Goal: Task Accomplishment & Management: Manage account settings

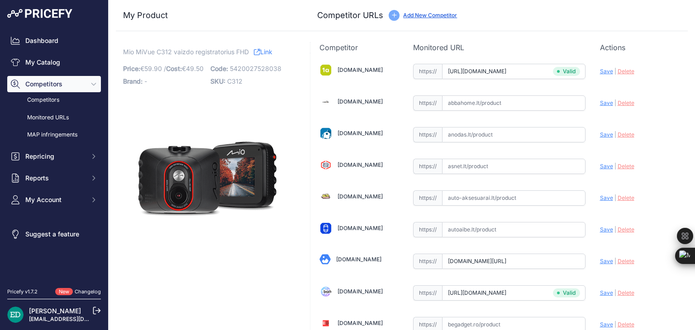
scroll to position [945, 0]
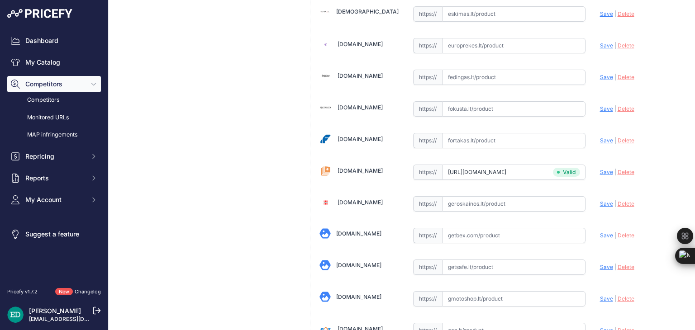
click at [600, 169] on span "Save" at bounding box center [606, 172] width 13 height 7
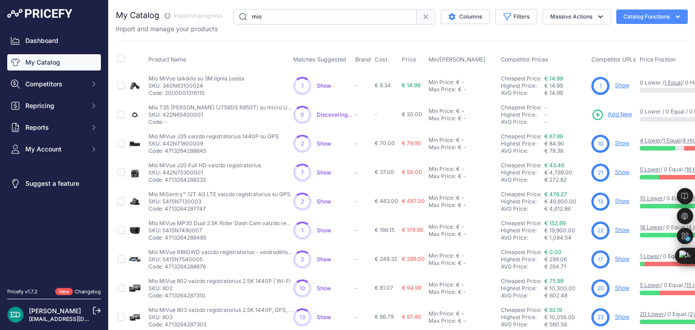
scroll to position [219, 0]
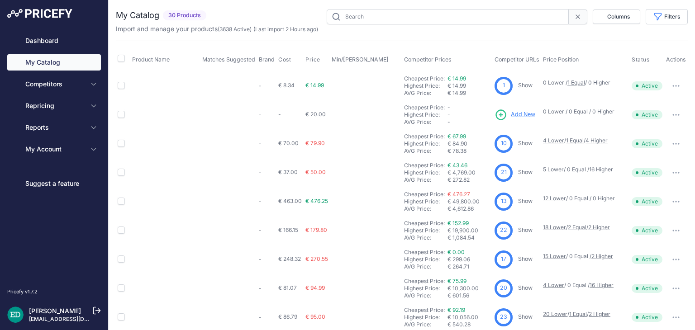
type input "mio"
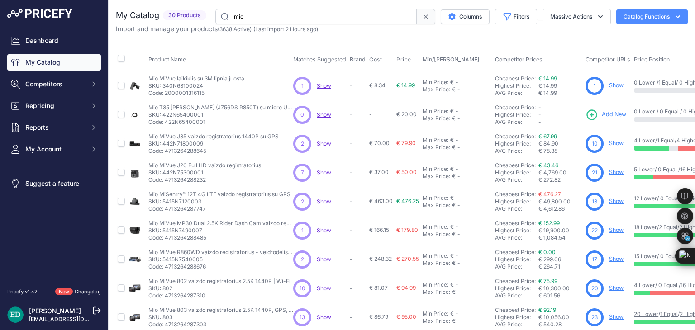
scroll to position [45, 0]
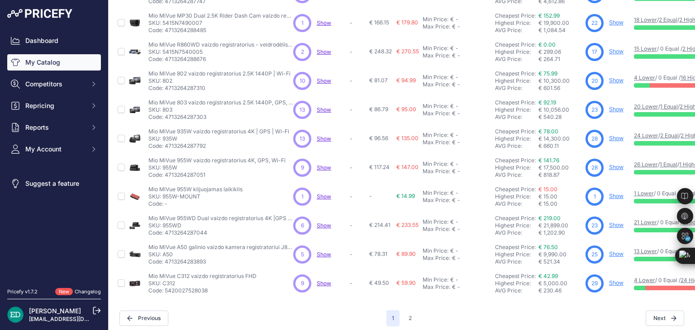
scroll to position [219, 0]
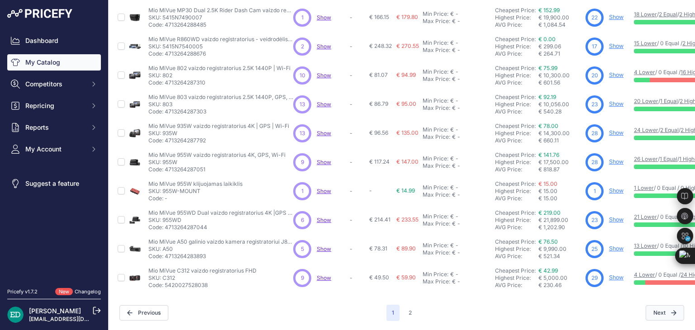
click at [654, 307] on button "Next" at bounding box center [665, 313] width 38 height 15
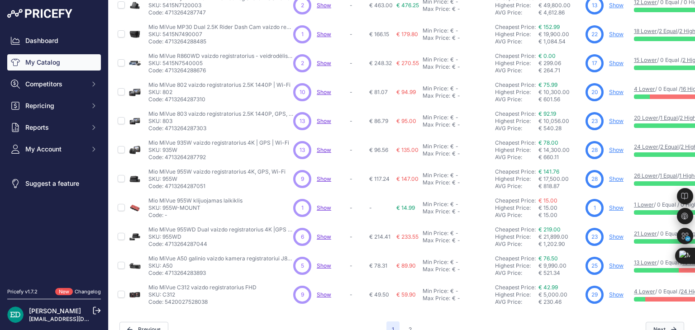
scroll to position [242, 0]
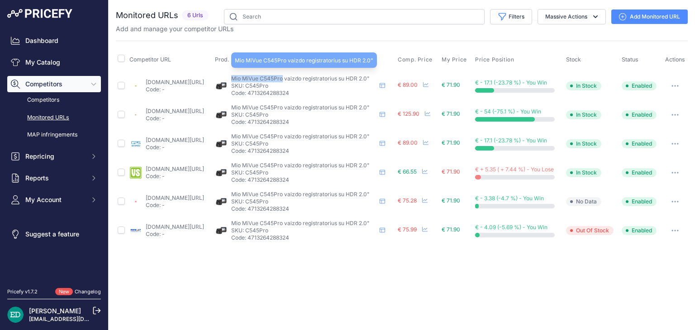
click at [264, 78] on span "Mio MiVue C545Pro vaizdo registratorius su HDR 2.0"" at bounding box center [300, 78] width 139 height 7
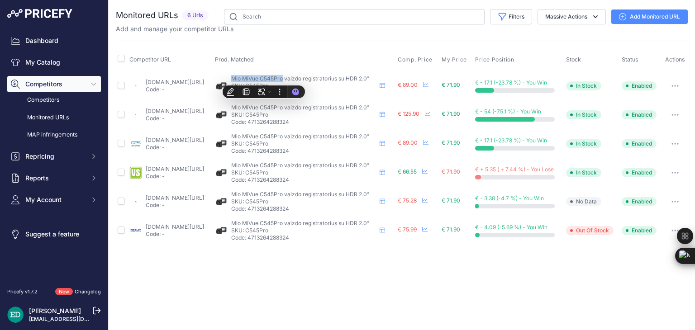
click at [650, 23] on link "Add Monitored URL" at bounding box center [650, 17] width 76 height 14
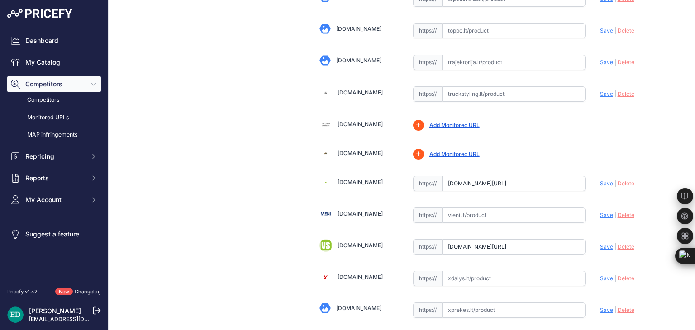
scroll to position [1291, 0]
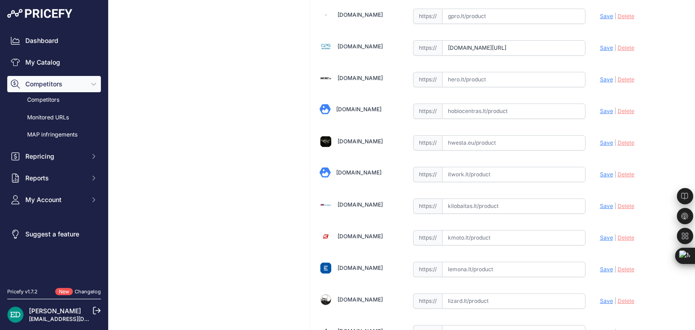
click at [510, 167] on input "text" at bounding box center [513, 174] width 143 height 15
paste input "https://www.itwork.lt/index.php?route=product/product&product_id=1242989&utm_so…"
click at [601, 171] on span "Save" at bounding box center [606, 174] width 13 height 7
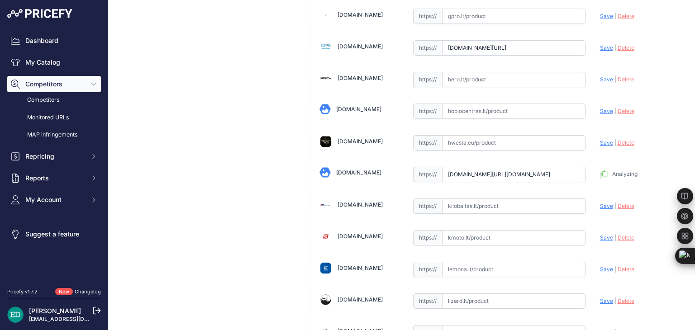
type input "https://www.itwork.lt/index.php?route=product%2Fproduct&product_id=1242989&prir…"
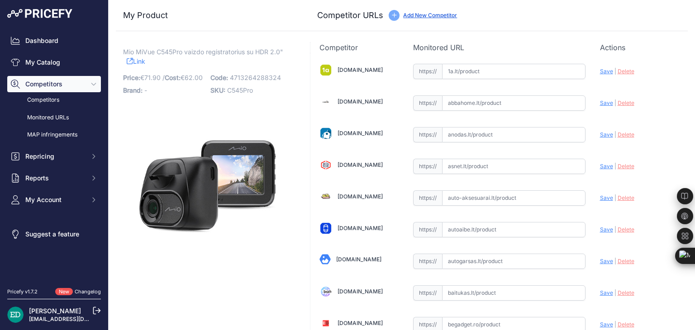
click at [470, 65] on input "text" at bounding box center [513, 71] width 143 height 15
click at [469, 67] on input "text" at bounding box center [513, 71] width 143 height 15
paste input "https://www.1a.lt/p/vaizdo-registratorius-mio-mivue-c545-pro-i-full-hd-i-60fps-…"
click at [600, 71] on span "Save" at bounding box center [606, 71] width 13 height 7
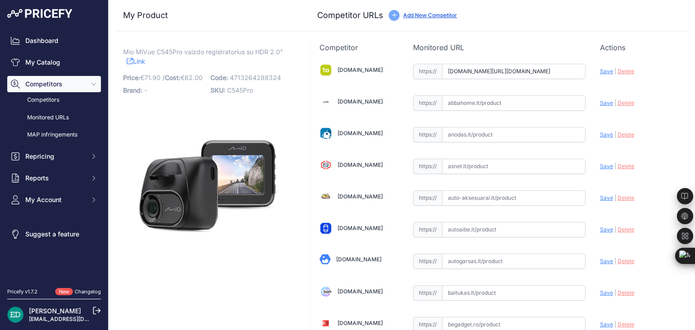
scroll to position [0, 0]
type input "https://www.1a.lt/p/vaizdo-registratorius-mio-mivue-c545-pro-i-full-hd-i-60fps-…"
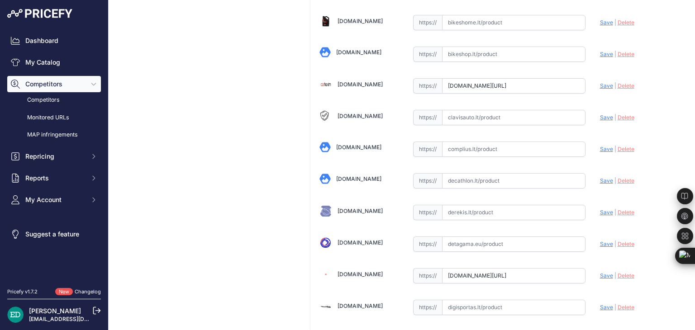
scroll to position [346, 0]
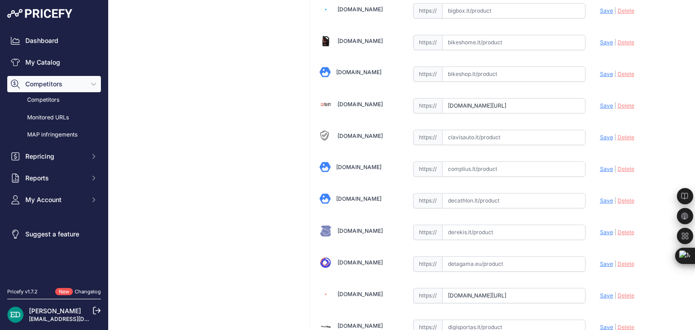
click at [515, 163] on input "text" at bounding box center [513, 169] width 143 height 15
paste input "https://complius.lt/5415n7280028-mio-mivue-c545pro-dash-cam-with-hdr?utm_source…"
click at [600, 169] on span "Save" at bounding box center [606, 169] width 13 height 7
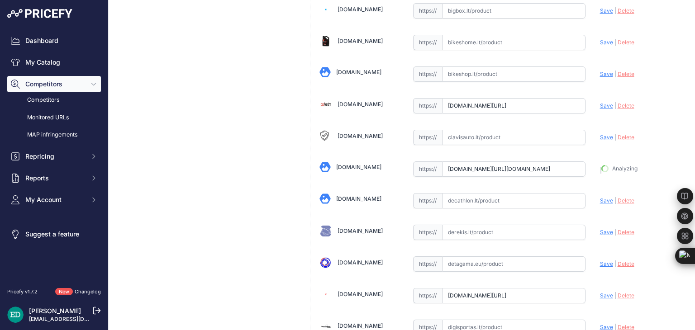
type input "https://complius.lt/5415n7280028-mio-mivue-c545pro-dash-cam-with-hdr?prirule_jd…"
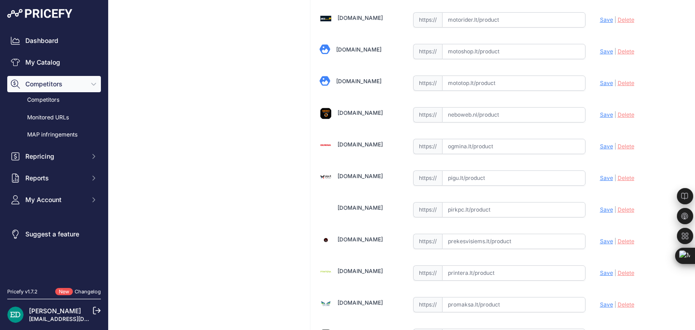
scroll to position [1919, 0]
click at [516, 170] on input "text" at bounding box center [513, 177] width 143 height 15
paste input "https://pigu.lt/lt/automobilines-vaizdo-kameros-video-registratoriai/vaizdo-reg…"
click at [601, 174] on span "Save" at bounding box center [606, 177] width 13 height 7
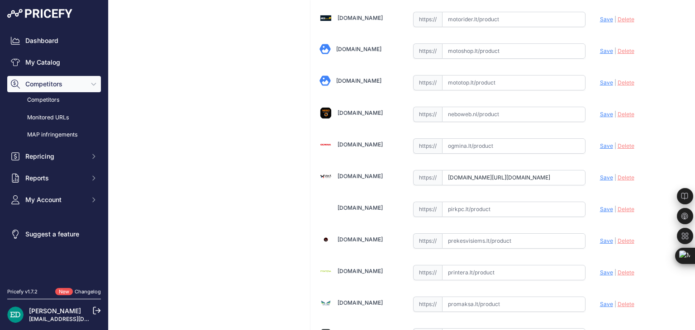
scroll to position [0, 0]
type input "https://pigu.lt/lt/automobilines-vaizdo-kameros-video-registratoriai/vaizdo-reg…"
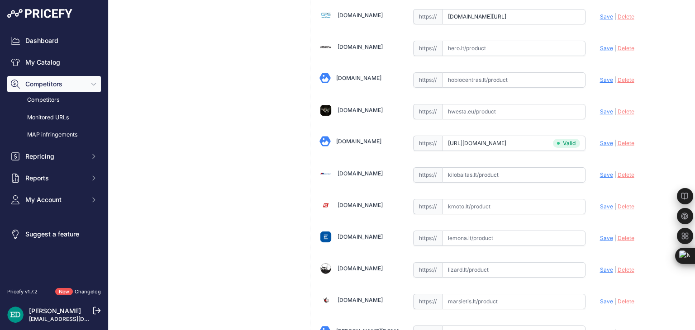
click at [511, 169] on input "text" at bounding box center [513, 174] width 143 height 15
paste input "https://www.kilobaitas.lt/tinklo_gsm_gps_iranga/gps_iranga/gps_navigacijos/mio_…"
click at [600, 172] on span "Save" at bounding box center [606, 175] width 13 height 7
type input "https://www.kilobaitas.lt/tinklo_gsm_gps_iranga/gps_iranga/gps_navigacijos/mio_…"
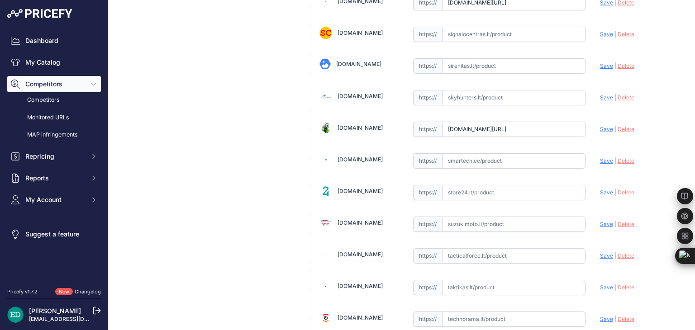
scroll to position [2486, 0]
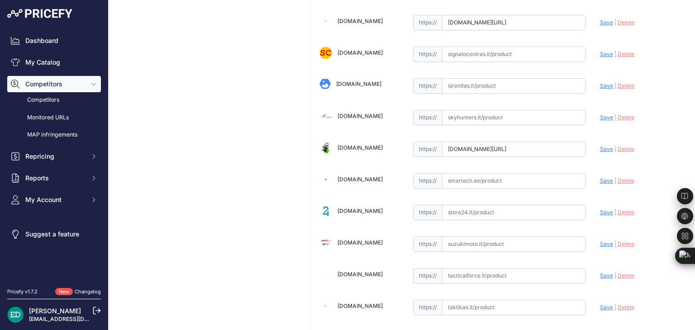
click at [473, 173] on input "text" at bounding box center [513, 180] width 143 height 15
paste input "https://www.smartech.ee/lt/products/car-and-motorcycle-goods/gps-video-and-audi…"
click at [600, 177] on span "Save" at bounding box center [606, 180] width 13 height 7
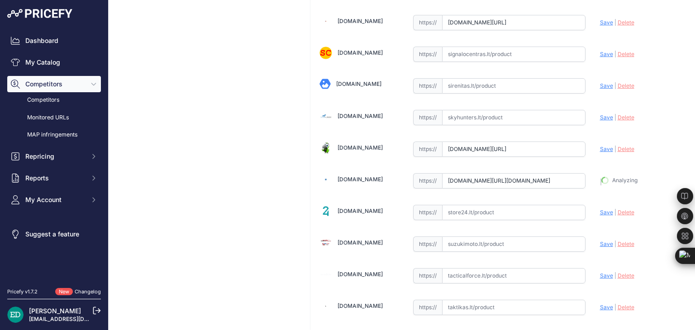
type input "https://www.smartech.ee/lt/products/car-and-motorcycle-goods/gps-video-and-audi…"
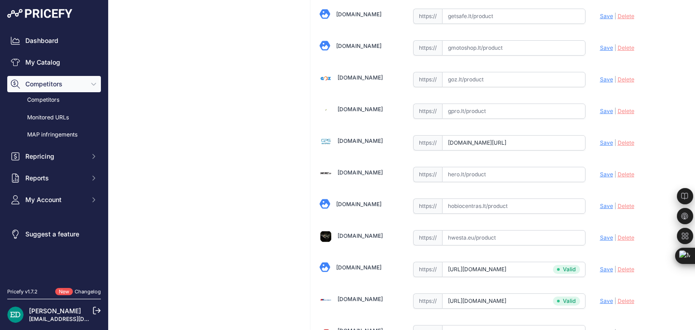
scroll to position [1197, 0]
click at [460, 166] on input "text" at bounding box center [513, 173] width 143 height 15
paste input "https://hero.lt/mio-auto-navigacijos-ir-registratoriai/10493-442784-mio-dash-ca…"
click at [603, 170] on span "Save" at bounding box center [606, 173] width 13 height 7
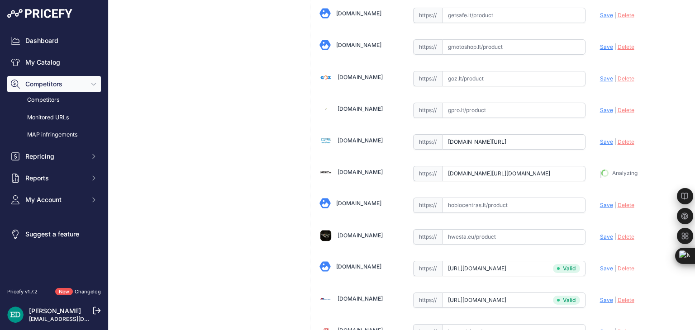
type input "https://hero.lt/mio-auto-navigacijos-ir-registratoriai/10493-442784-mio-dash-ca…"
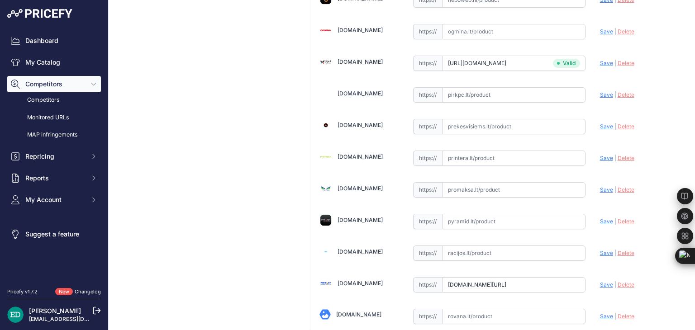
scroll to position [2013, 0]
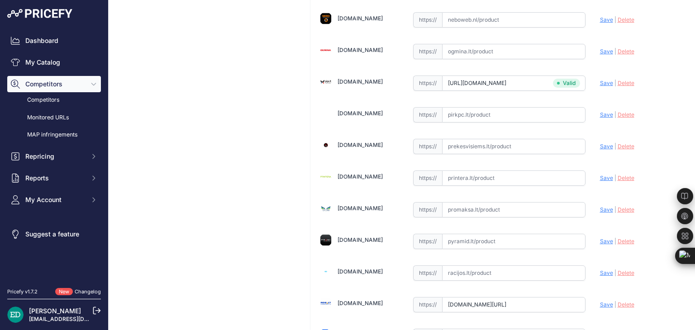
click at [462, 171] on input "text" at bounding box center [513, 178] width 143 height 15
paste input "https://www.printera.lt/c/p/mio-mivue-c545pro-dash-cam-with-hdr--1192687?utm_so…"
click at [600, 175] on span "Save" at bounding box center [606, 178] width 13 height 7
type input "https://www.printera.lt/c/p/mio-mivue-c545pro-dash-cam-with-hdr--1192687?prirul…"
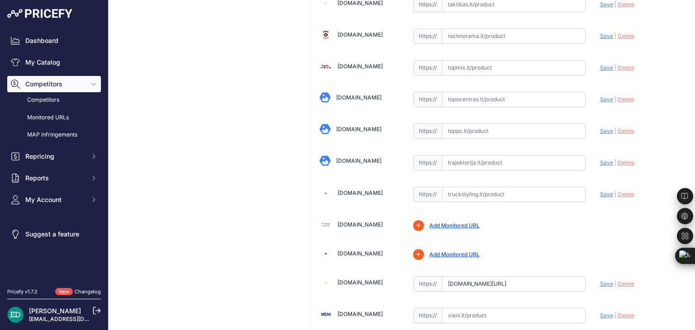
scroll to position [2769, 0]
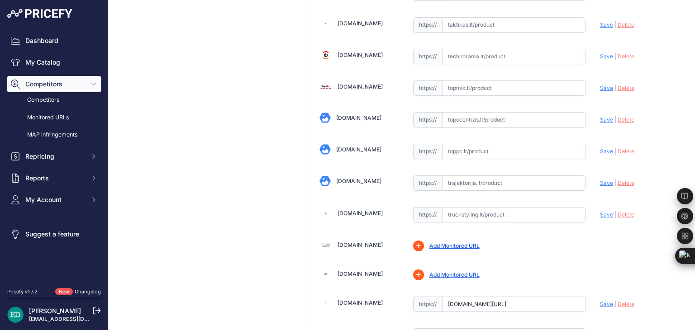
click at [491, 176] on input "text" at bounding box center [513, 183] width 143 height 15
paste input "https://www.trajektorija.lt/vaizdo-registratoriai-ir-priedai/314703-mio-dash-ca…"
click at [600, 180] on span "Save" at bounding box center [606, 183] width 13 height 7
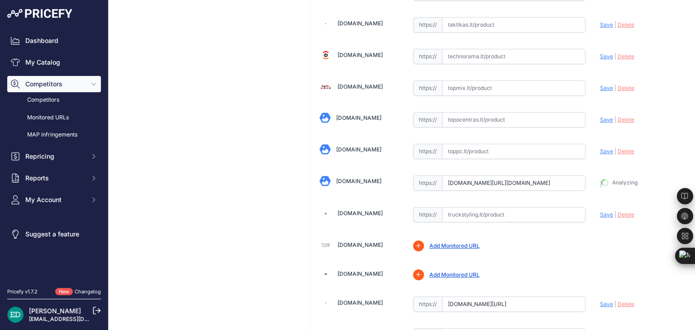
type input "https://www.trajektorija.lt/vaizdo-registratoriai-ir-priedai/314703-mio-dash-ca…"
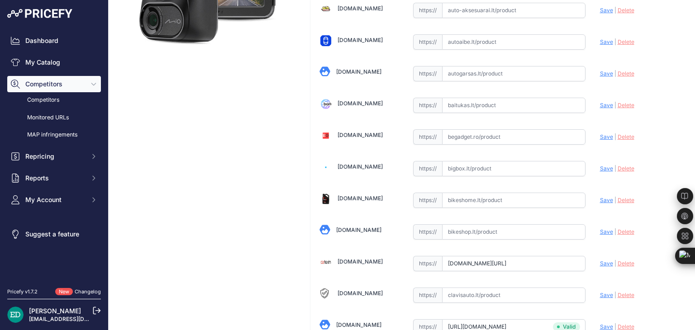
scroll to position [188, 0]
click at [463, 167] on input "text" at bounding box center [513, 168] width 143 height 15
paste input "https://bigbox.lt/product/4345516-mio-mivue-c545pro-dash-cam-with-hdr-mio?utm_s…"
click at [601, 167] on span "Save" at bounding box center [606, 168] width 13 height 7
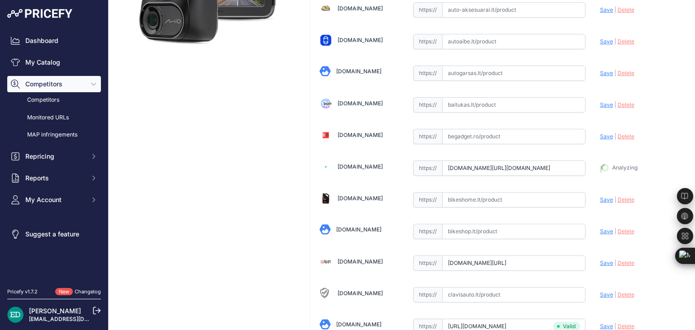
type input "https://bigbox.lt/product/4345516-mio-mivue-c545pro-dash-cam-with-hdr-mio?priru…"
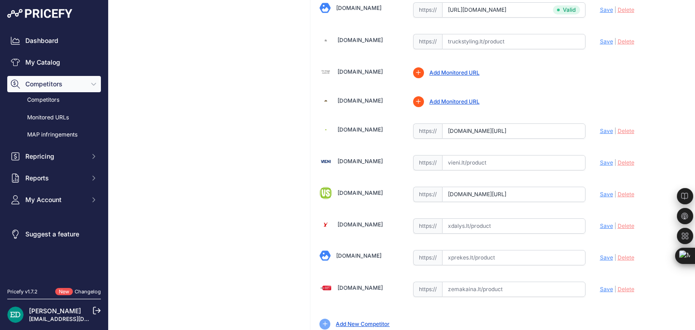
scroll to position [2922, 0]
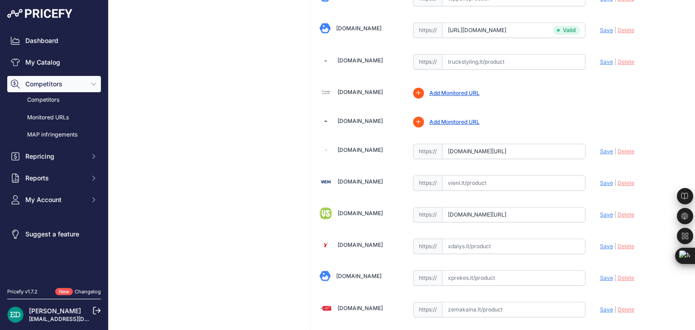
click at [499, 176] on input "text" at bounding box center [513, 183] width 143 height 15
paste input "https://vieni.lt/lt/navigatoriai/151524-mio-dash-cam-with-hdr-mivue-c545pro-20-…"
click at [600, 180] on span "Save" at bounding box center [606, 183] width 13 height 7
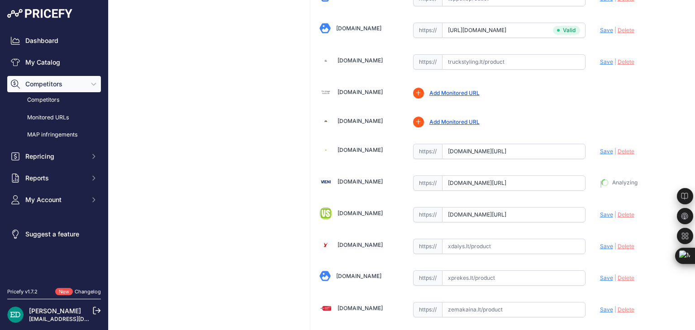
type input "https://vieni.lt/lt/navigatoriai/151524-mio-dash-cam-with-hdr-mivue-c545pro-20-…"
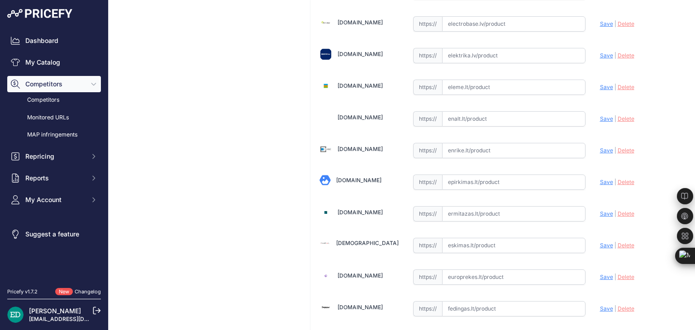
scroll to position [693, 0]
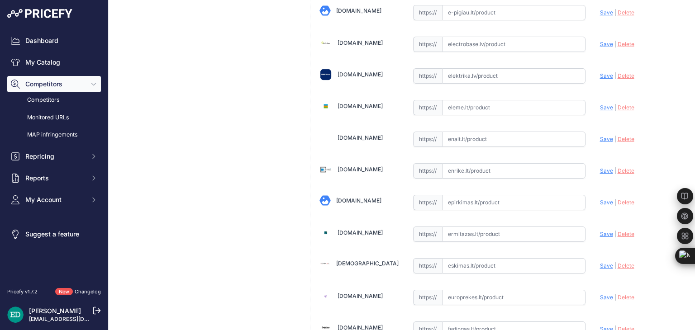
click at [476, 163] on input "text" at bounding box center [513, 170] width 143 height 15
paste input "https://enrike.lt/lt/32553-mio-dash-cam-with-hdr-mivue-c545pro-20-4713264288324…"
click at [600, 168] on span "Save" at bounding box center [606, 170] width 13 height 7
type input "https://enrike.lt/lt/32553-mio-dash-cam-with-hdr-mivue-c545pro-20-4713264288324…"
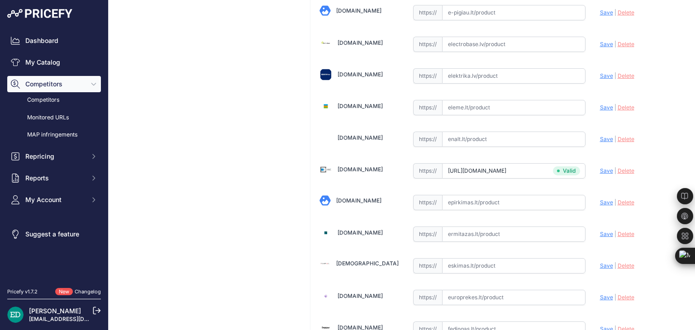
scroll to position [1511, 0]
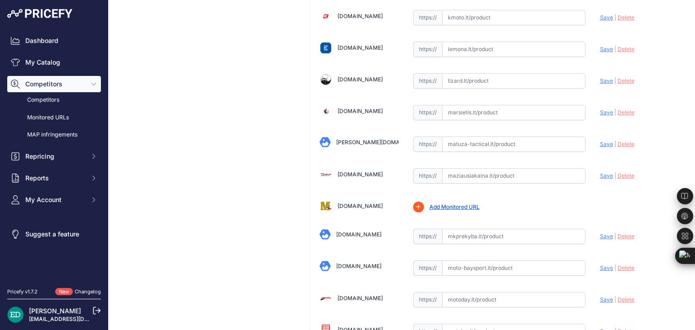
click at [464, 168] on input "text" at bounding box center [513, 175] width 143 height 15
paste input "https://maziausiakaina.lt/navigatoriai/37294-mio-mivue-c545pro-dash-cam-with-hd…"
click at [600, 172] on span "Save" at bounding box center [606, 175] width 13 height 7
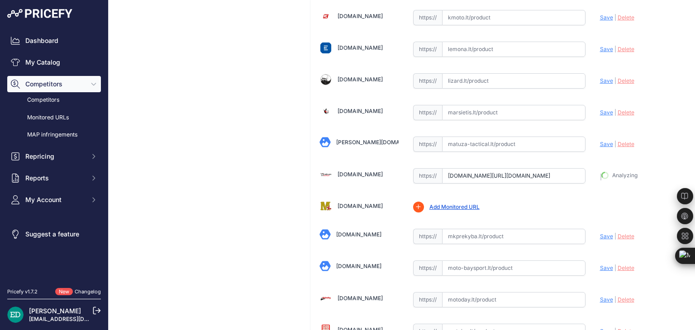
type input "https://maziausiakaina.lt/navigatoriai/37294-mio-mivue-c545pro-dash-cam-with-hd…"
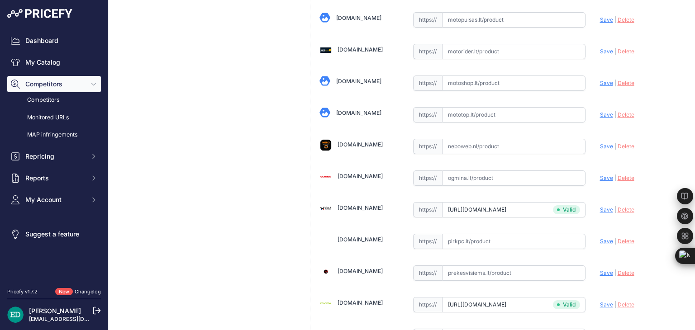
scroll to position [1887, 0]
click at [497, 170] on input "text" at bounding box center [513, 177] width 143 height 15
paste input "https://www.ogmina.lt/lt/vaizdo-registratorius-mio-mivue-c545pro-2-0?utm_source…"
click at [600, 174] on span "Save" at bounding box center [606, 177] width 13 height 7
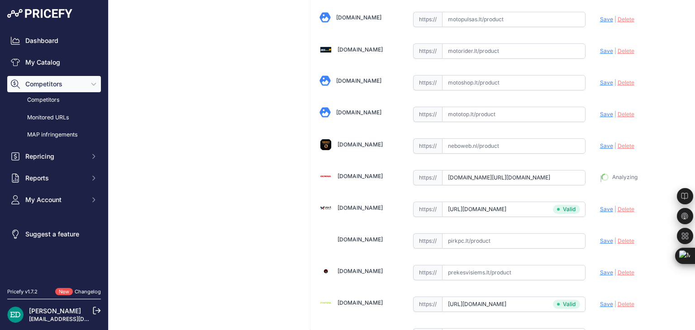
type input "https://www.ogmina.lt/lt/vaizdo-registratorius-mio-mivue-c545pro-2-0?prirule_jd…"
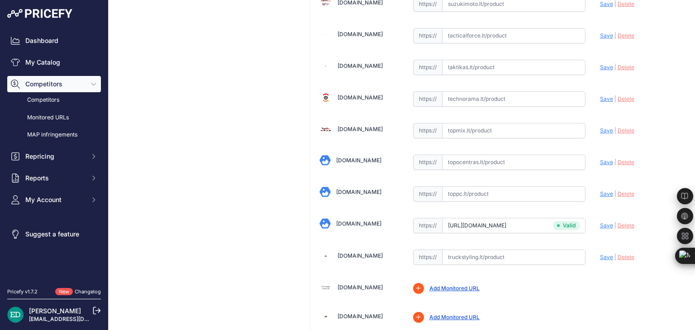
scroll to position [2706, 0]
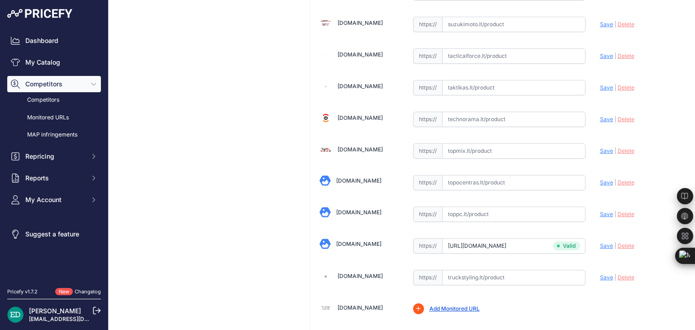
click at [464, 175] on input "text" at bounding box center [513, 182] width 143 height 15
paste input "https://www.topocentras.lt/gps-navigacija-mio-dash-cam-with-hdr-mivue-c545pro-2…"
click at [600, 179] on span "Save" at bounding box center [606, 182] width 13 height 7
type input "https://www.topocentras.lt/gps-navigacija-mio-dash-cam-with-hdr-mivue-c545pro-2…"
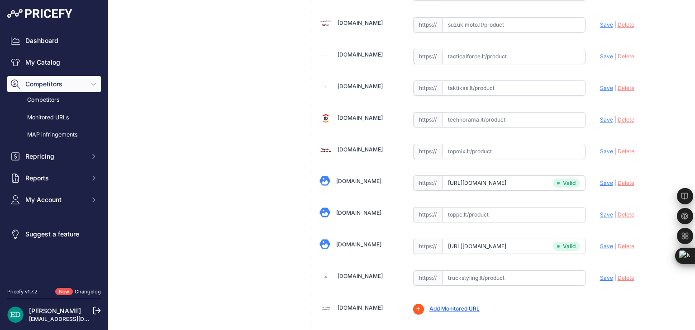
scroll to position [2706, 0]
click at [538, 112] on input "text" at bounding box center [513, 119] width 143 height 15
paste input "https://www.technorama.lt/gps-navigacijos/1999738-mio-mivue-c545pro-dash-cam-wi…"
click at [600, 116] on span "Save" at bounding box center [606, 119] width 13 height 7
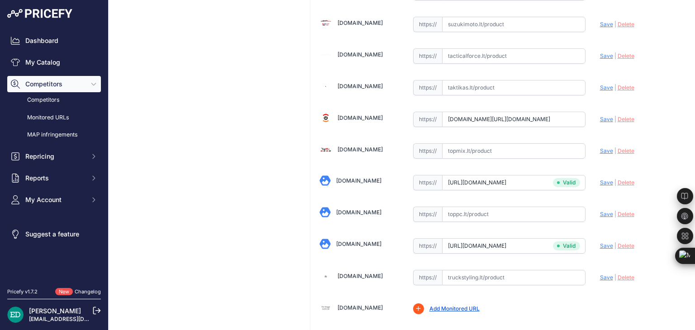
scroll to position [0, 0]
type input "https://www.technorama.lt/gps-navigacijos/1999738-mio-mivue-c545pro-dash-cam-wi…"
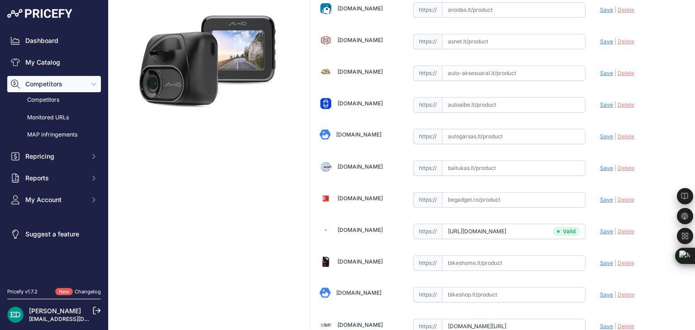
click at [485, 167] on input "text" at bounding box center [513, 168] width 143 height 15
paste input "https://baitukas.lt/produktas/mio-dash-cam-with-hdr-mivue-c545pro-2-0/?utm_sour…"
click at [602, 165] on span "Save" at bounding box center [606, 168] width 13 height 7
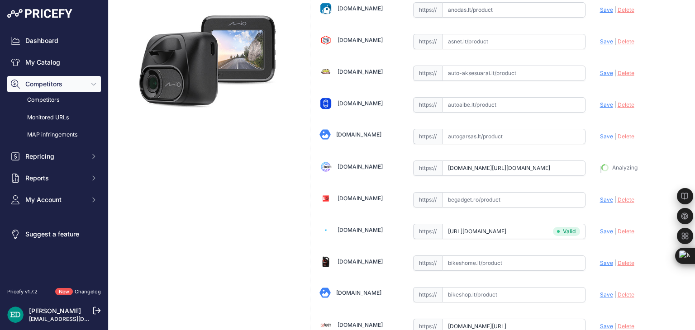
type input "https://baitukas.lt/produktas/mio-dash-cam-with-hdr-mivue-c545pro-2-0/?prirule_…"
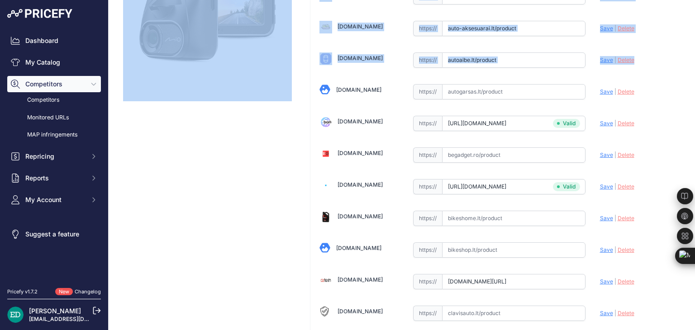
drag, startPoint x: 688, startPoint y: 53, endPoint x: 693, endPoint y: 138, distance: 85.7
click at [695, 144] on main "Competitor URL added. It will be now analyzed and available in the Monitored UR…" at bounding box center [402, 165] width 587 height 330
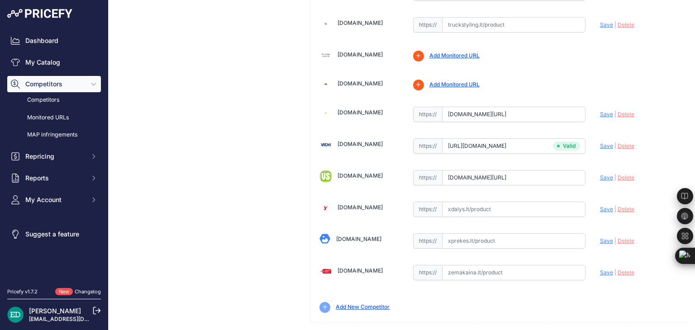
scroll to position [2959, 0]
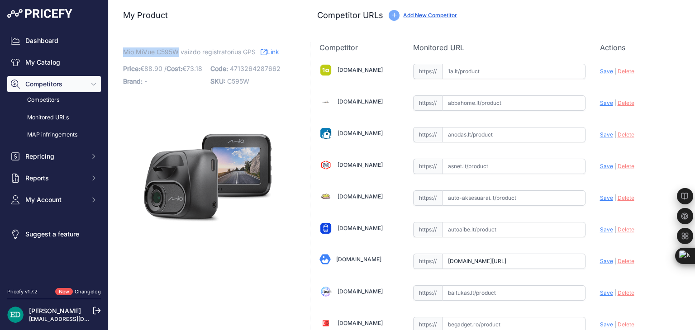
drag, startPoint x: 177, startPoint y: 51, endPoint x: 122, endPoint y: 49, distance: 54.8
copy span "Mio MiVue C595W"
click at [659, 71] on div "Update Profile Save | Delete Analyzing" at bounding box center [639, 69] width 79 height 14
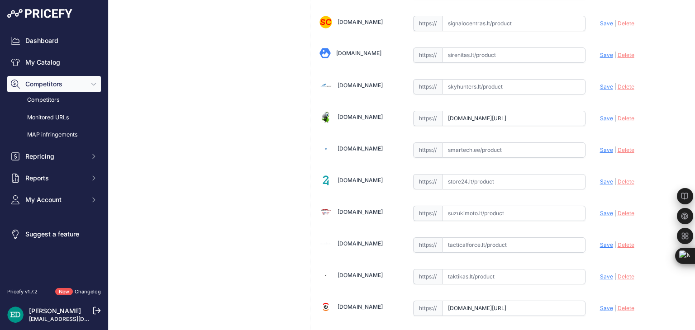
drag, startPoint x: 461, startPoint y: 166, endPoint x: 460, endPoint y: 161, distance: 5.6
click at [461, 174] on input "text" at bounding box center [513, 181] width 143 height 15
paste input "https://store24.lt/produktas/vaizdo-registratorius-mio-mivue-c595w/?utm_source=…"
click at [601, 178] on span "Save" at bounding box center [606, 181] width 13 height 7
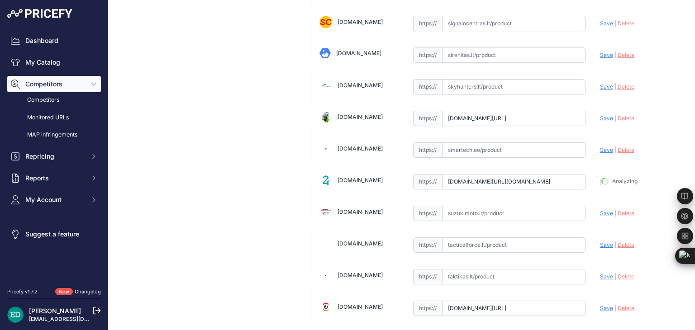
type input "https://store24.lt/produktas/vaizdo-registratorius-mio-mivue-c595w/?prirule_jds…"
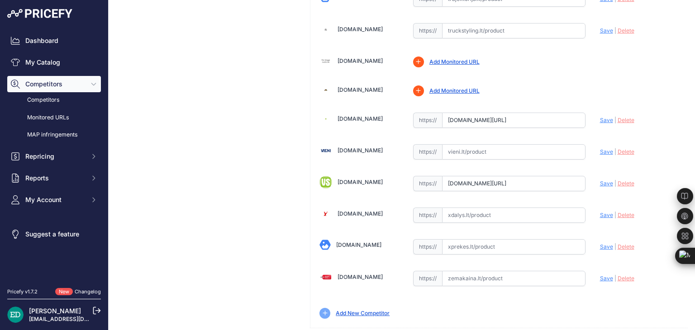
scroll to position [2139, 0]
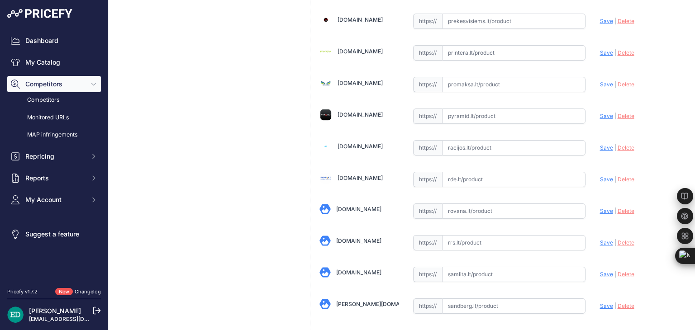
drag, startPoint x: 494, startPoint y: 167, endPoint x: 494, endPoint y: 160, distance: 6.8
click at [494, 172] on input "text" at bounding box center [513, 179] width 143 height 15
paste input "https://www.rde.lt/products/lt/382/1320215/sort/5/filter/0_0_0_0/MiVue-C595W-va…"
click at [601, 176] on span "Save" at bounding box center [606, 179] width 13 height 7
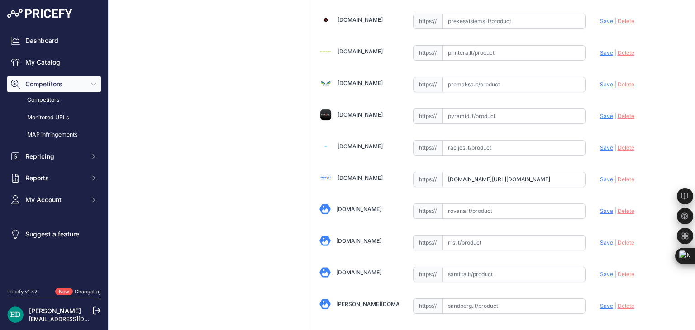
scroll to position [0, 0]
type input "https://www.rde.lt/products/lt/382/1320215/sort/5/filter/0_0_0_0/MiVue-C595W-va…"
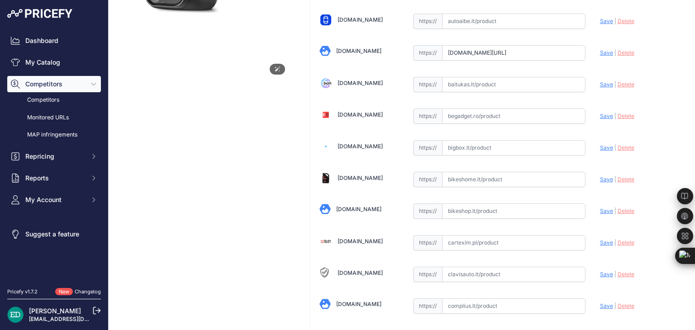
scroll to position [188, 0]
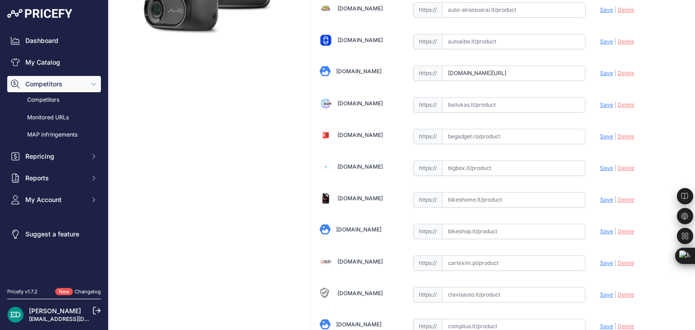
click at [487, 165] on input "text" at bounding box center [513, 168] width 143 height 15
paste input "https://bigbox.lt/product/3835590-vaizdo-registratorius-mio-mivue-c595w-full-hd…"
click at [602, 165] on span "Save" at bounding box center [606, 168] width 13 height 7
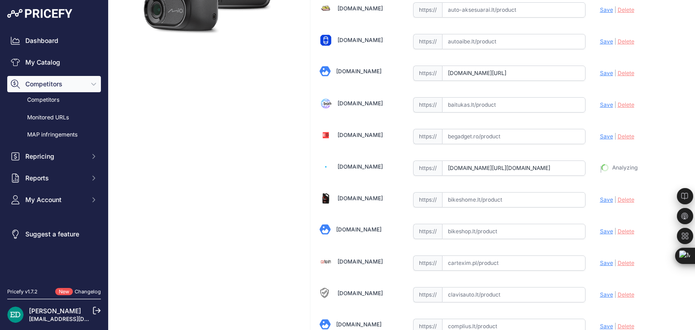
type input "https://bigbox.lt/product/3835590-vaizdo-registratorius-mio-mivue-c595w-full-hd…"
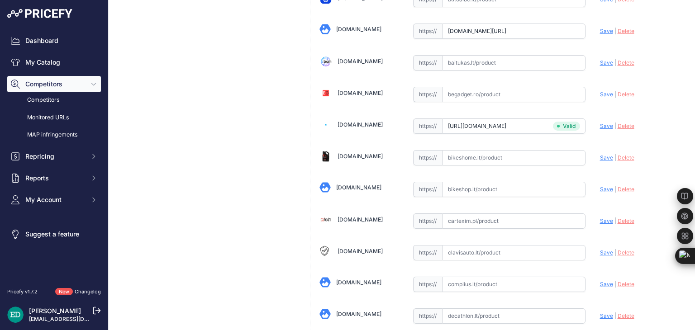
scroll to position [279, 0]
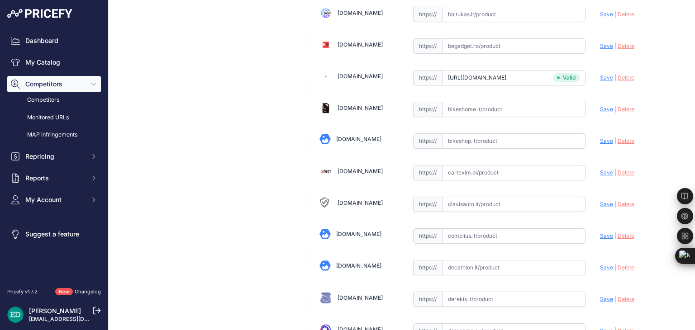
click at [518, 238] on input "text" at bounding box center [513, 236] width 143 height 15
paste input "https://complius.lt/5415n7280008-mio-mivue-c595w-mio?utm_source=kaina24.lt&utm_…"
click at [605, 234] on span "Save" at bounding box center [606, 236] width 13 height 7
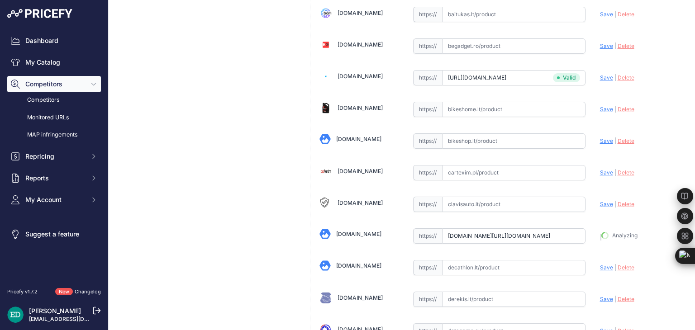
type input "https://complius.lt/5415n7280008-mio-mivue-c595w-mio?prirule_jdsnikfkfjsd=8834"
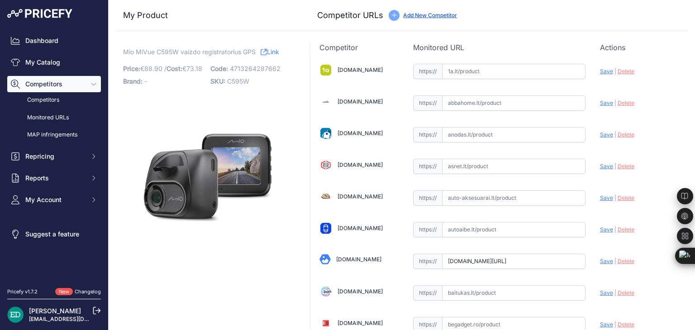
scroll to position [1322, 0]
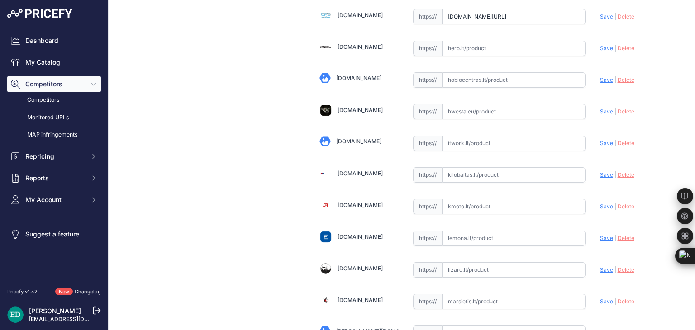
click at [470, 167] on input "text" at bounding box center [513, 174] width 143 height 15
paste input "https://www.kilobaitas.lt/kitos_prekes/automobiline_iranga/vaizdo_registratoria…"
click at [605, 172] on span "Save" at bounding box center [606, 175] width 13 height 7
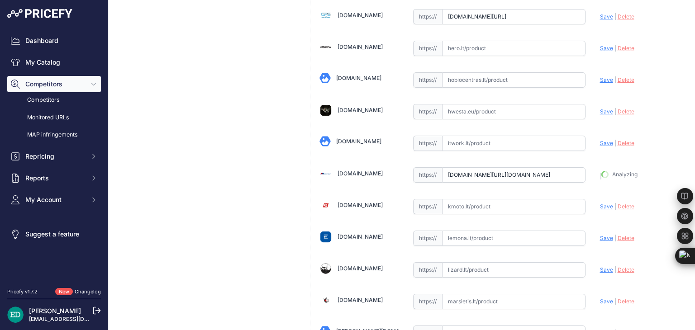
type input "https://www.kilobaitas.lt/kitos_prekes/automobiline_iranga/vaizdo_registratoria…"
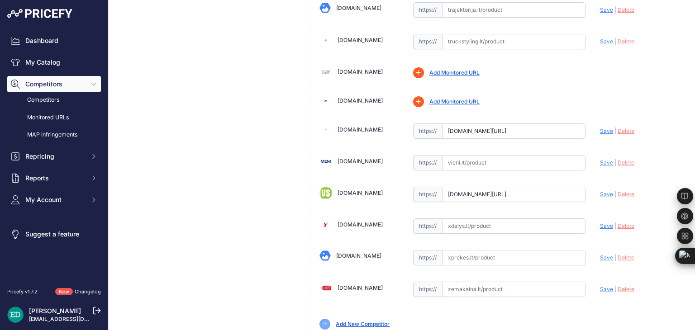
scroll to position [2922, 0]
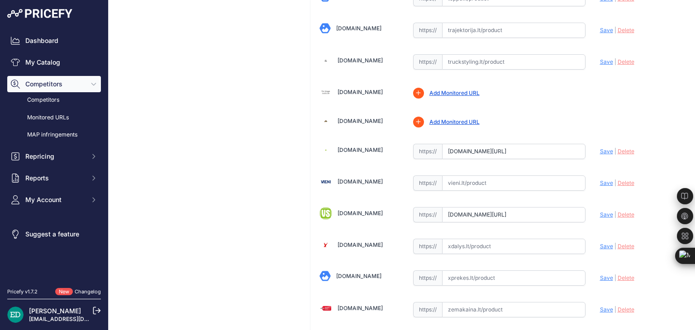
click at [475, 176] on input "text" at bounding box center [513, 183] width 143 height 15
paste input "https://vieni.lt/lt/navigatoriai/148222-mio-mivue-c595w-gps-satellite-471326428…"
click at [600, 180] on span "Save" at bounding box center [606, 183] width 13 height 7
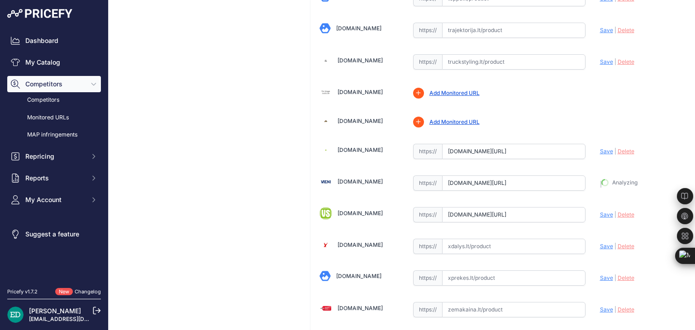
type input "https://vieni.lt/lt/navigatoriai/148222-mio-mivue-c595w-gps-satellite-471326428…"
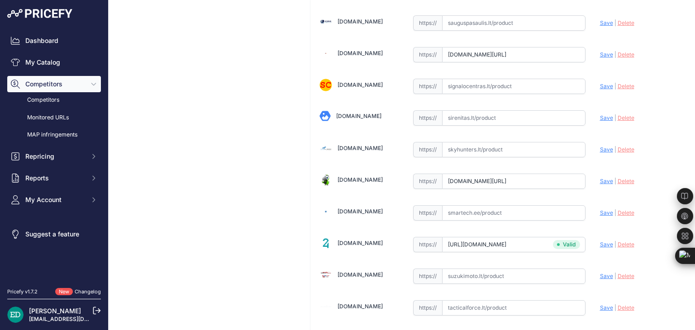
scroll to position [2643, 0]
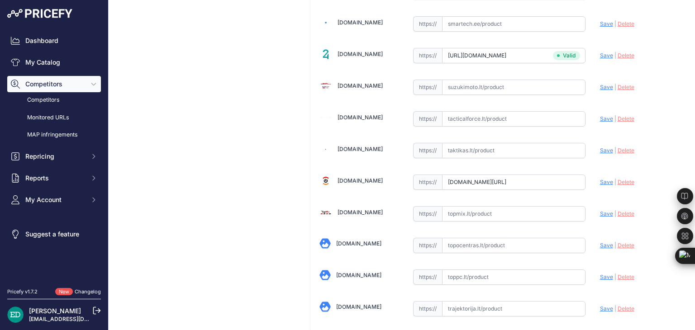
click at [481, 238] on input "text" at bounding box center [513, 245] width 143 height 15
paste input "https://www.topocentras.lt/vaizdo-registratorius-mio-mivue-c595w.html?utm_sourc…"
click at [602, 242] on span "Save" at bounding box center [606, 245] width 13 height 7
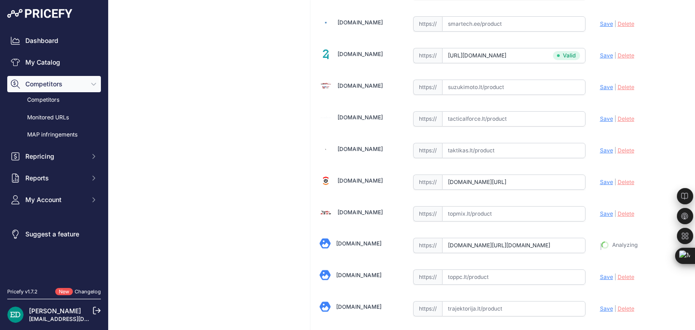
type input "https://www.topocentras.lt/vaizdo-registratorius-mio-mivue-c595w.html?prirule_j…"
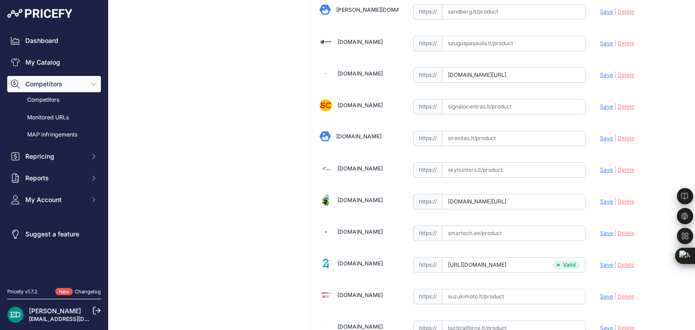
scroll to position [2417, 0]
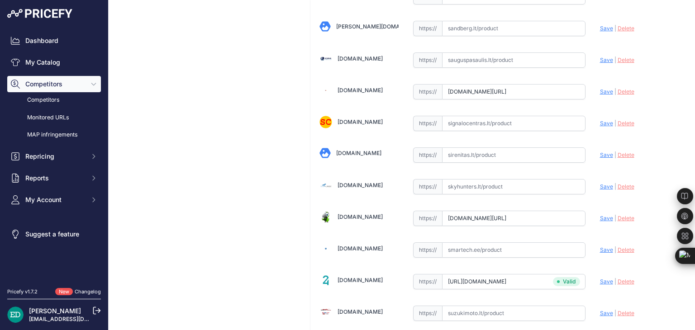
drag, startPoint x: 474, startPoint y: 239, endPoint x: 474, endPoint y: 234, distance: 5.0
click at [474, 243] on input "text" at bounding box center [513, 250] width 143 height 15
paste input "https://www.smartech.ee/lt/products/miscellaneous/mio-mivue-c595w-mio/?cc=lt&ut…"
drag, startPoint x: 534, startPoint y: 236, endPoint x: 253, endPoint y: 239, distance: 280.7
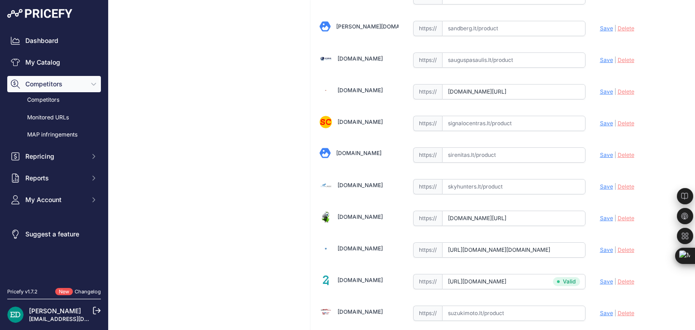
click at [600, 247] on span "Save" at bounding box center [606, 250] width 13 height 7
type input "https://www.smartech.ee/lt/products/miscellaneous/mio-mivue-c595w-mio/?cc=lt&pr…"
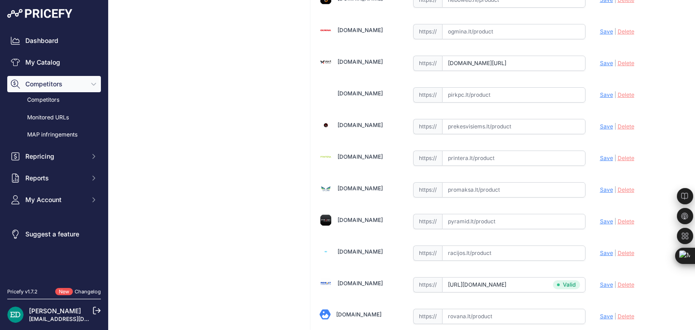
scroll to position [2013, 0]
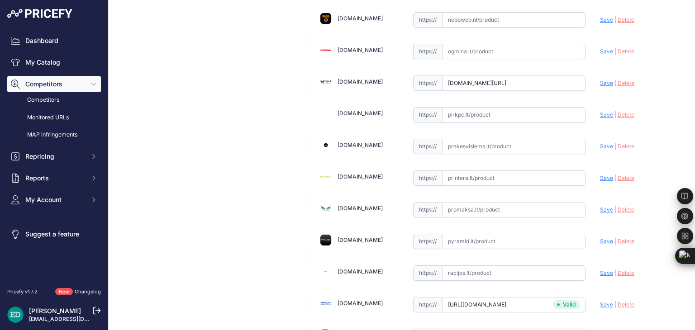
click at [478, 171] on input "text" at bounding box center [513, 178] width 143 height 15
paste input "https://www.printera.lt/c/p/mio-mivue-c595w-mio--1087504?utm_source=kaina24.lt&…"
click at [600, 175] on span "Save" at bounding box center [606, 178] width 13 height 7
type input "https://www.printera.lt/c/p/mio-mivue-c595w-mio--1087504?prirule_jdsnikfkfjsd=8…"
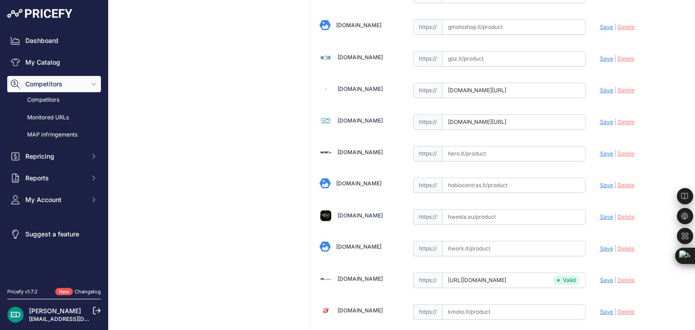
scroll to position [1197, 0]
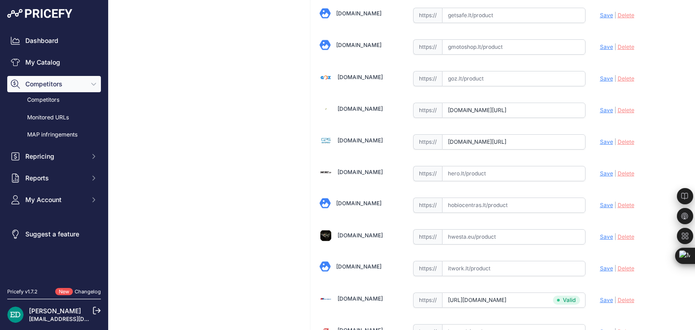
click at [475, 166] on input "text" at bounding box center [513, 173] width 143 height 15
paste input "https://hero.lt/mio-auto-navigacijos-ir-registratoriai/10644-423426-mio-mivue-c…"
click at [600, 170] on span "Save" at bounding box center [606, 173] width 13 height 7
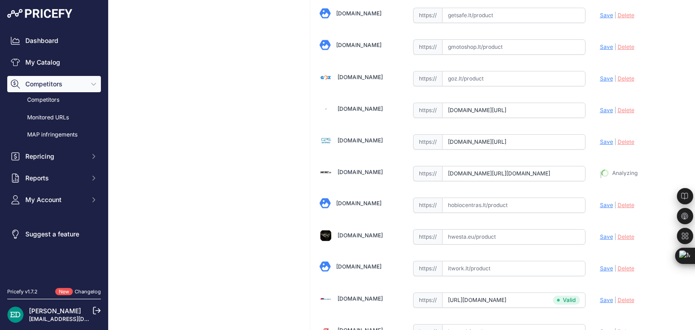
type input "https://hero.lt/mio-auto-navigacijos-ir-registratoriai/10644-423426-mio-mivue-c…"
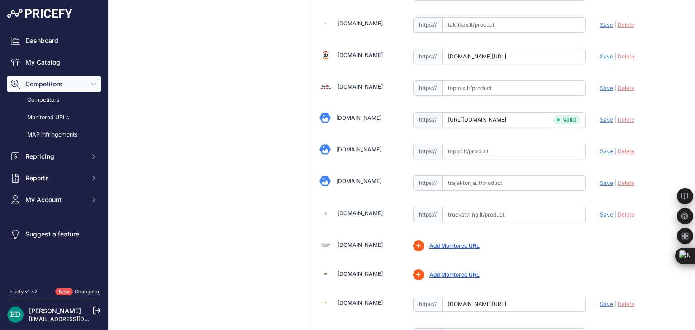
click at [485, 176] on input "text" at bounding box center [513, 183] width 143 height 15
paste input "https://www.trajektorija.lt/gps-navigacija/291214-mio-mivue-c595w-gps-satellite…"
click at [604, 180] on span "Save" at bounding box center [606, 183] width 13 height 7
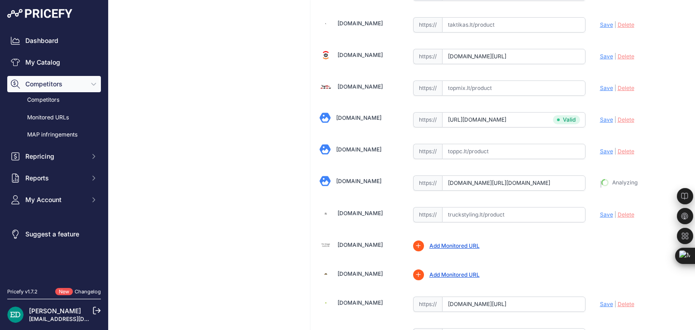
type input "https://www.trajektorija.lt/gps-navigacija/291214-mio-mivue-c595w-gps-satellite…"
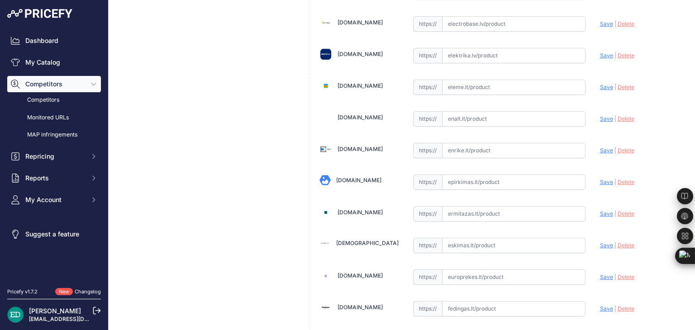
scroll to position [693, 0]
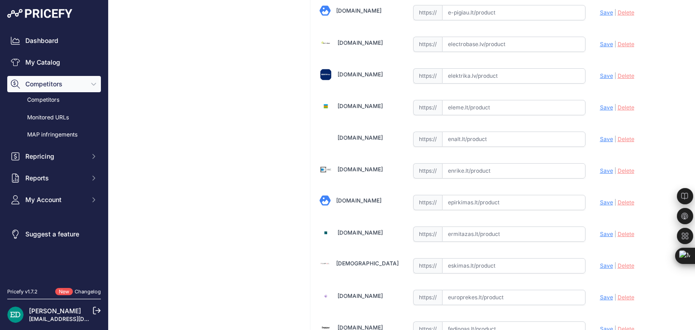
click at [475, 71] on input "text" at bounding box center [513, 75] width 143 height 15
paste input "https://www.elektrika.lv/lt/item/96046598?utm_source=kaina24.lt&utm_medium=refe…"
click at [600, 73] on span "Save" at bounding box center [606, 75] width 13 height 7
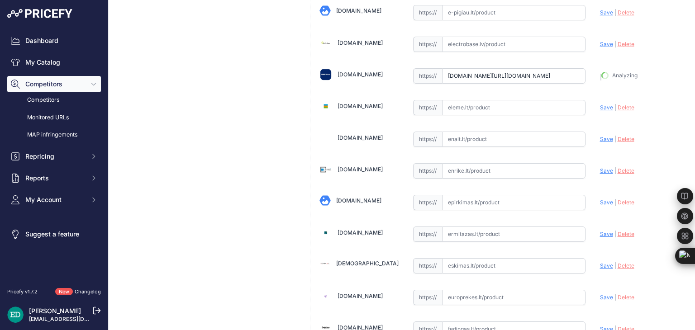
type input "https://www.elektrika.lv/lt/item/96046598?prirule_jdsnikfkfjsd=8834"
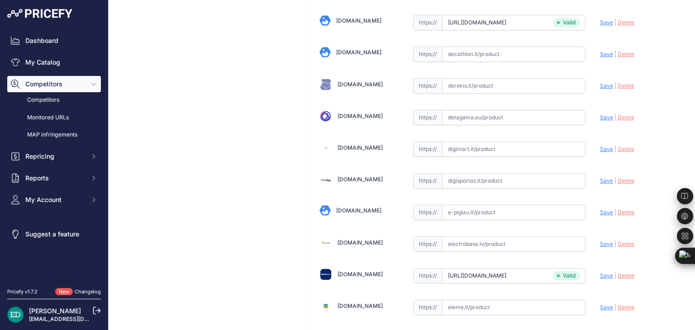
scroll to position [472, 0]
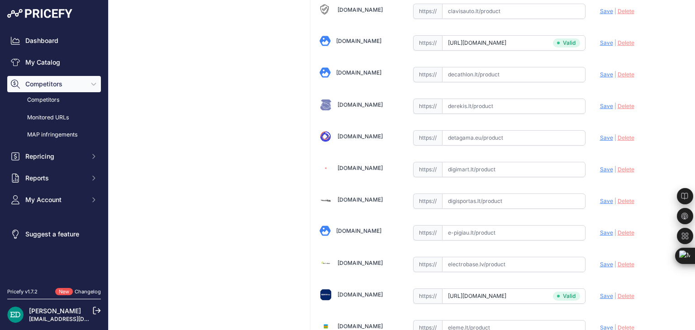
click at [467, 167] on input "text" at bounding box center [513, 169] width 143 height 15
paste input "https://digimart.lt/index.php?route=product/product&product_id=190660&utm_sourc…"
click at [600, 166] on span "Save" at bounding box center [606, 169] width 13 height 7
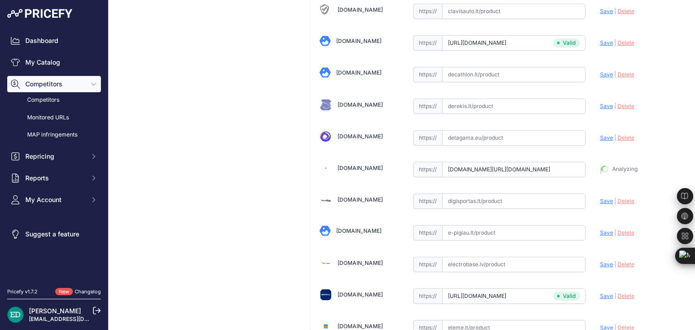
type input "https://digimart.lt/index.php?route=product%2Fproduct&product_id=190660&prirule…"
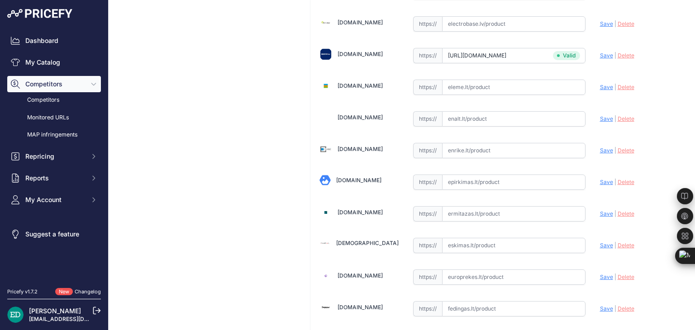
scroll to position [693, 0]
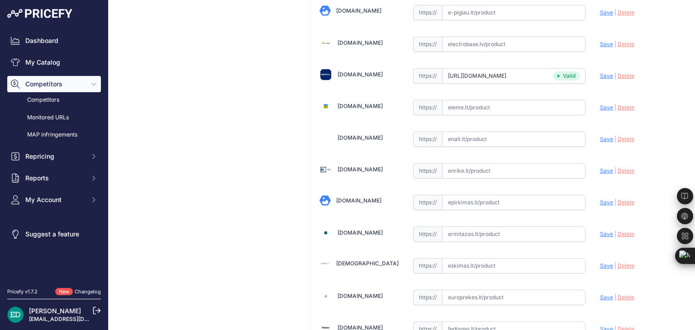
click at [487, 165] on input "text" at bounding box center [513, 170] width 143 height 15
paste input "https://enrike.lt/lt/32547-mio-mivue-c595w-gps-satellite-4713264287662.html?utm…"
click at [600, 168] on span "Save" at bounding box center [606, 170] width 13 height 7
type input "https://enrike.lt/lt/32547-mio-mivue-c595w-gps-satellite-4713264287662.html?pri…"
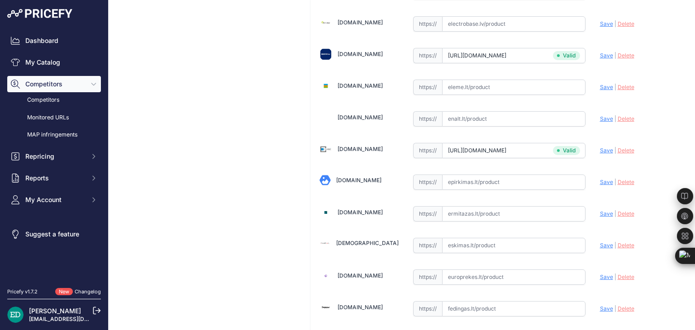
scroll to position [1887, 0]
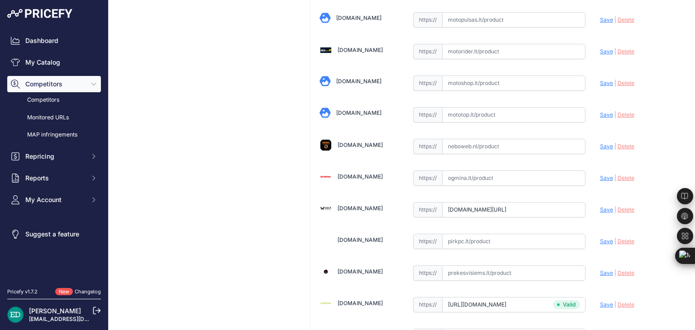
click at [492, 171] on input "text" at bounding box center [513, 178] width 143 height 15
paste input "https://www.ogmina.lt/lt/vaizdo-registratorius-mio-mivue-c595w-gps-satellite?ut…"
click at [605, 175] on span "Save" at bounding box center [606, 178] width 13 height 7
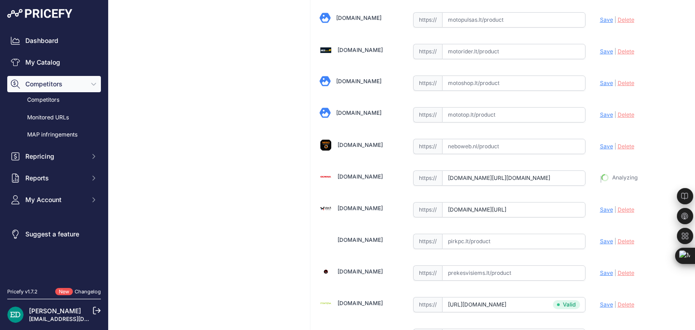
type input "https://www.ogmina.lt/lt/vaizdo-registratorius-mio-mivue-c595w-gps-satellite?pr…"
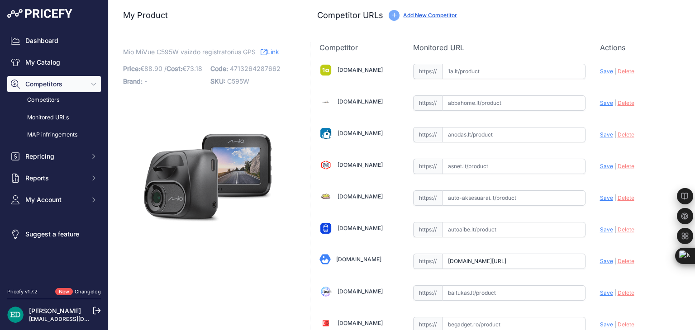
click at [471, 69] on input "text" at bounding box center [513, 71] width 143 height 15
paste input "https://www.1a.lt/p/vaizdo-registratorius-mio-mivue-c595w-full-hd-hdr-wi-fi-gps…"
click at [600, 71] on span "Save" at bounding box center [606, 71] width 13 height 7
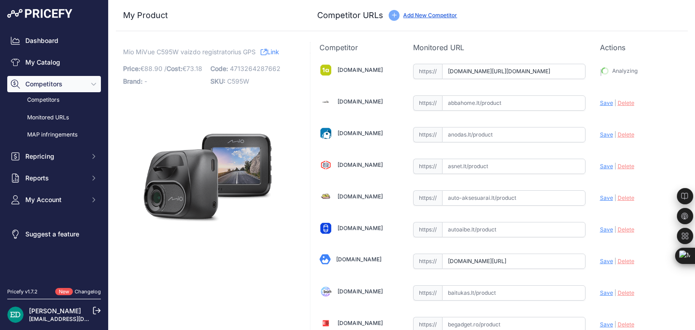
type input "https://www.1a.lt/p/vaizdo-registratorius-mio-mivue-c595w-full-hd-hdr-wi-fi-gps…"
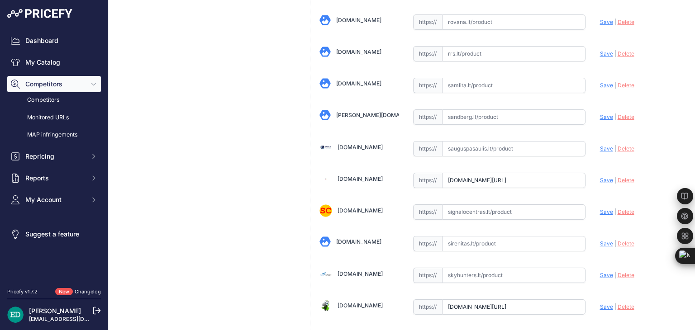
scroll to position [1511, 0]
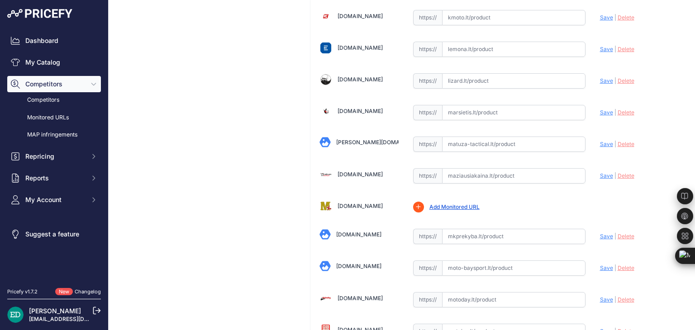
drag, startPoint x: 492, startPoint y: 174, endPoint x: 492, endPoint y: 169, distance: 5.4
click at [492, 172] on div "1a.lt Valid Invalid Save | |" at bounding box center [500, 156] width 378 height 3228
click at [492, 168] on input "text" at bounding box center [513, 175] width 143 height 15
paste input "https://maziausiakaina.lt/vaizdo-irasymo-irenginiai/30725-mio-mivue-c595w-mio-4…"
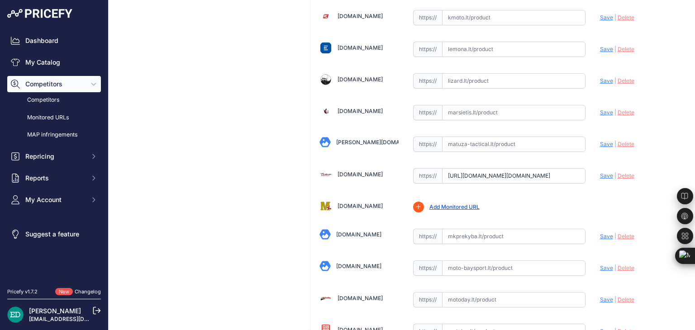
drag, startPoint x: 523, startPoint y: 163, endPoint x: 152, endPoint y: 203, distance: 373.3
click at [152, 203] on div "My Product Competitor URLs Price: 88.90" at bounding box center [402, 143] width 572 height 3308
click at [600, 172] on span "Save" at bounding box center [606, 175] width 13 height 7
type input "https://maziausiakaina.lt/vaizdo-irasymo-irenginiai/30725-mio-mivue-c595w-mio-4…"
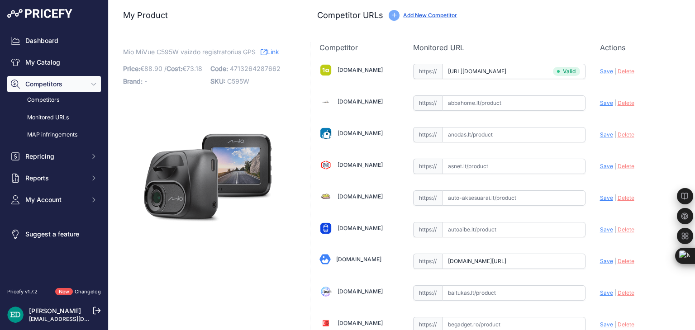
click at [511, 292] on input "text" at bounding box center [513, 293] width 143 height 15
paste input "https://baitukas.lt/produktas/mio-mivue-c595w-gps-satellite/?utm_source=kaina24…"
click at [600, 292] on span "Save" at bounding box center [606, 293] width 13 height 7
type input "https://baitukas.lt/produktas/mio-mivue-c595w-gps-satellite/?prirule_jdsnikfkfj…"
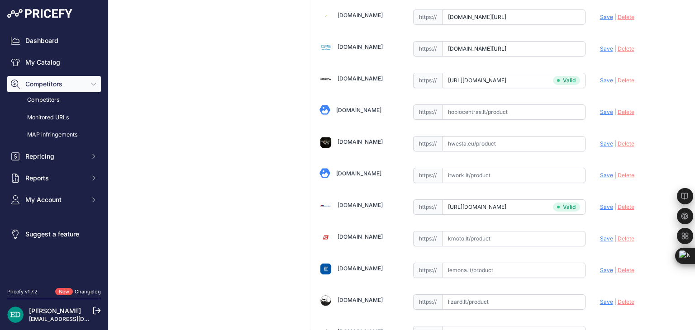
scroll to position [1291, 0]
click at [488, 167] on input "text" at bounding box center [513, 174] width 143 height 15
paste input "https://www.itwork.lt/index.php?route=product/product&product_id=1242985&utm_so…"
click at [603, 171] on span "Save" at bounding box center [606, 174] width 13 height 7
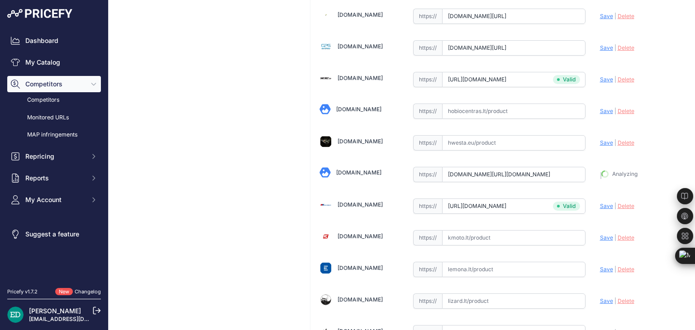
type input "https://www.itwork.lt/index.php?route=product%2Fproduct&product_id=1242985&prir…"
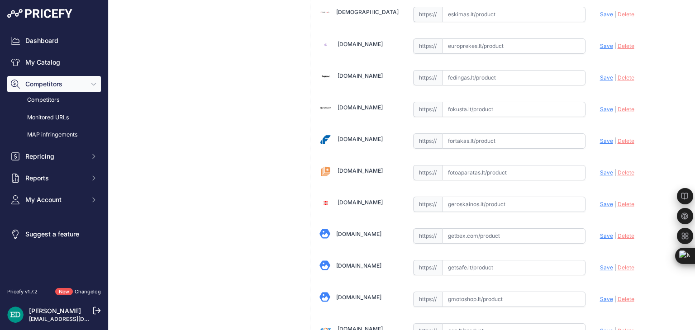
scroll to position [945, 0]
click at [486, 170] on input "text" at bounding box center [513, 172] width 143 height 15
paste input "https://www.fotoaparatas.lt/items/Vaizdo-registratoriai/Priedai/864b0a2.2-Mio--…"
click at [600, 169] on span "Save" at bounding box center [606, 172] width 13 height 7
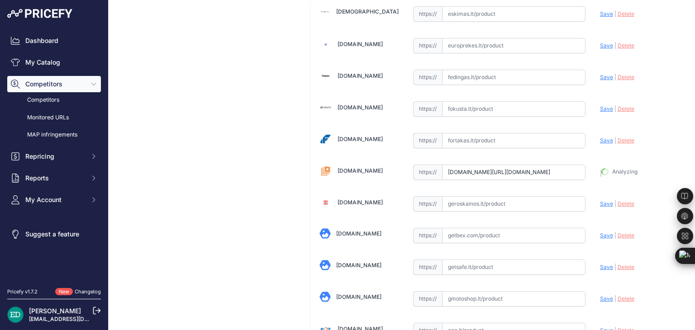
type input "https://www.fotoaparatas.lt/items/Vaizdo-registratoriai/Priedai/864b0a2.2-Mio--…"
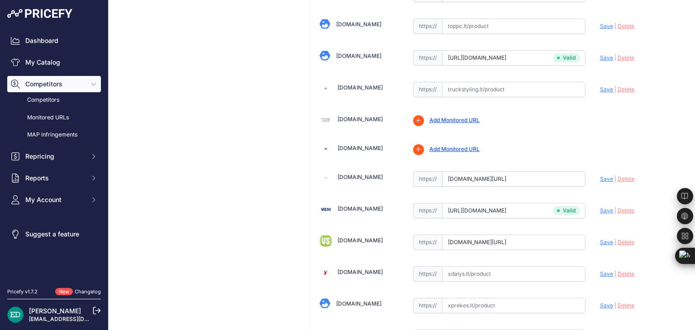
scroll to position [2980, 0]
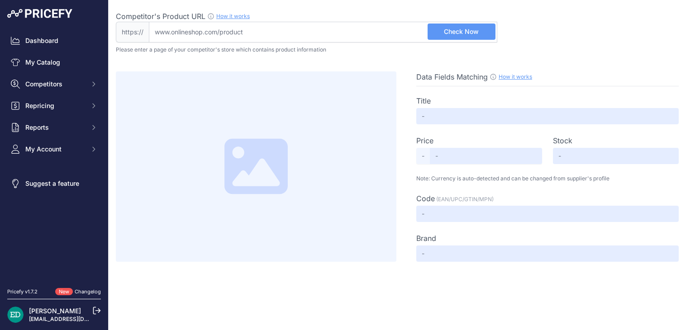
click at [347, 29] on input "Competitor's Product URL How it works In order to create your competitor's extr…" at bounding box center [323, 32] width 349 height 21
paste input "[URL][DOMAIN_NAME][DOMAIN_NAME]"
type input "www.jumspigiau.lt/vaizdo-registratorius-mio-mivue-c595w?utm_source=kaina24.lt&u…"
click at [470, 32] on span "Check Now" at bounding box center [461, 31] width 35 height 9
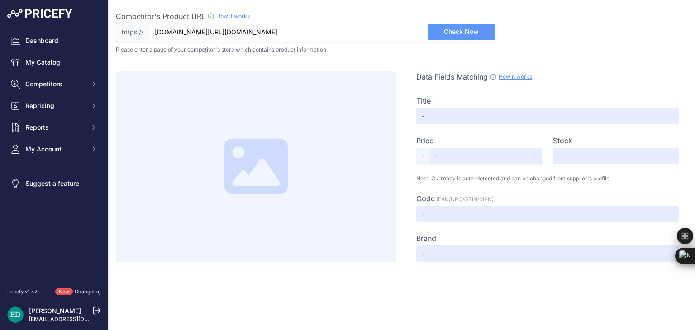
scroll to position [0, 0]
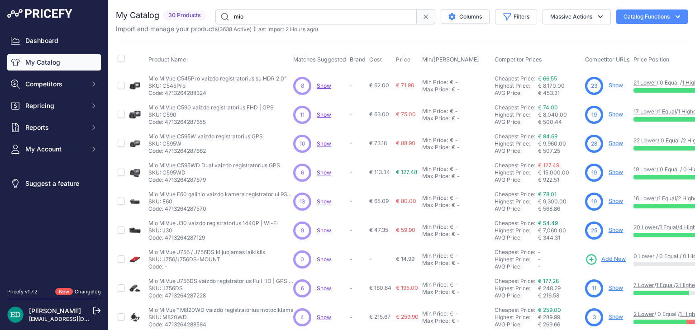
scroll to position [136, 0]
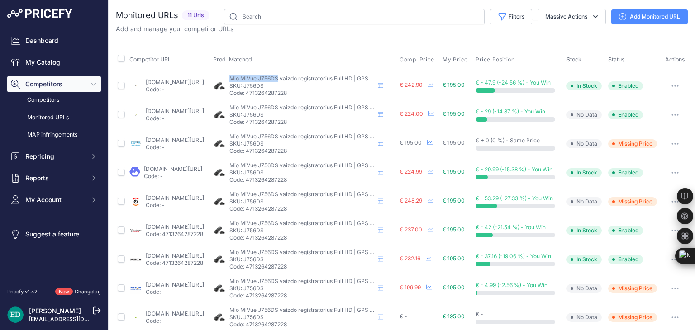
drag, startPoint x: 307, startPoint y: 84, endPoint x: 257, endPoint y: 86, distance: 50.3
click at [257, 86] on div "Mio MiVue J756DS vaizdo registratorius Full HD | GPS | Wi-Fi Mio MiVue J756DS v…" at bounding box center [304, 86] width 183 height 22
click at [651, 17] on link "Add Monitored URL" at bounding box center [650, 17] width 76 height 14
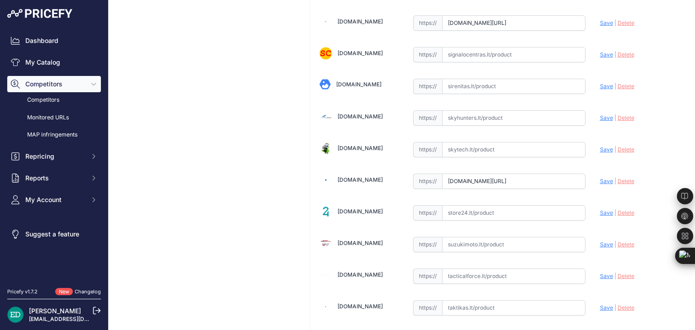
scroll to position [2953, 0]
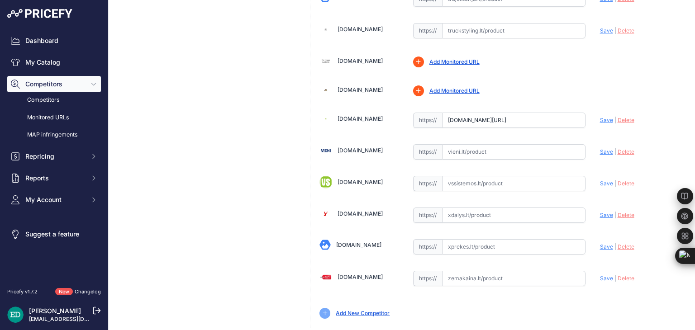
click at [480, 176] on input "text" at bounding box center [513, 183] width 143 height 15
paste input "[URL][DOMAIN_NAME]"
click at [601, 180] on span "Save" at bounding box center [606, 183] width 13 height 7
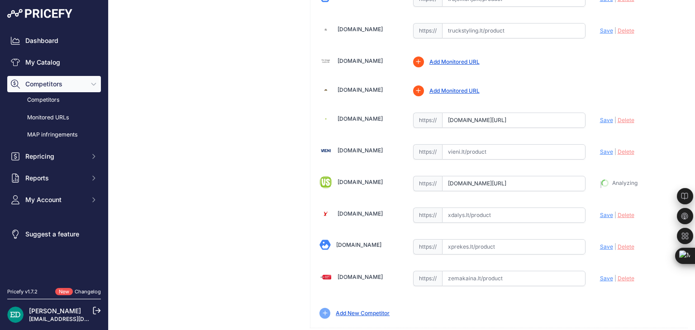
type input "[URL][DOMAIN_NAME]"
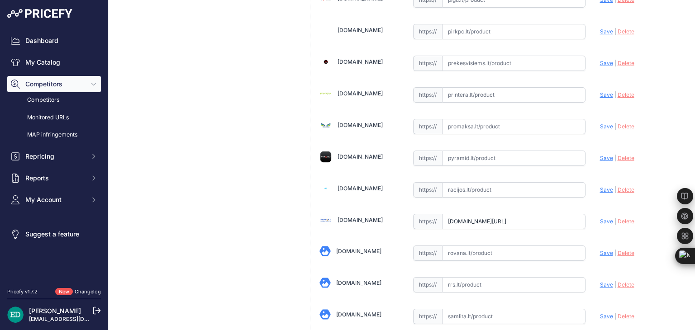
scroll to position [2076, 0]
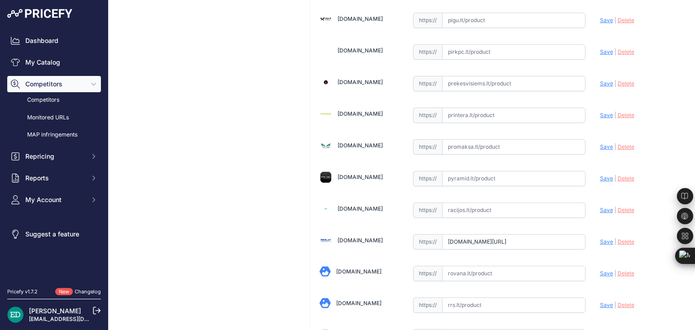
click at [489, 171] on input "text" at bounding box center [513, 178] width 143 height 15
paste input "https://www.pyramid.lt/autoregistratorius-mio-mivue-j756ds-dual-fullhd-30fps-re…"
click at [600, 175] on span "Save" at bounding box center [606, 178] width 13 height 7
type input "https://www.pyramid.lt/autoregistratorius-mio-mivue-j756ds-dual-fullhd-30fps-re…"
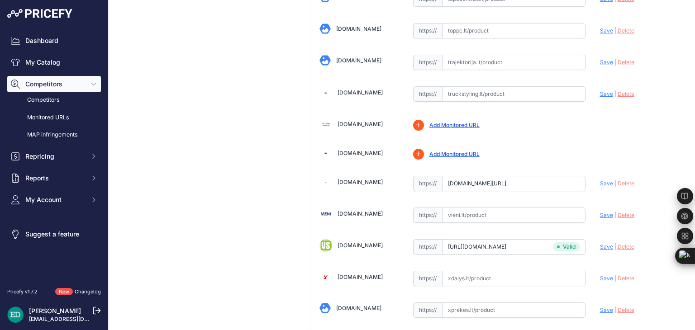
scroll to position [346, 0]
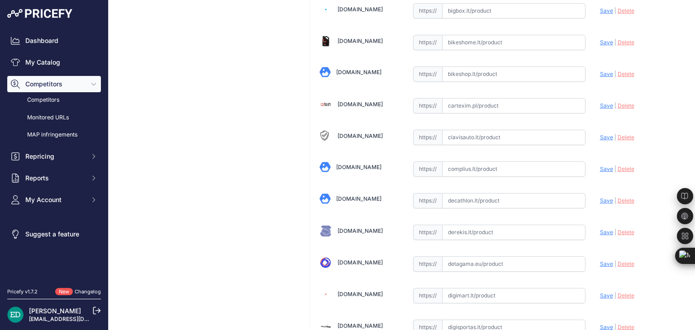
click at [485, 168] on input "text" at bounding box center [513, 169] width 143 height 15
paste input "https://complius.lt/5415n7050009-mio-mivue-j756ds?utm_source=kaina24.lt&utm_med…"
click at [604, 166] on span "Save" at bounding box center [606, 169] width 13 height 7
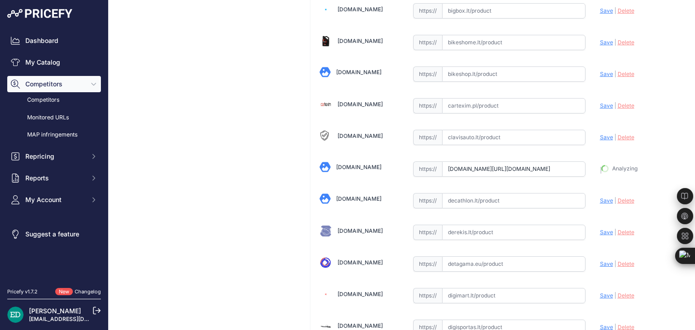
type input "https://complius.lt/5415n7050009-mio-mivue-j756ds?prirule_jdsnikfkfjsd=8834"
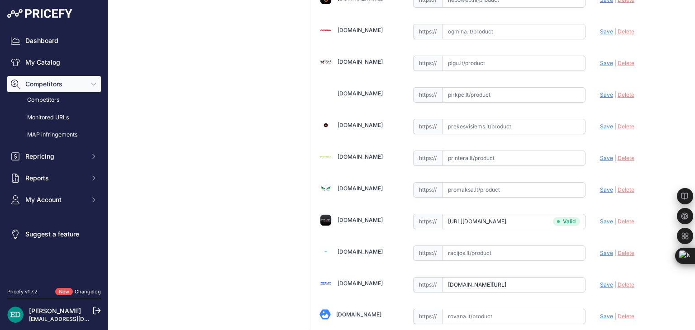
scroll to position [2013, 0]
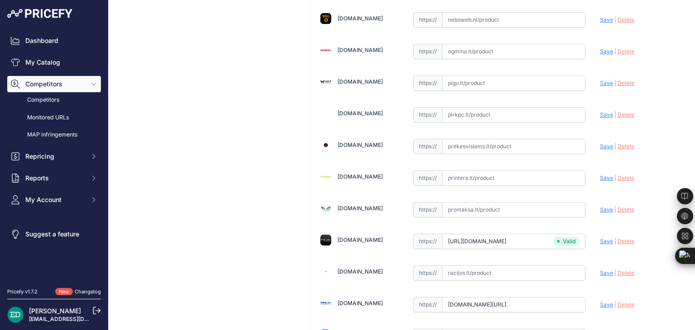
click at [503, 171] on input "text" at bounding box center [513, 178] width 143 height 15
paste input "https://www.printera.lt/c/p/mio-mivue-j756ds-mio--988205?utm_source=kaina24.lt&…"
click at [601, 175] on span "Save" at bounding box center [606, 178] width 13 height 7
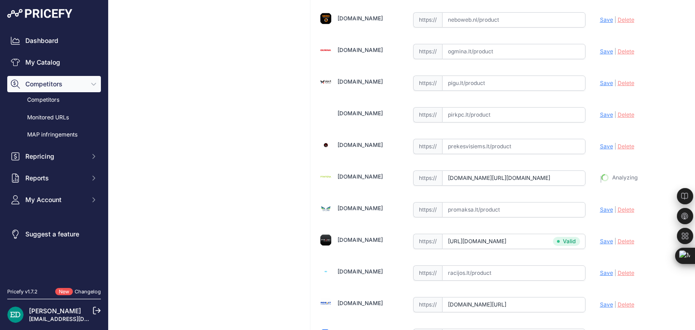
type input "https://www.printera.lt/c/p/mio-mivue-j756ds-mio--988205?prirule_jdsnikfkfjsd=8…"
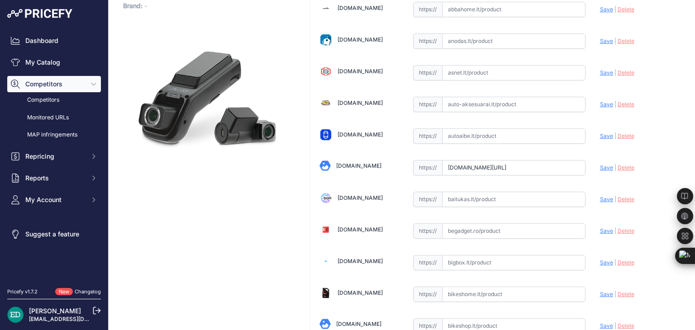
scroll to position [1322, 0]
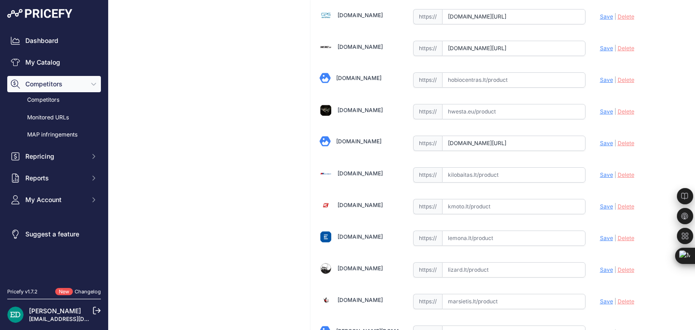
click at [531, 168] on input "text" at bounding box center [513, 174] width 143 height 15
paste input "https://www.kilobaitas.lt/kitos_prekes/automobiline_iranga/vaizdo_registratoria…"
click at [603, 172] on span "Save" at bounding box center [606, 175] width 13 height 7
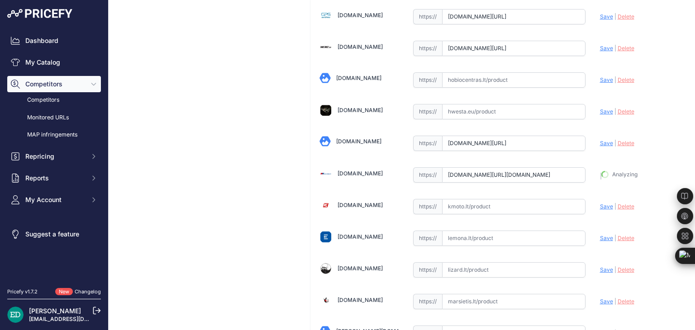
type input "https://www.kilobaitas.lt/kitos_prekes/automobiline_iranga/vaizdo_registratoria…"
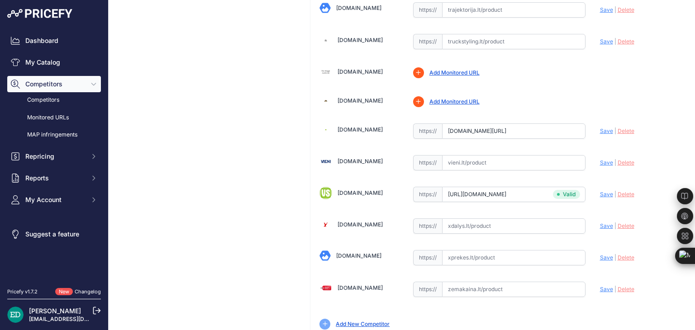
scroll to position [2922, 0]
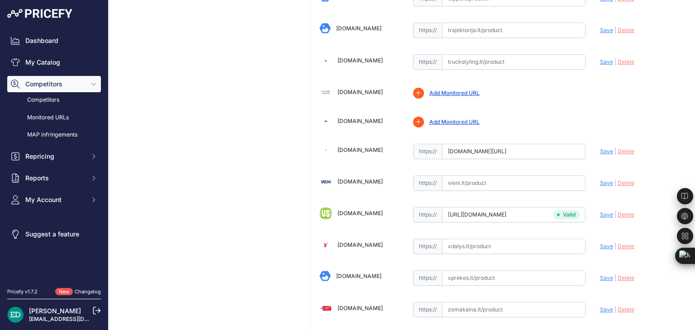
click at [476, 176] on input "text" at bounding box center [513, 183] width 143 height 15
paste input "https://vieni.lt/lt/vaizdo-irasymo-irenginiai/146389-mio-mivue-j756ds-rearcam-a…"
click at [600, 180] on span "Save" at bounding box center [606, 183] width 13 height 7
type input "https://vieni.lt/lt/vaizdo-irasymo-irenginiai/146389-mio-mivue-j756ds-rearcam-a…"
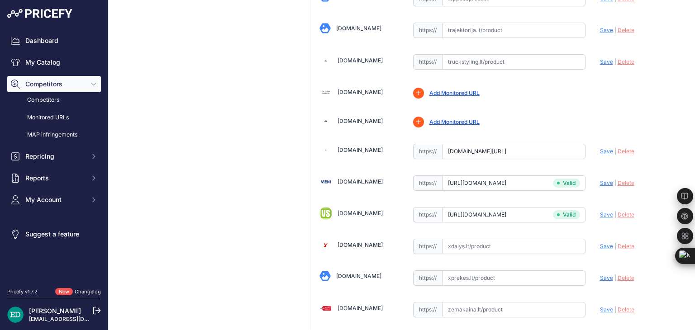
scroll to position [2454, 0]
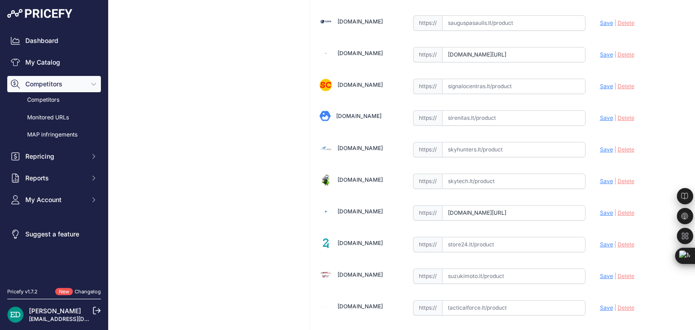
click at [480, 174] on input "text" at bounding box center [513, 181] width 143 height 15
paste input "https://www.skytech.lt/5415n7050009-mio-mivue-j756ds-rearcam-and-smartbox-full-…"
click at [600, 178] on span "Save" at bounding box center [606, 181] width 13 height 7
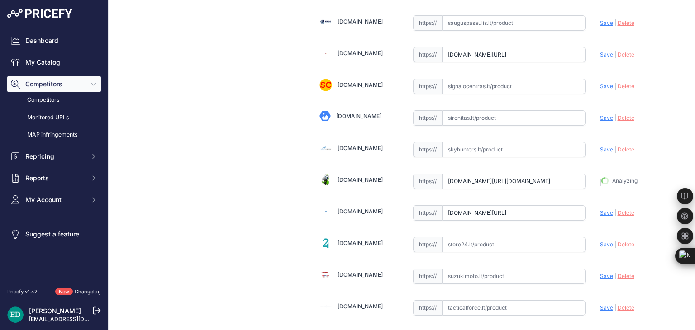
type input "https://www.skytech.lt/5415n7050009-mio-mivue-j756ds-rearcam-and-smartbox-full-…"
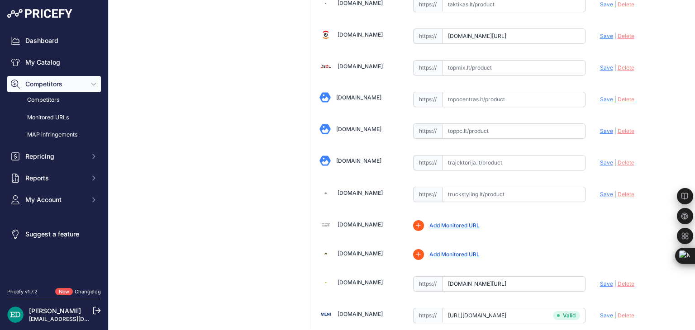
scroll to position [2769, 0]
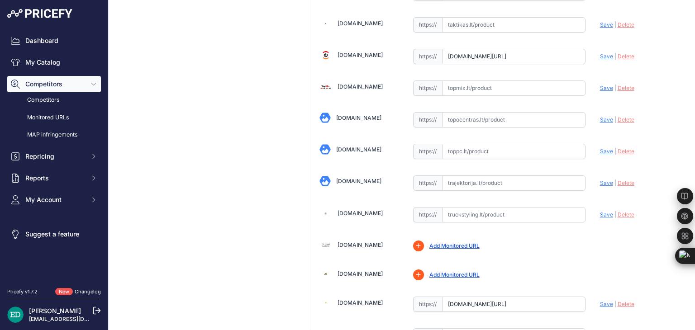
click at [540, 176] on input "text" at bounding box center [513, 183] width 143 height 15
paste input "https://www.trajektorija.lt/vaizdo-registratoriai-ir-priedai/286183-mio-mivue-j…"
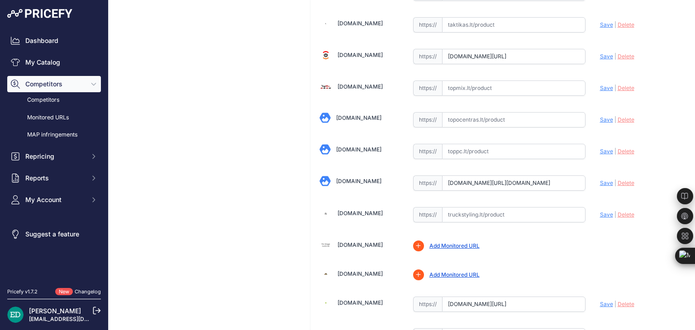
click at [600, 180] on span "Save" at bounding box center [606, 183] width 13 height 7
type input "https://www.trajektorija.lt/vaizdo-registratoriai-ir-priedai/286183-mio-mivue-j…"
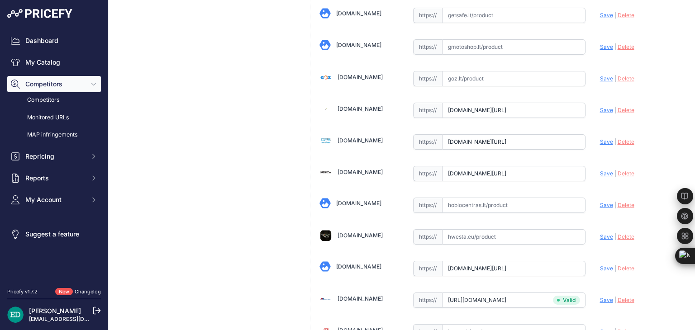
scroll to position [2706, 0]
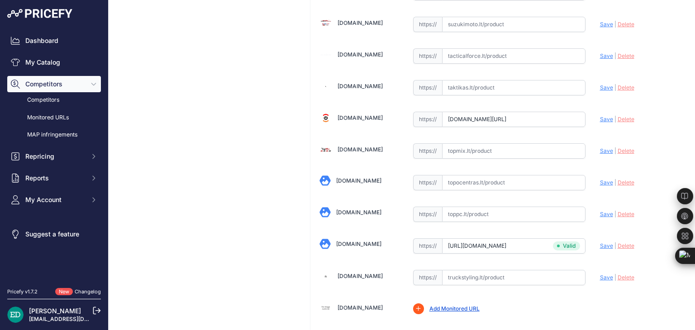
click at [456, 175] on input "text" at bounding box center [513, 182] width 143 height 15
paste input "https://www.topocentras.lt/vaizdo-registratorius-mio-mivue-j756ds-rearcam-and-s…"
click at [603, 179] on span "Save" at bounding box center [606, 182] width 13 height 7
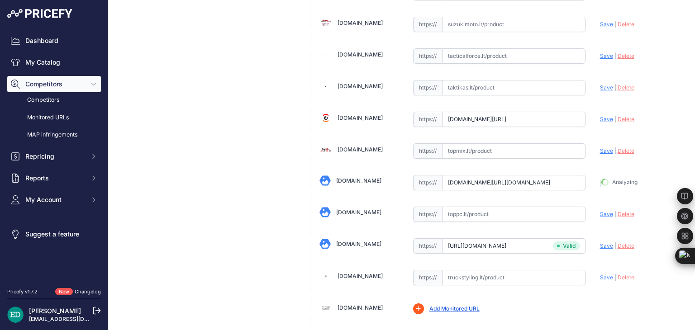
type input "https://www.topocentras.lt/vaizdo-registratorius-mio-mivue-j756ds-rearcam-and-s…"
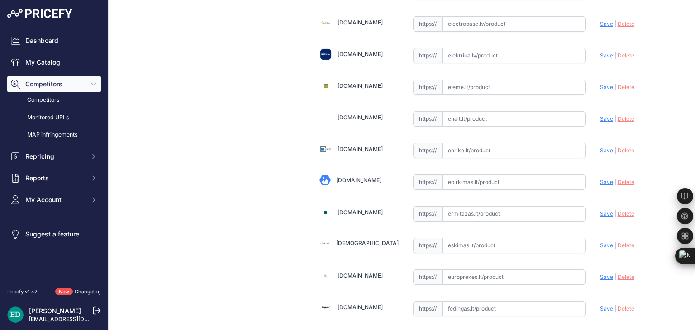
scroll to position [693, 0]
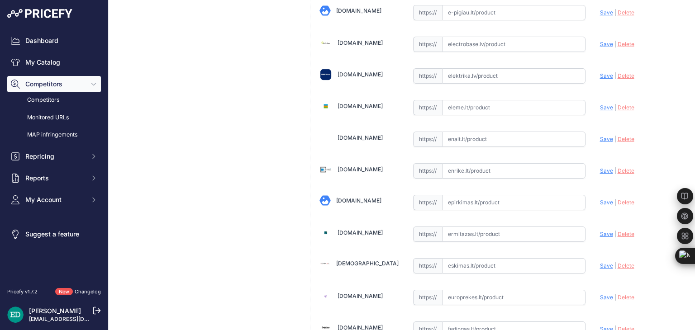
click at [468, 163] on input "text" at bounding box center [513, 170] width 143 height 15
paste input "https://enrike.lt/lt/42411-mio-mivue-j756ds-rearcam-and-smartbox-full-hd-gps-wi…"
click at [600, 167] on span "Save" at bounding box center [606, 170] width 13 height 7
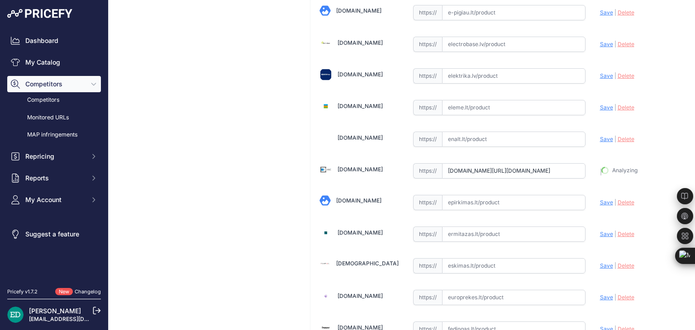
type input "https://enrike.lt/lt/42411-mio-mivue-j756ds-rearcam-and-smartbox-full-hd-gps-wi…"
click at [477, 68] on input "text" at bounding box center [513, 75] width 143 height 15
paste input "https://www.elektrika.lv/lt/item/9632794?utm_source=kaina24.lt&utm_medium=refer…"
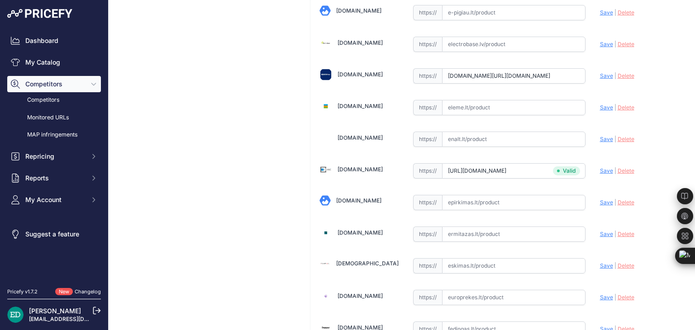
click at [601, 72] on span "Save" at bounding box center [606, 75] width 13 height 7
type input "https://www.elektrika.lv/lt/item/9632794?prirule_jdsnikfkfjsd=8834"
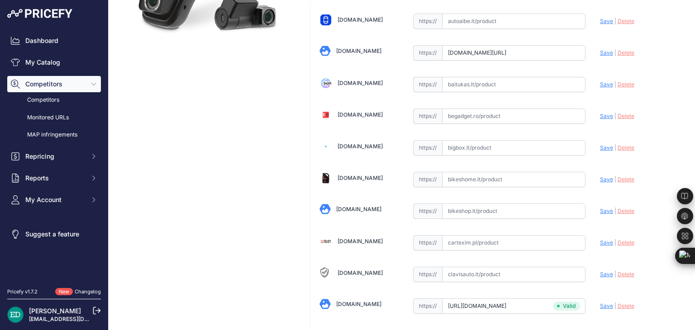
scroll to position [188, 0]
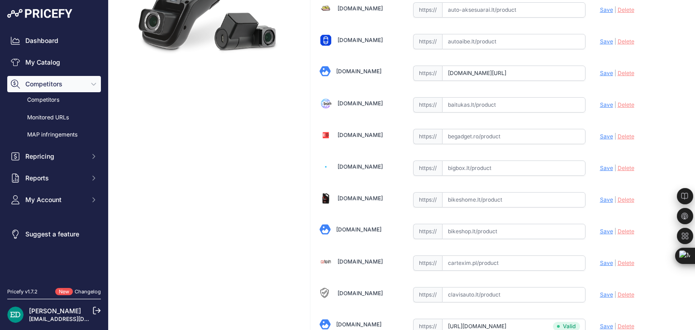
click at [489, 166] on input "text" at bounding box center [513, 168] width 143 height 15
paste input "https://bigbox.lt/product/3732209-vaizdo-registratorius-mio-mivue-j756ds-fullhd…"
click at [600, 168] on span "Save" at bounding box center [606, 168] width 13 height 7
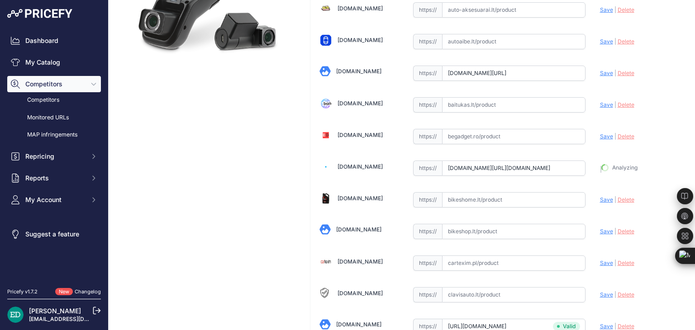
type input "https://bigbox.lt/product/3732209-vaizdo-registratorius-mio-mivue-j756ds-fullhd…"
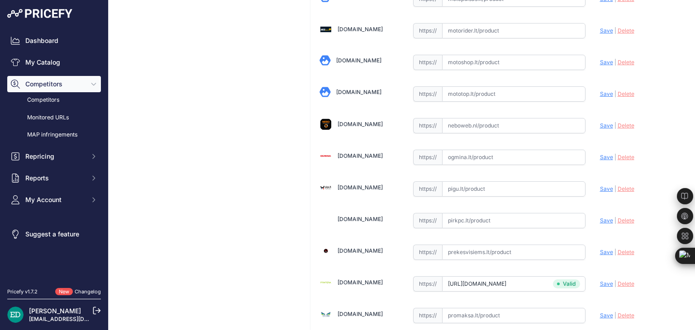
scroll to position [1887, 0]
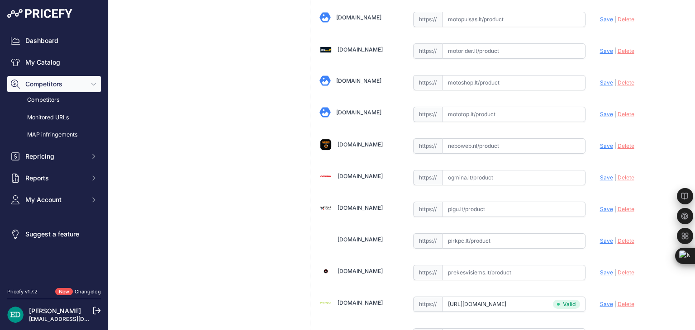
click at [477, 170] on input "text" at bounding box center [513, 177] width 143 height 15
paste input "https://www.ogmina.lt/lt/vaizdo-registratorius-mio-mivue-j756ds-rearcam-and-sma…"
click at [600, 174] on span "Save" at bounding box center [606, 177] width 13 height 7
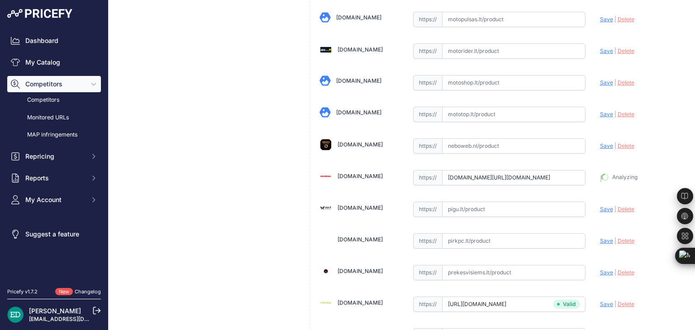
type input "https://www.ogmina.lt/lt/vaizdo-registratorius-mio-mivue-j756ds-rearcam-and-sma…"
click at [474, 234] on input "text" at bounding box center [513, 241] width 143 height 15
paste input "https://www.pirkpc.lt/vaizdo-irasymo-irenginiai/89951-413793-mio-mivue-j756ds-r…"
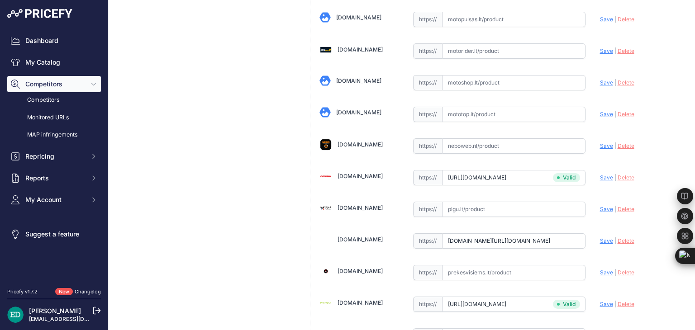
click at [600, 238] on span "Save" at bounding box center [606, 241] width 13 height 7
type input "https://www.pirkpc.lt/vaizdo-irasymo-irenginiai/89951-413793-mio-mivue-j756ds-r…"
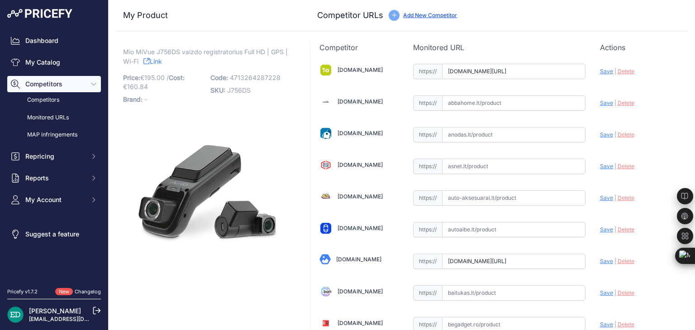
scroll to position [1918, 0]
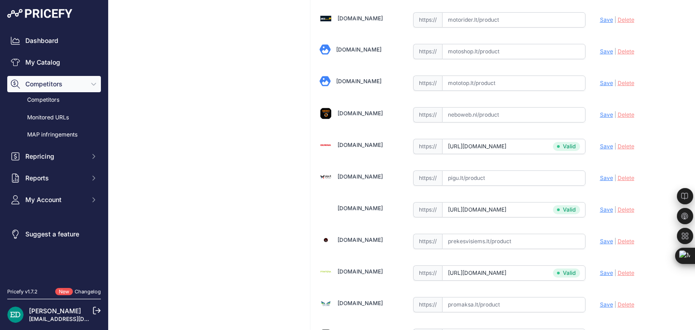
click at [482, 171] on input "text" at bounding box center [513, 178] width 143 height 15
paste input "https://pigu.lt/lt/automobilines-vaizdo-kameros-video-registratoriai/vaizdo-reg…"
click at [601, 175] on span "Save" at bounding box center [606, 178] width 13 height 7
type input "https://pigu.lt/lt/automobilines-vaizdo-kameros-video-registratoriai/vaizdo-reg…"
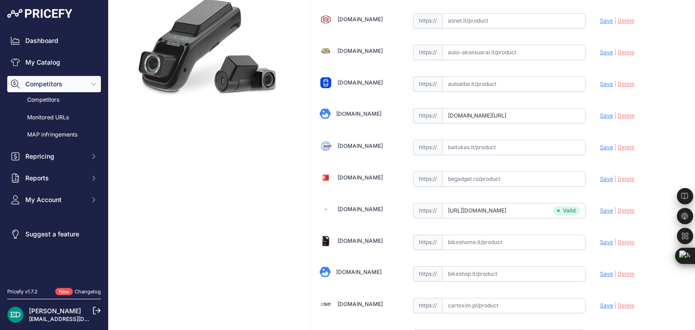
scroll to position [125, 0]
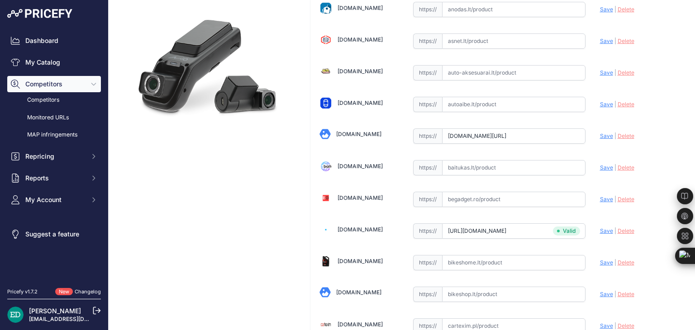
click at [467, 162] on input "text" at bounding box center [513, 167] width 143 height 15
paste input "https://baitukas.lt/produktas/mio-mivue-j756ds-rearcam-and-smartbox-full-hd-gps…"
click at [600, 166] on span "Save" at bounding box center [606, 167] width 13 height 7
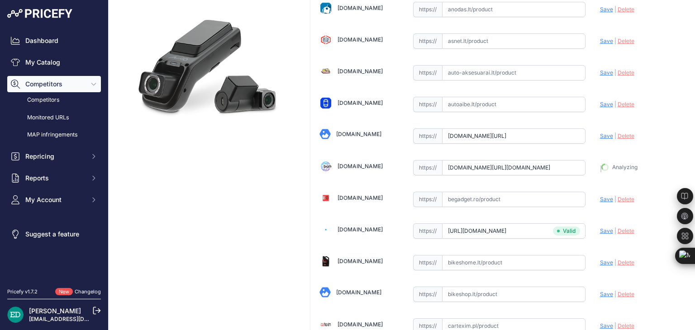
type input "https://baitukas.lt/produktas/mio-mivue-j756ds-rearcam-and-smartbox-full-hd-gps…"
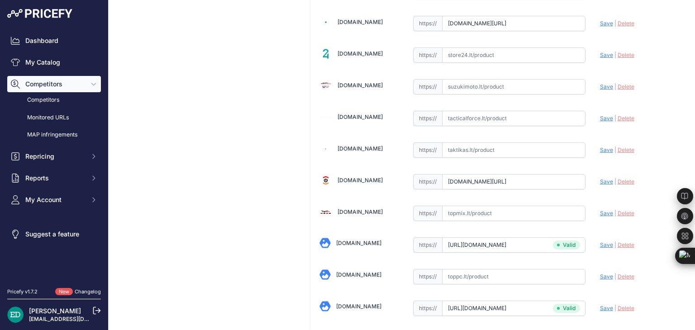
scroll to position [944, 0]
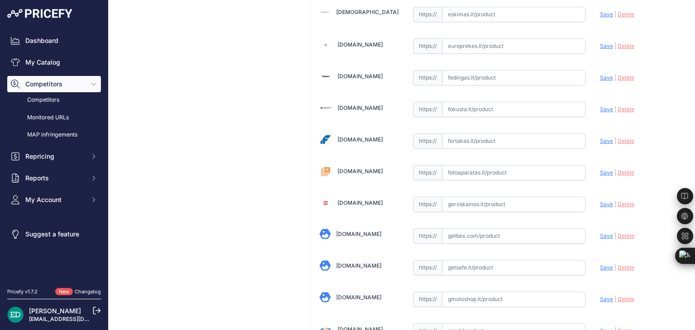
click at [500, 166] on input "text" at bounding box center [513, 172] width 143 height 15
paste input "https://www.fotoaparatas.lt/items/Vaizdo-registratoriai/Priedai/863d4ce.2-MIO-M…"
click at [602, 169] on span "Save" at bounding box center [606, 172] width 13 height 7
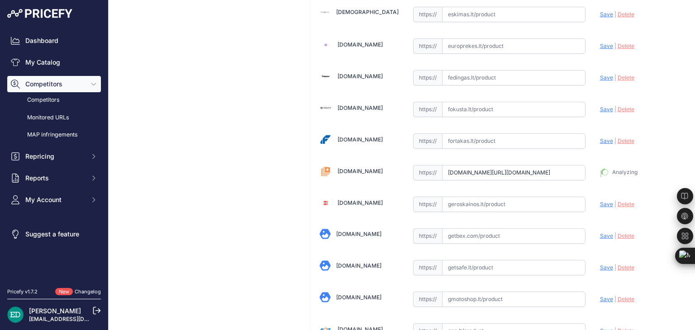
type input "https://www.fotoaparatas.lt/items/Vaizdo-registratoriai/Priedai/863d4ce.2-MIO-M…"
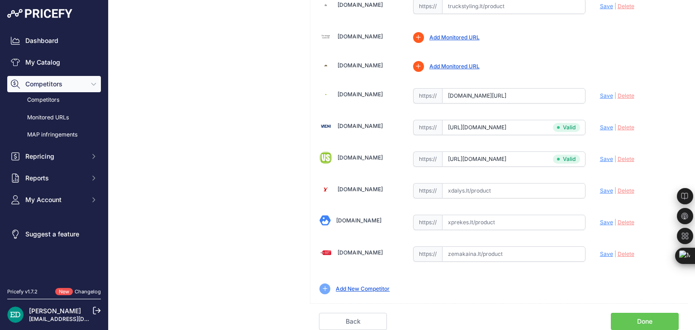
scroll to position [2959, 0]
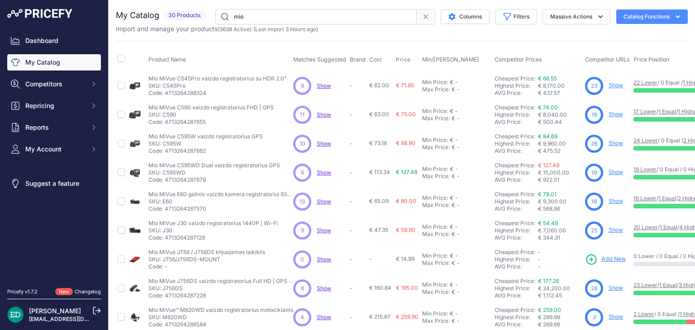
scroll to position [181, 0]
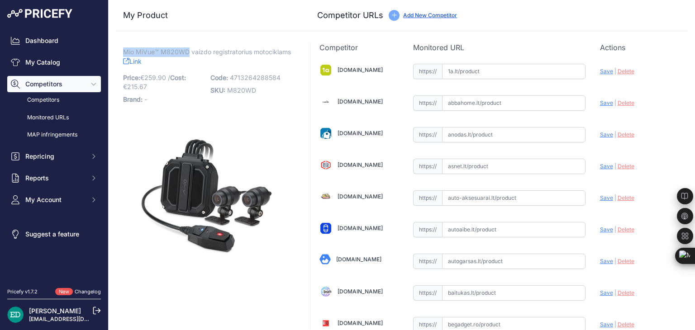
drag, startPoint x: 188, startPoint y: 50, endPoint x: 123, endPoint y: 53, distance: 64.8
click at [123, 53] on span "Mio MiVue™ M820WD vaizdo registratorius motociklams" at bounding box center [207, 51] width 168 height 11
copy span "Mio MiVue™ M820WD"
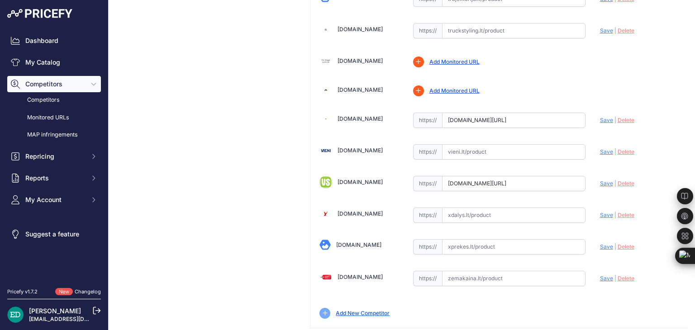
scroll to position [346, 0]
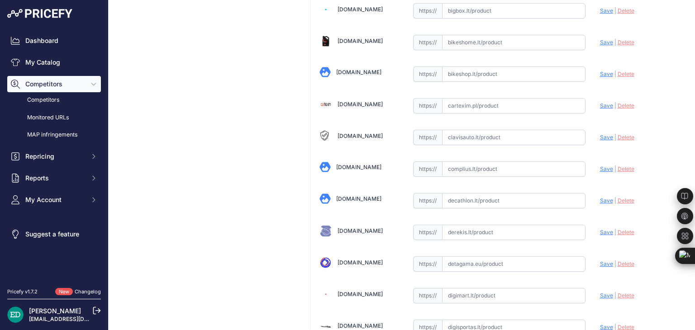
click at [512, 167] on input "text" at bounding box center [513, 169] width 143 height 15
paste input "[URL][DOMAIN_NAME][DOMAIN_NAME]"
click at [601, 168] on span "Save" at bounding box center [606, 169] width 13 height 7
type input "[URL][DOMAIN_NAME]"
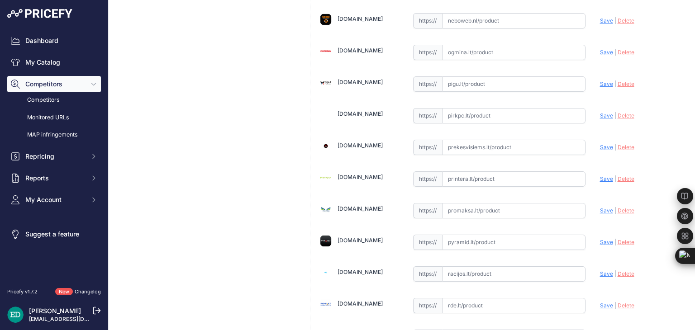
scroll to position [2013, 0]
click at [467, 171] on input "text" at bounding box center [513, 178] width 143 height 15
paste input "[URL][DOMAIN_NAME][DOMAIN_NAME]"
click at [600, 175] on span "Save" at bounding box center [606, 178] width 13 height 7
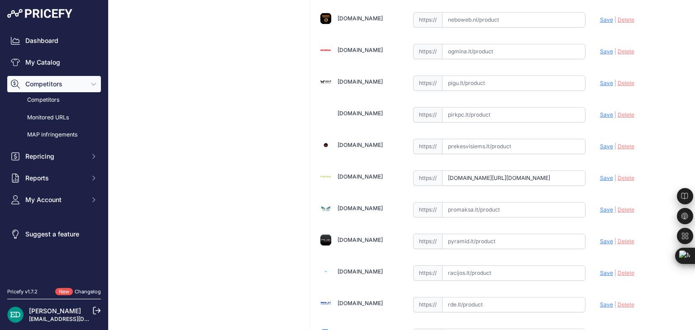
scroll to position [0, 0]
type input "[URL][DOMAIN_NAME]"
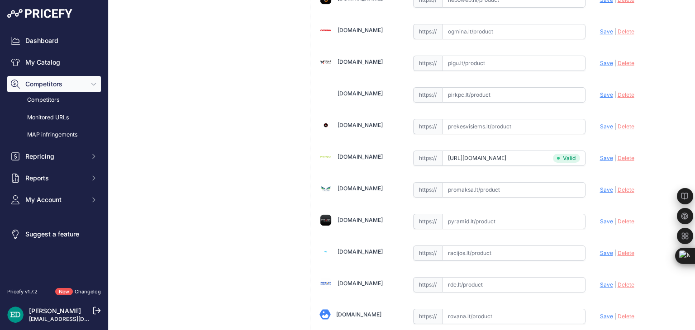
scroll to position [2013, 0]
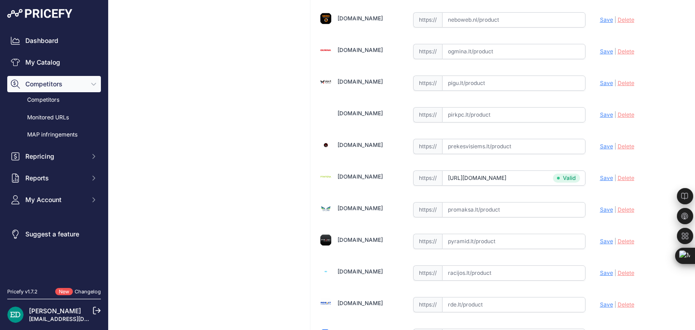
click at [474, 297] on input "text" at bounding box center [513, 304] width 143 height 15
paste input "[URL][DOMAIN_NAME][DOMAIN_NAME]"
click at [602, 301] on span "Save" at bounding box center [606, 304] width 13 height 7
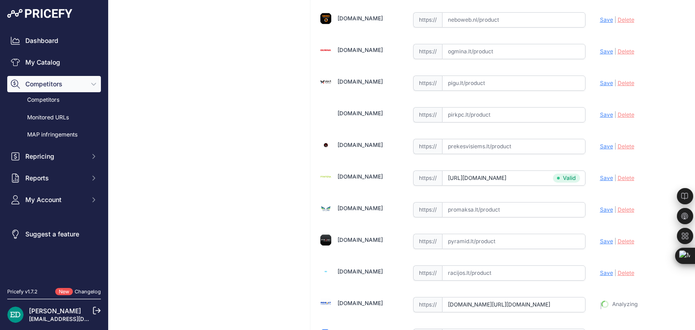
type input "[URL][DOMAIN_NAME]"
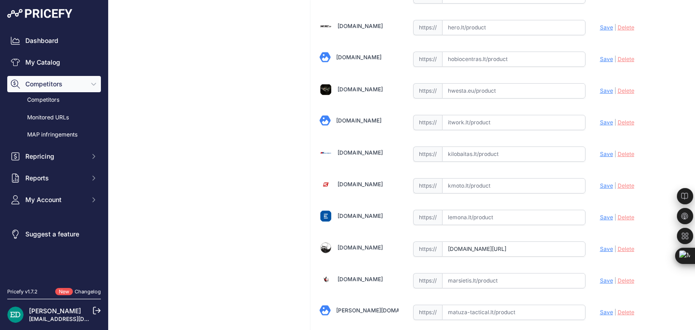
scroll to position [1323, 0]
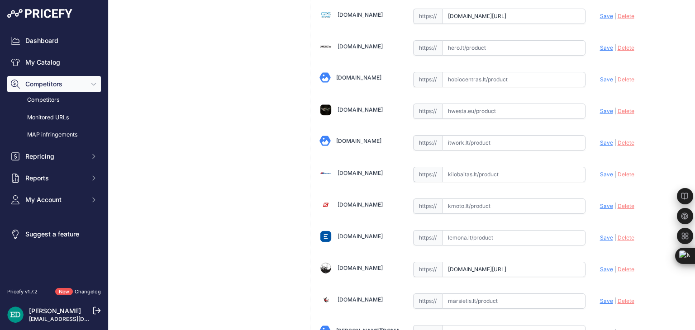
click at [477, 167] on input "text" at bounding box center [513, 174] width 143 height 15
paste input "[URL][DOMAIN_NAME][DOMAIN_NAME]"
click at [600, 171] on span "Save" at bounding box center [606, 174] width 13 height 7
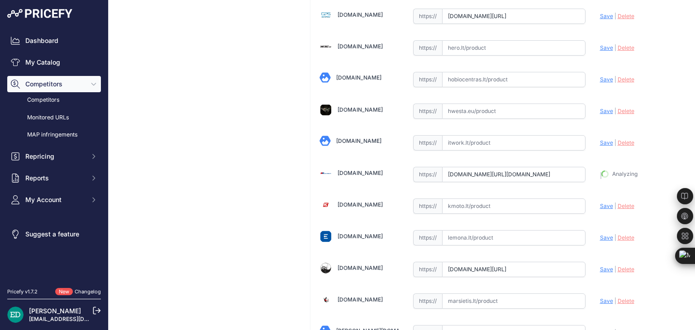
type input "[URL][DOMAIN_NAME]"
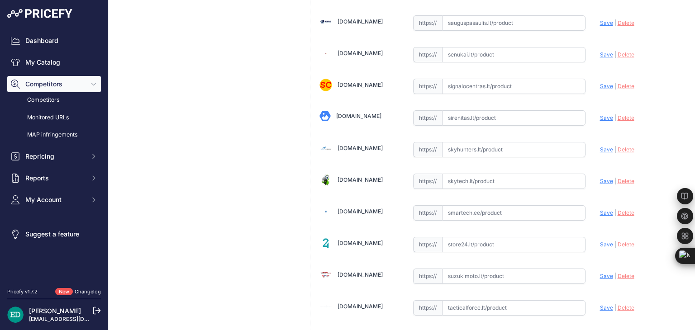
click at [484, 174] on input "text" at bounding box center [513, 181] width 143 height 15
paste input "[URL][DOMAIN_NAME][DOMAIN_NAME]"
click at [600, 178] on span "Save" at bounding box center [606, 181] width 13 height 7
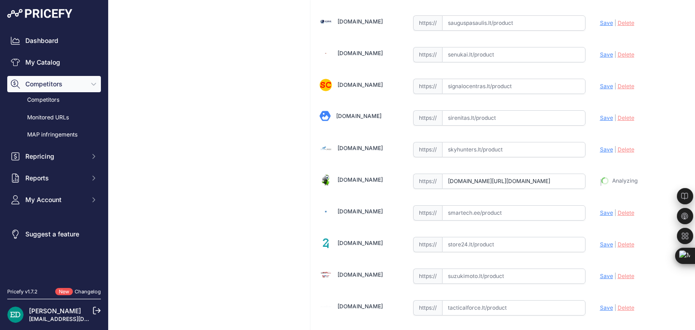
type input "[URL][DOMAIN_NAME]"
click at [478, 206] on input "text" at bounding box center [513, 213] width 143 height 15
paste input "[URL][DOMAIN_NAME][DOMAIN_NAME]"
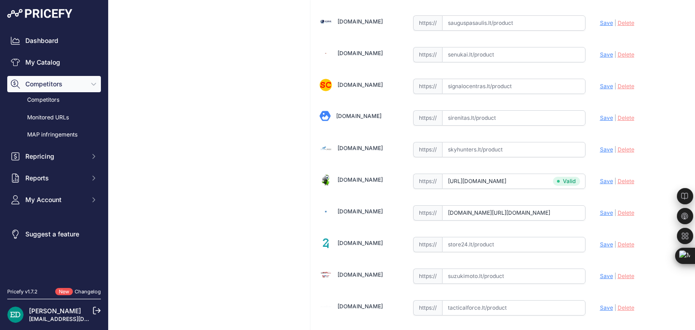
click at [600, 210] on span "Save" at bounding box center [606, 213] width 13 height 7
type input "[URL][DOMAIN_NAME]"
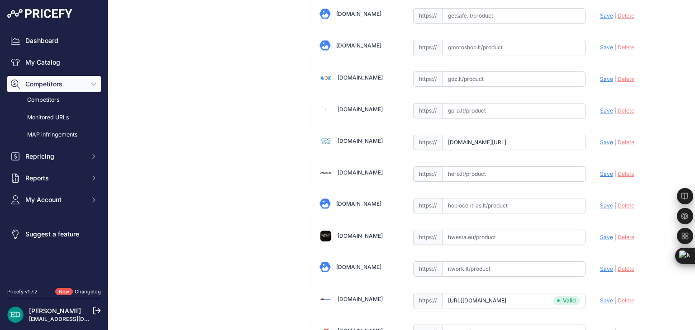
click at [500, 168] on input "text" at bounding box center [513, 174] width 143 height 15
paste input "[URL][DOMAIN_NAME][DOMAIN_NAME]"
drag, startPoint x: 598, startPoint y: 167, endPoint x: 602, endPoint y: 170, distance: 5.7
click at [600, 171] on span "Save" at bounding box center [606, 174] width 13 height 7
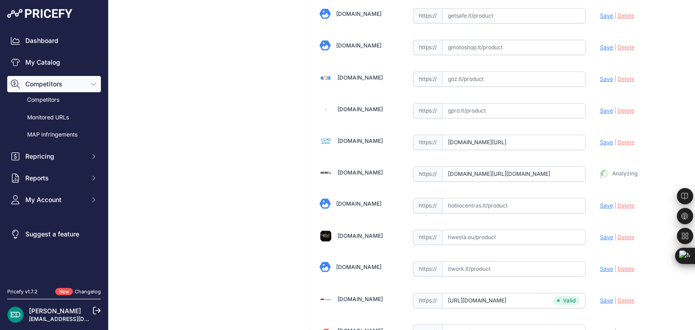
type input "[URL][DOMAIN_NAME]"
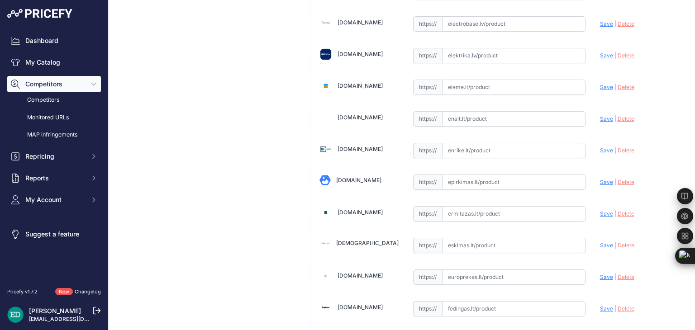
scroll to position [693, 0]
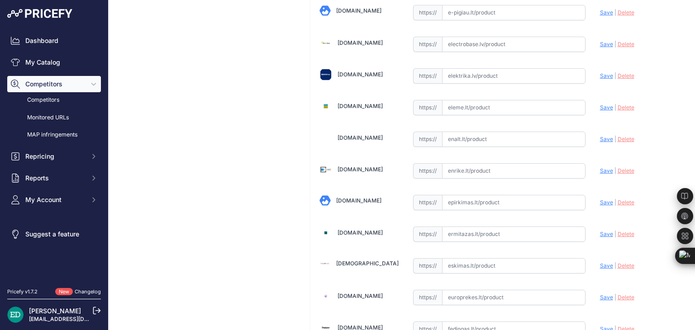
click at [473, 167] on input "text" at bounding box center [513, 170] width 143 height 15
paste input "[URL][DOMAIN_NAME][DOMAIN_NAME]"
click at [600, 167] on span "Save" at bounding box center [606, 170] width 13 height 7
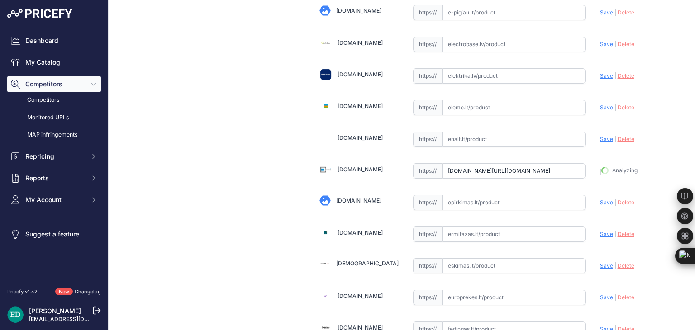
type input "[URL][DOMAIN_NAME]"
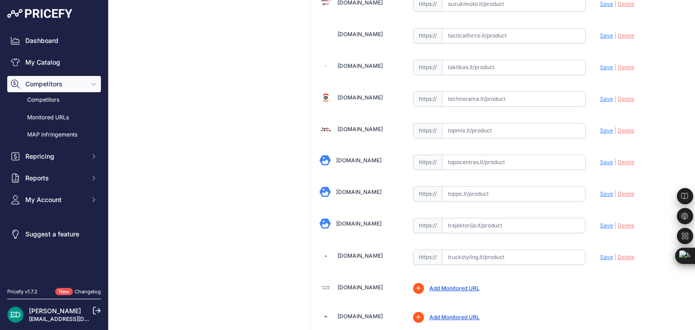
scroll to position [2706, 0]
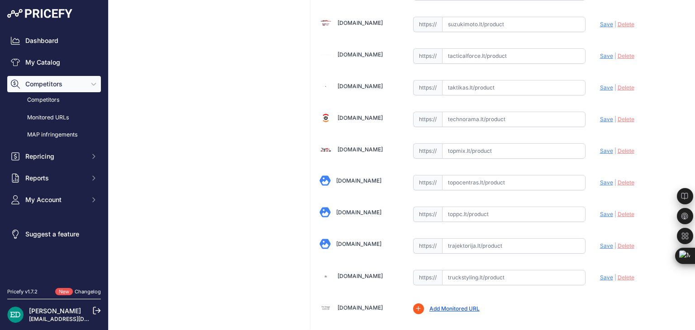
click at [500, 175] on input "text" at bounding box center [513, 182] width 143 height 15
paste input "[URL][DOMAIN_NAME][DOMAIN_NAME]"
click at [603, 179] on span "Save" at bounding box center [606, 182] width 13 height 7
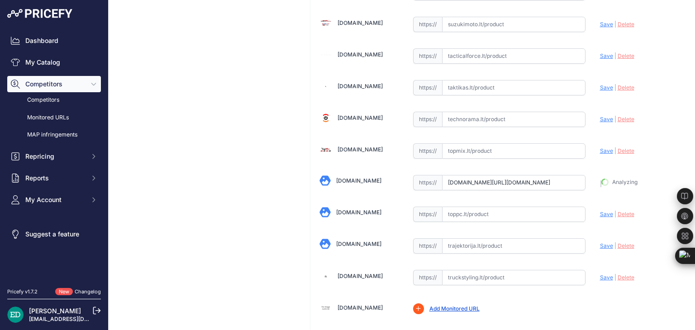
type input "[URL][DOMAIN_NAME]"
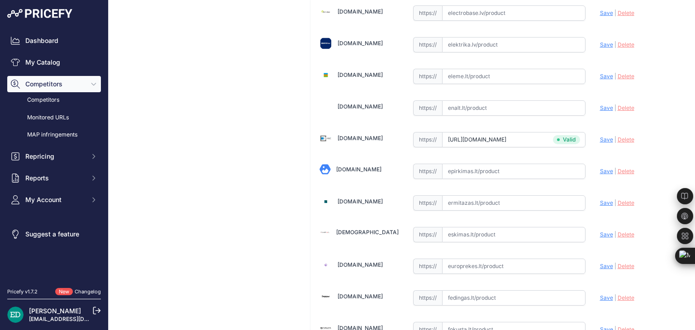
scroll to position [1950, 0]
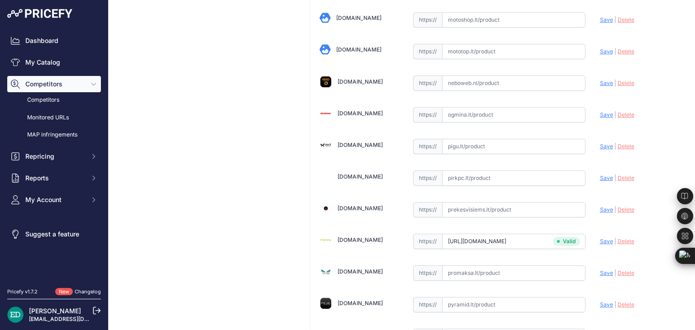
click at [487, 171] on input "text" at bounding box center [513, 178] width 143 height 15
paste input "[URL][DOMAIN_NAME][DOMAIN_NAME]"
click at [601, 175] on span "Save" at bounding box center [606, 178] width 13 height 7
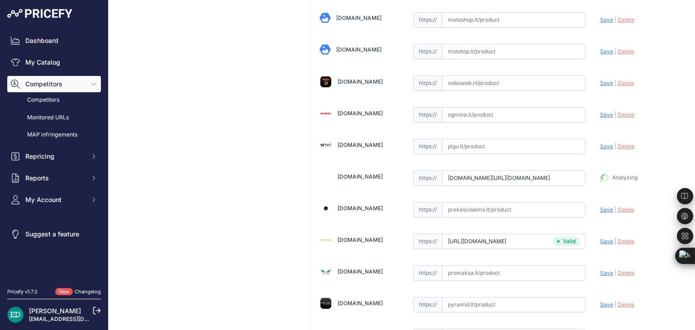
type input "[URL][DOMAIN_NAME]"
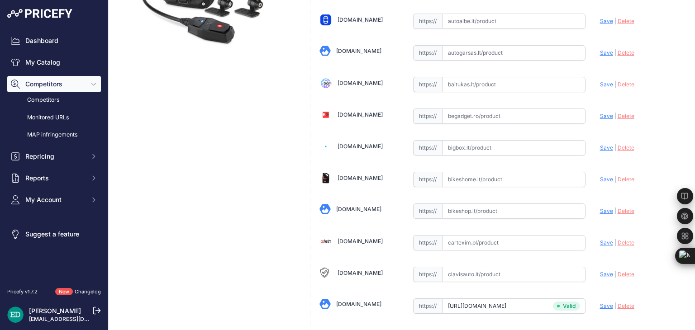
scroll to position [188, 0]
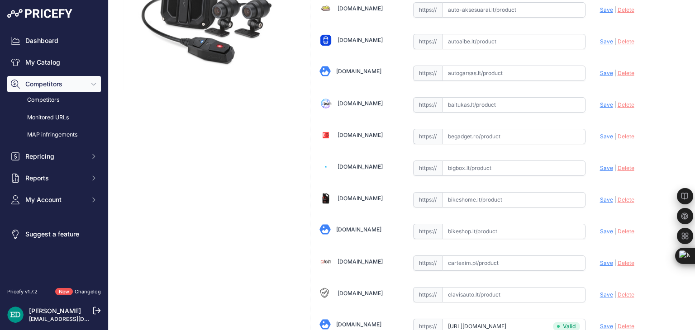
click at [491, 162] on input "text" at bounding box center [513, 168] width 143 height 15
paste input "[URL][DOMAIN_NAME][DOMAIN_NAME]"
click at [601, 167] on span "Save" at bounding box center [606, 168] width 13 height 7
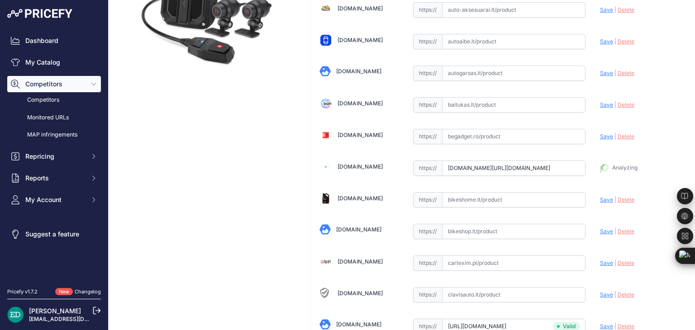
type input "[URL][DOMAIN_NAME]"
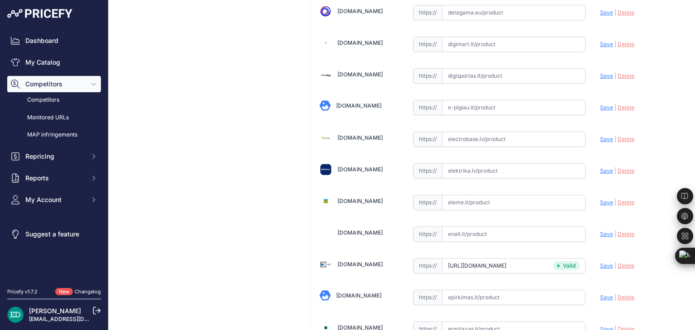
click at [507, 169] on input "text" at bounding box center [513, 170] width 143 height 15
paste input "[URL][DOMAIN_NAME][DOMAIN_NAME]"
click at [605, 167] on span "Save" at bounding box center [606, 170] width 13 height 7
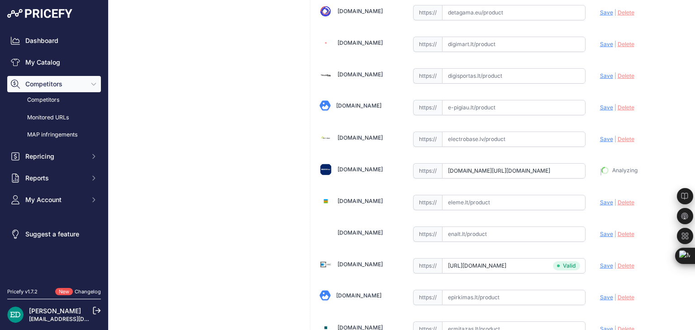
type input "[URL][DOMAIN_NAME]"
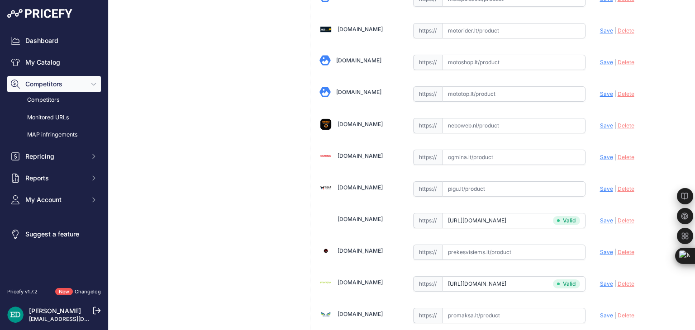
scroll to position [1887, 0]
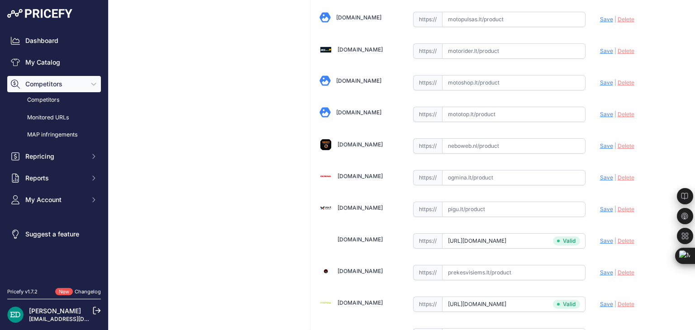
click at [475, 170] on input "text" at bounding box center [513, 177] width 143 height 15
paste input "[URL][DOMAIN_NAME][DOMAIN_NAME]"
click at [600, 174] on span "Save" at bounding box center [606, 177] width 13 height 7
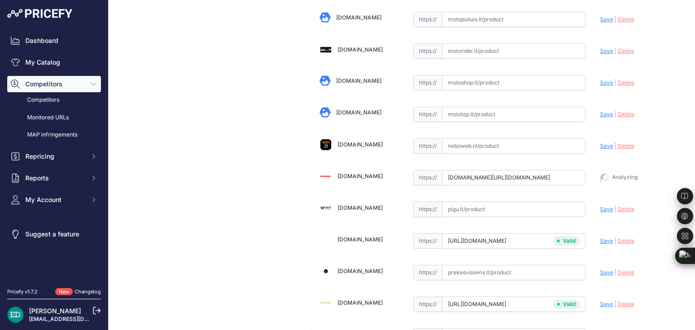
type input "[URL][DOMAIN_NAME]"
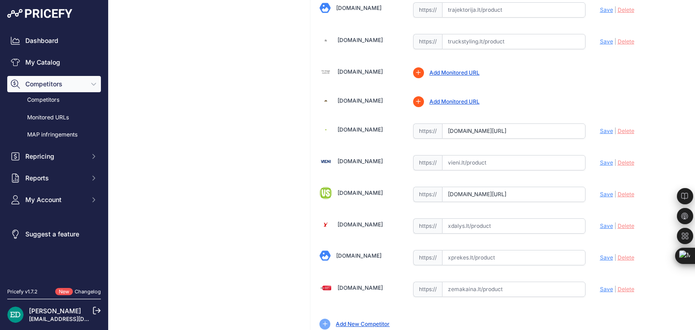
scroll to position [2922, 0]
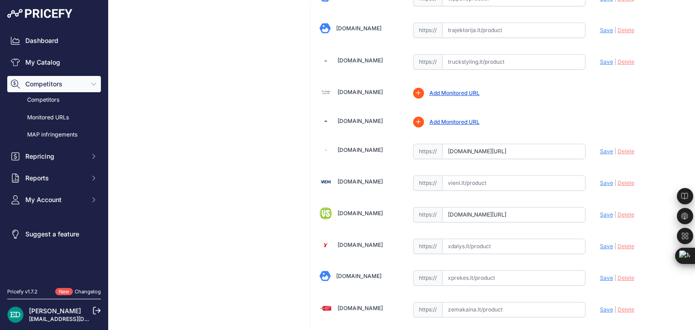
click at [496, 176] on input "text" at bounding box center [513, 183] width 143 height 15
paste input "[URL][DOMAIN_NAME]"
click at [600, 180] on span "Save" at bounding box center [606, 183] width 13 height 7
type input "[URL][DOMAIN_NAME]"
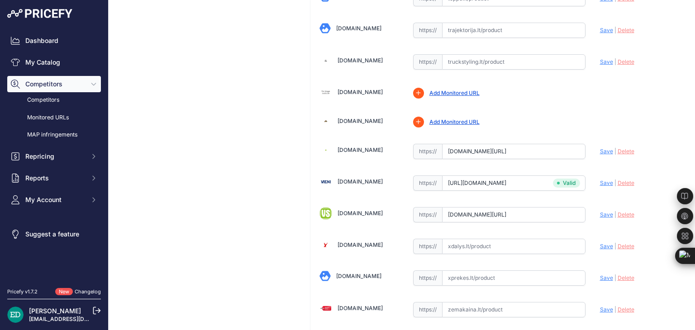
scroll to position [1511, 0]
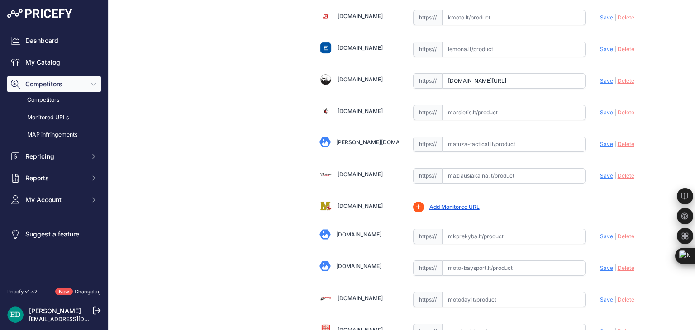
click at [494, 168] on input "text" at bounding box center [513, 175] width 143 height 15
paste input "[URL][DOMAIN_NAME][DOMAIN_NAME]"
click at [603, 172] on span "Save" at bounding box center [606, 175] width 13 height 7
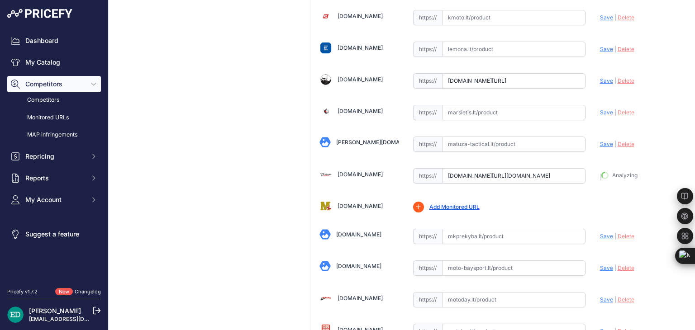
type input "[URL][DOMAIN_NAME]"
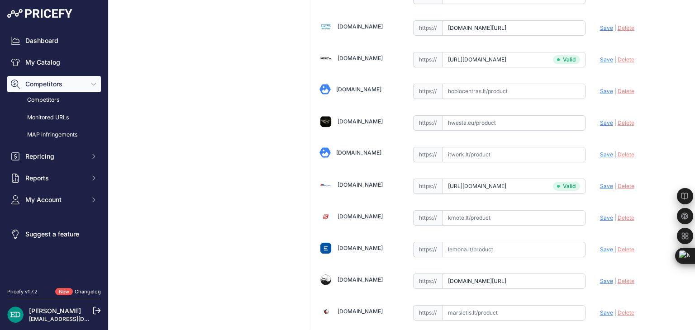
scroll to position [1291, 0]
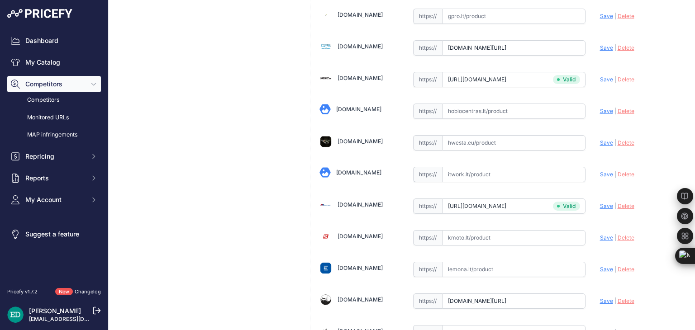
click at [497, 167] on input "text" at bounding box center [513, 174] width 143 height 15
paste input "https://www.itwork.lt/index.php?route=product/product&product_id=1242990&utm_so…"
click at [604, 171] on span "Save" at bounding box center [606, 174] width 13 height 7
type input "https://www.itwork.lt/index.php?route=product%2Fproduct&product_id=1242990&prir…"
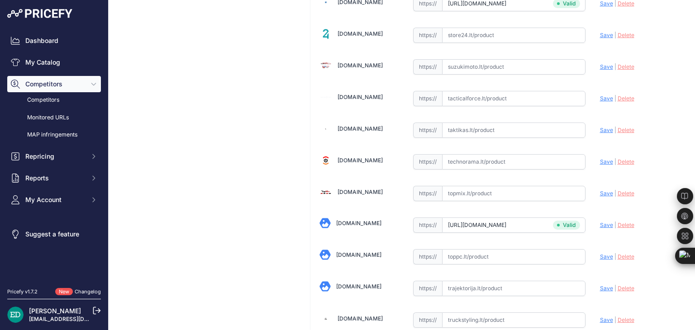
scroll to position [2643, 0]
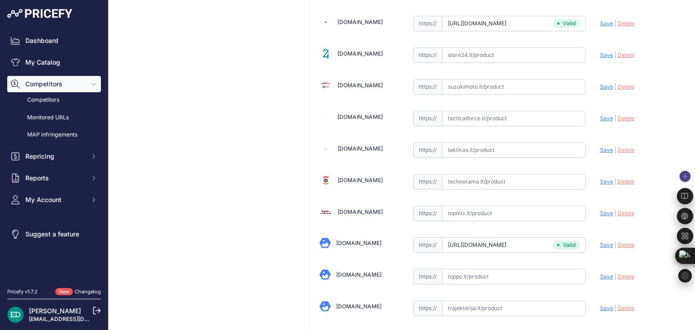
click at [695, 183] on div at bounding box center [686, 226] width 18 height 116
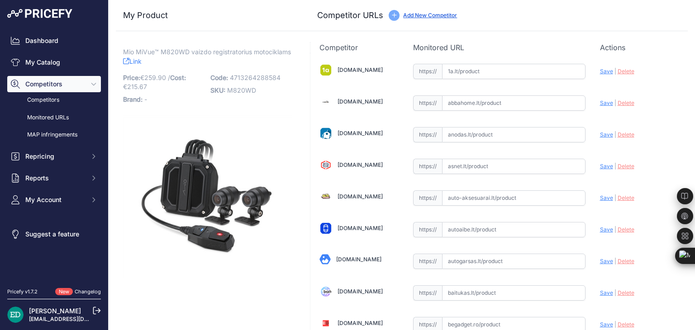
scroll to position [1918, 0]
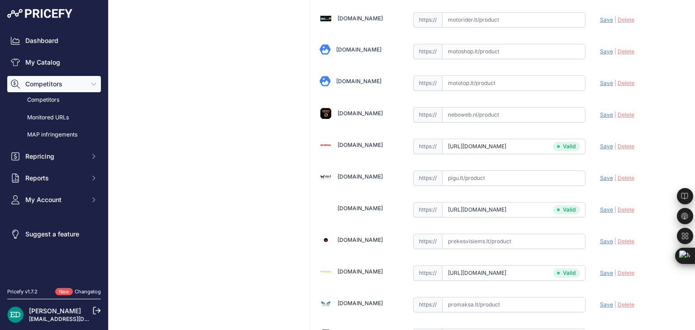
click at [467, 171] on input "text" at bounding box center [513, 178] width 143 height 15
paste input "https://pigu.lt/lt/automobilines-vaizdo-kameros-video-registratoriai/vaizdo-reg…"
drag, startPoint x: 474, startPoint y: 165, endPoint x: 208, endPoint y: 186, distance: 267.4
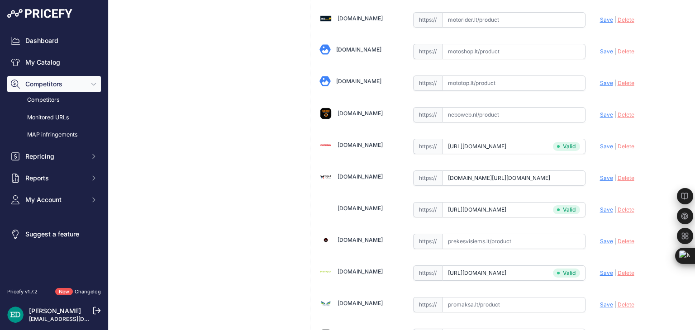
click at [600, 175] on span "Save" at bounding box center [606, 178] width 13 height 7
type input "https://pigu.lt/lt/automobilines-vaizdo-kameros-video-registratoriai/vaizdo-reg…"
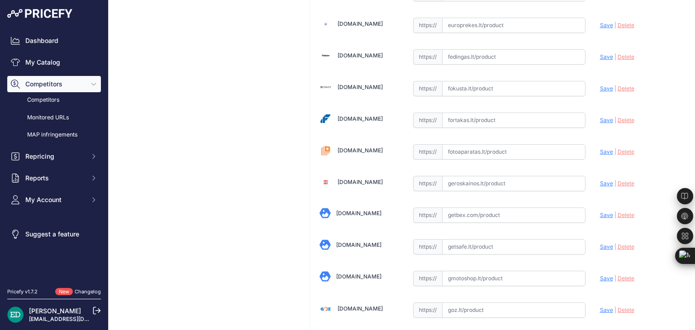
scroll to position [945, 0]
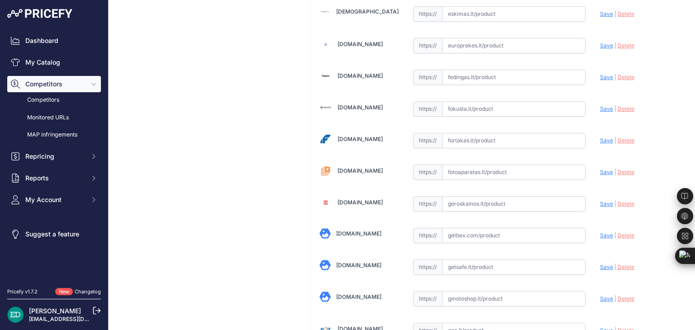
click at [482, 167] on input "text" at bounding box center [513, 172] width 143 height 15
paste input "https://www.fotoaparatas.lt/items/Vaizdo-registratoriai/Priedai/8643e25.2-MIO-M…"
click at [600, 169] on span "Save" at bounding box center [606, 172] width 13 height 7
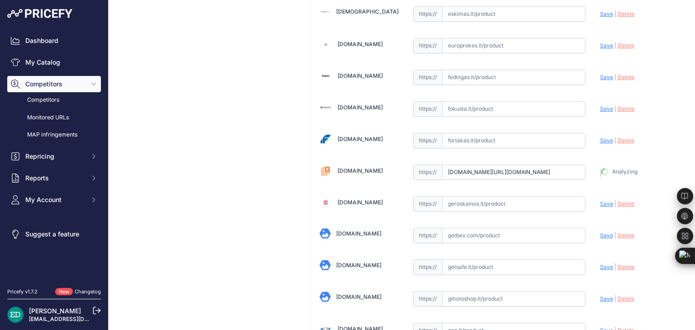
type input "https://www.fotoaparatas.lt/items/Vaizdo-registratoriai/Priedai/8643e25.2-MIO-M…"
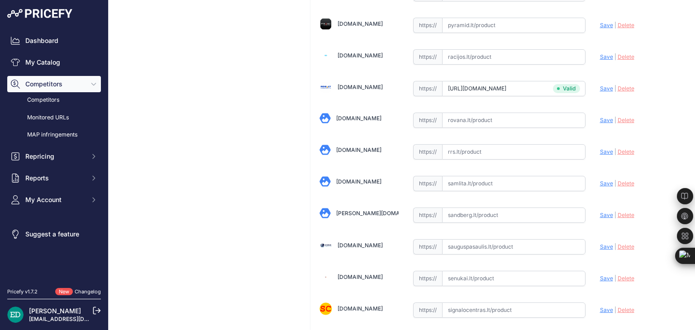
scroll to position [2959, 0]
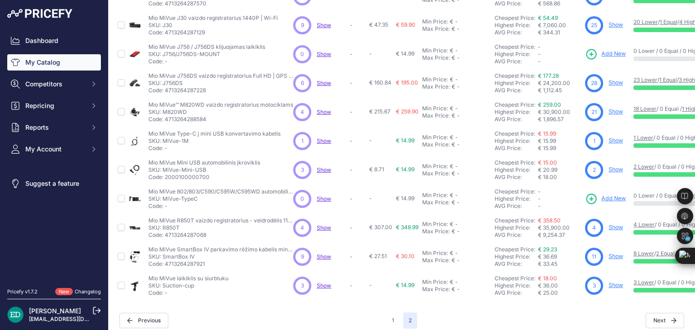
scroll to position [219, 0]
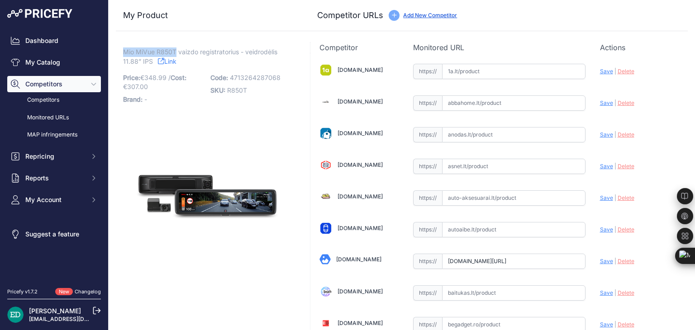
drag, startPoint x: 177, startPoint y: 51, endPoint x: 120, endPoint y: 55, distance: 58.1
copy span "Mio MiVue R850T"
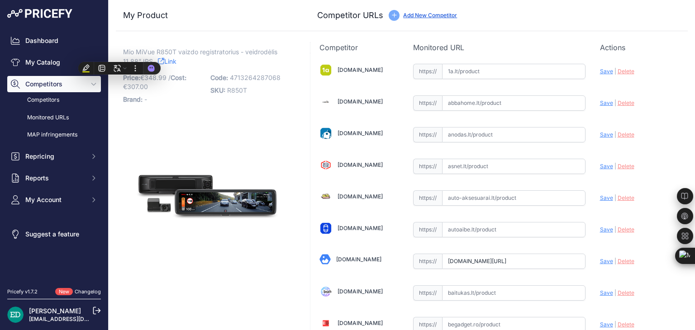
click at [650, 76] on div "Update Profile Save | [GEOGRAPHIC_DATA] Analyzing" at bounding box center [639, 69] width 79 height 14
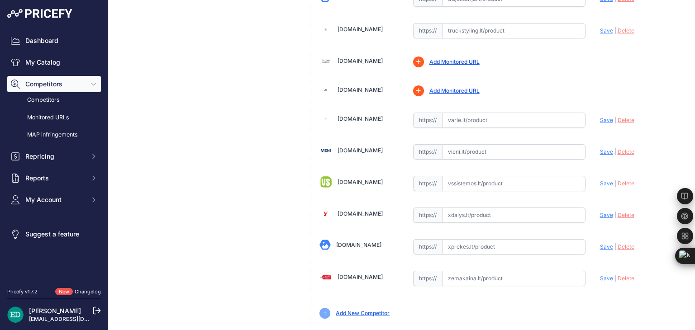
click at [480, 176] on input "text" at bounding box center [513, 183] width 143 height 15
paste input "https://www.vssistemos.lt/automobiliams/vaizdo-registratoriai/vaizdo-registrato…"
drag, startPoint x: 521, startPoint y: 170, endPoint x: 360, endPoint y: 180, distance: 161.4
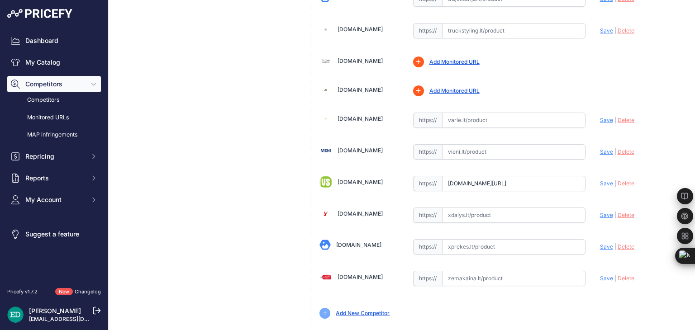
click at [602, 180] on span "Save" at bounding box center [606, 183] width 13 height 7
type input "https://www.vssistemos.lt/automobiliams/vaizdo-registratoriai/vaizdo-registrato…"
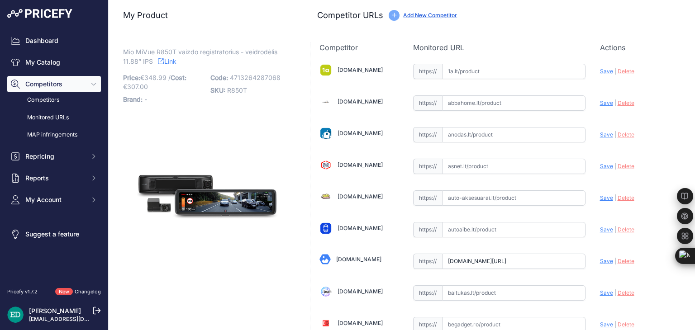
click at [466, 68] on input "text" at bounding box center [513, 71] width 143 height 15
paste input "https://www.1a.lt/p/vaizdo-registratorius-mio-mivue-r850t-2-5k-hdr-wifi-gps-tou…"
click at [602, 71] on span "Save" at bounding box center [606, 71] width 13 height 7
type input "https://www.1a.lt/p/vaizdo-registratorius-mio-mivue-r850t-2-5k-hdr-wifi-gps-tou…"
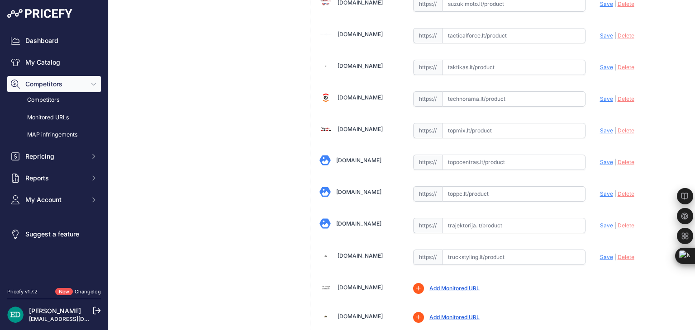
scroll to position [2706, 0]
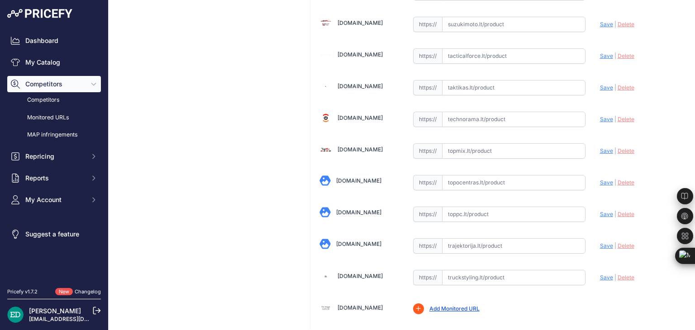
click at [501, 175] on input "text" at bounding box center [513, 182] width 143 height 15
paste input "https://www.topocentras.lt/vaizdo-registratorius-mio-mivue-r850t-rear-camera-gp…"
click at [604, 179] on span "Save" at bounding box center [606, 182] width 13 height 7
type input "https://www.topocentras.lt/vaizdo-registratorius-mio-mivue-r850t-rear-camera-gp…"
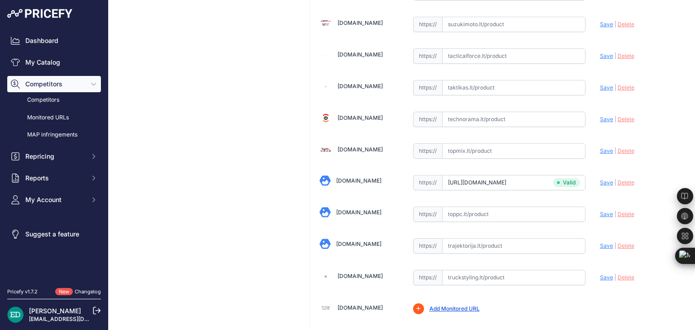
scroll to position [2139, 0]
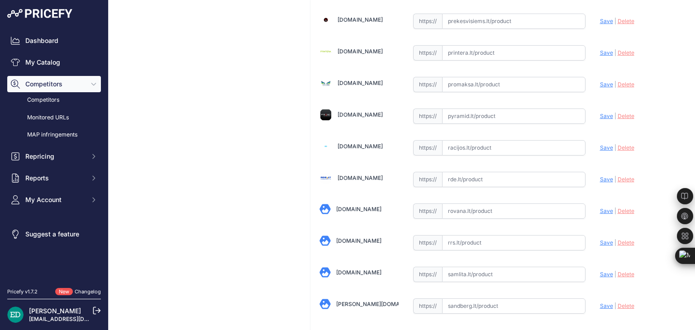
click at [484, 172] on input "text" at bounding box center [513, 179] width 143 height 15
paste input "https://www.rde.lt/products/lt/382/1274649/sort/5/filter/0_0_0_0/MiVue-R850T-va…"
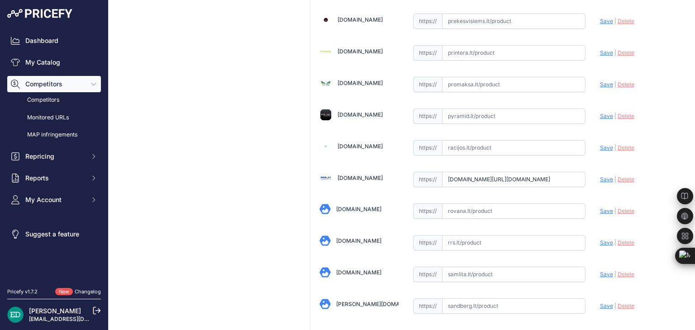
click at [603, 176] on span "Save" at bounding box center [606, 179] width 13 height 7
type input "https://www.rde.lt/products/lt/382/1274649/sort/5/filter/0_0_0_0/MiVue-R850T-va…"
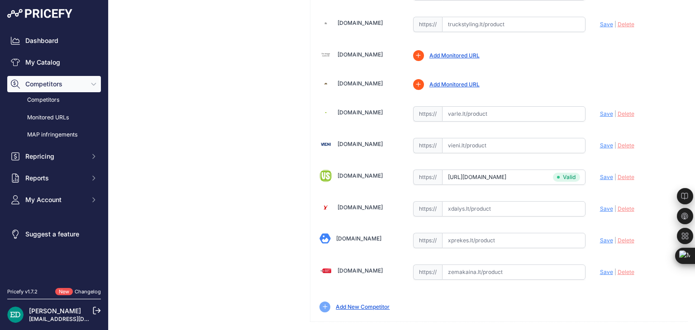
scroll to position [346, 0]
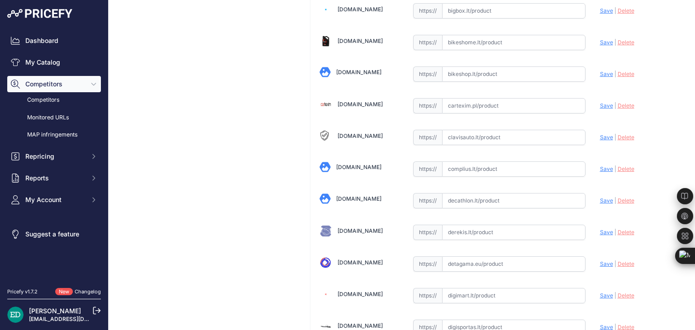
click at [473, 163] on input "text" at bounding box center [513, 169] width 143 height 15
paste input "https://complius.lt/5415n6950005-mio-mivue-r850t-premium-2-5k-hdr-e-mirror-dash…"
click at [601, 167] on span "Save" at bounding box center [606, 169] width 13 height 7
type input "https://complius.lt/5415n6950005-mio-mivue-r850t-premium-2-5k-hdr-e-mirror-dash…"
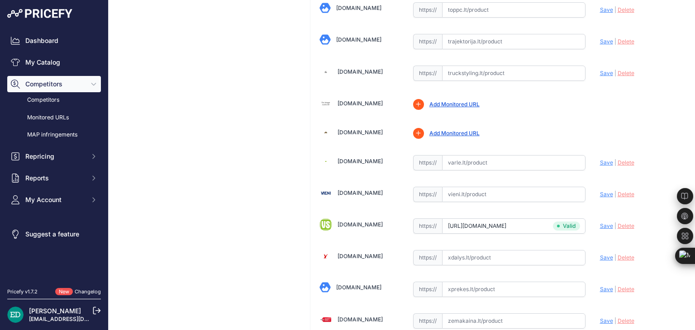
scroll to position [2890, 0]
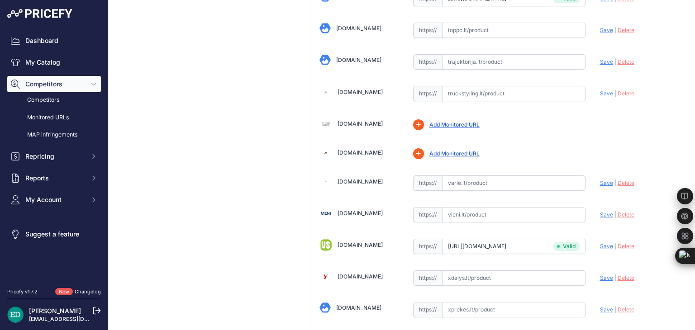
click at [464, 176] on input "text" at bounding box center [513, 183] width 143 height 15
paste input "https://www.varle.lt/vaizdo-registratoriai-kameros/mio-mivue-r850t-premium-25k-…"
click at [600, 180] on span "Save" at bounding box center [606, 183] width 13 height 7
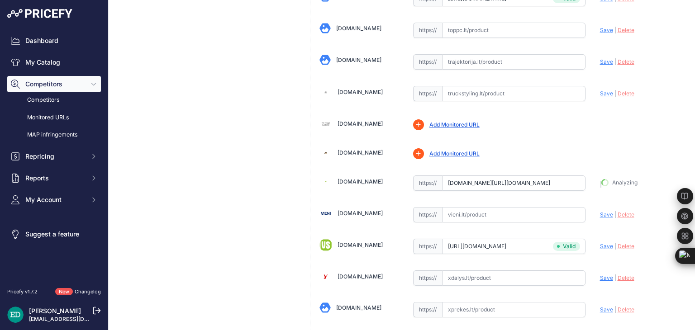
type input "https://www.varle.lt/vaizdo-registratoriai-kameros/mio-mivue-r850t-premium-25k-…"
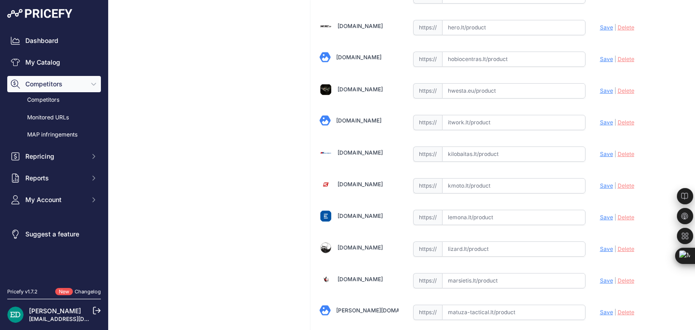
scroll to position [1323, 0]
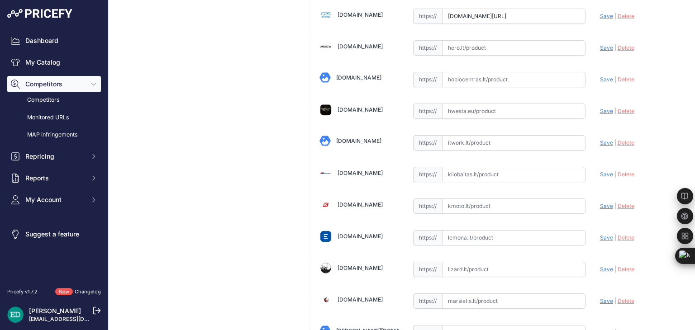
click at [500, 167] on input "text" at bounding box center [513, 174] width 143 height 15
paste input "https://www.kilobaitas.lt/kitos_prekes/automobiline_iranga/vaizdo_registratoria…"
click at [602, 171] on span "Save" at bounding box center [606, 174] width 13 height 7
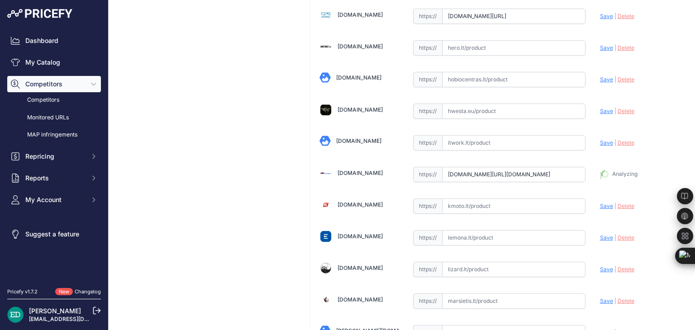
type input "https://www.kilobaitas.lt/kitos_prekes/automobiline_iranga/vaizdo_registratoria…"
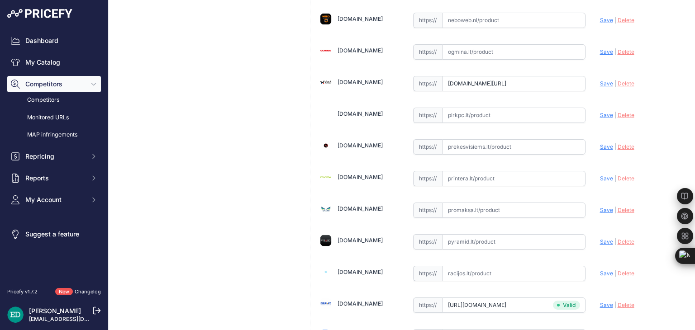
click at [468, 171] on input "text" at bounding box center [513, 178] width 143 height 15
paste input "https://www.printera.lt/c/p/mio-mivue-r850t-premium-2-5k-hdr-e-veidrodine-priet…"
click at [600, 175] on span "Save" at bounding box center [606, 178] width 13 height 7
type input "https://www.printera.lt/c/p/mio-mivue-r850t-premium-2-5k-hdr-e-veidrodine-priet…"
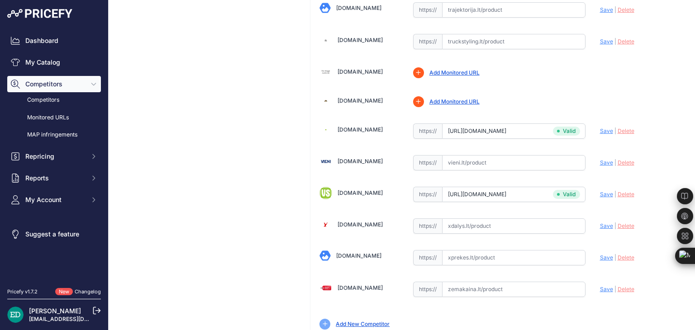
scroll to position [2922, 0]
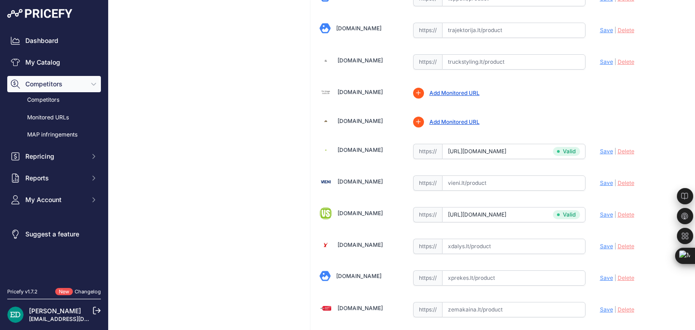
click at [489, 176] on input "text" at bounding box center [513, 183] width 143 height 15
paste input "https://vieni.lt/lt/vaizdo-irasymo-irenginiai/146388-mio-mivue-r850t-rear-camer…"
click at [600, 180] on span "Save" at bounding box center [606, 183] width 13 height 7
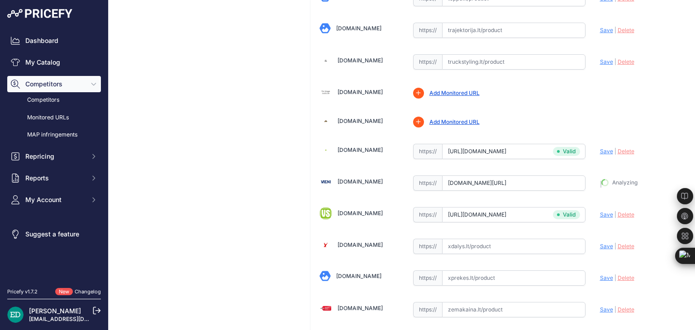
type input "https://vieni.lt/lt/vaizdo-irasymo-irenginiai/146388-mio-mivue-r850t-rear-camer…"
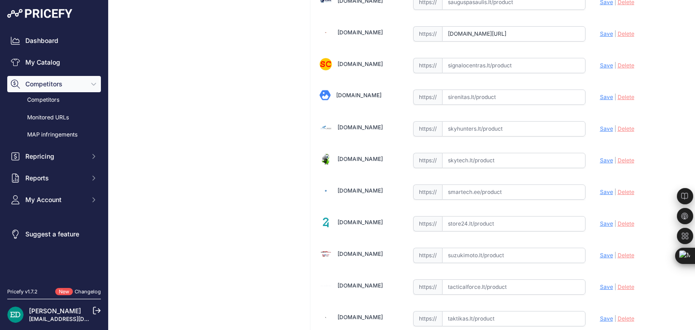
scroll to position [2454, 0]
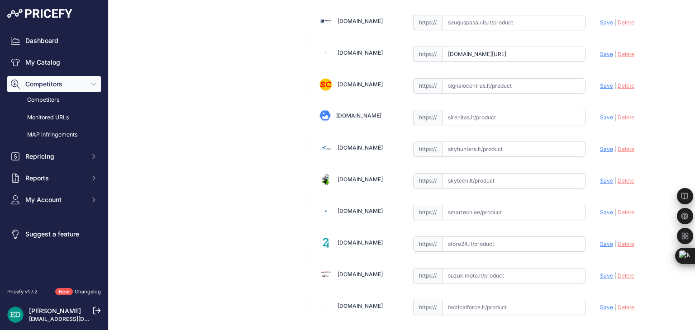
click at [503, 173] on input "text" at bounding box center [513, 180] width 143 height 15
paste input "https://www.skytech.lt/5415n6950005-mio-mivue-r850t-rear-camera-gps-wifi-1000ni…"
click at [600, 177] on span "Save" at bounding box center [606, 180] width 13 height 7
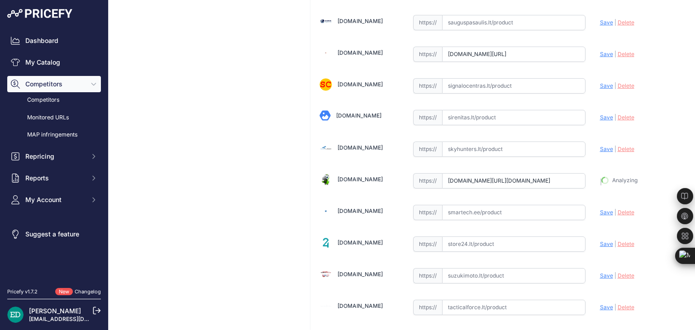
type input "https://www.skytech.lt/5415n6950005-mio-mivue-r850t-rear-camera-gps-wifi-1000ni…"
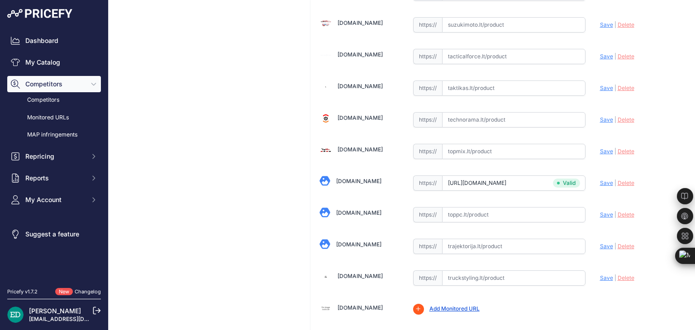
scroll to position [2706, 0]
click at [473, 239] on input "text" at bounding box center [513, 246] width 143 height 15
paste input "https://www.trajektorija.lt/vaizdo-registratoriai-ir-priedai/287475-mio-mivue-r…"
click at [601, 243] on span "Save" at bounding box center [606, 246] width 13 height 7
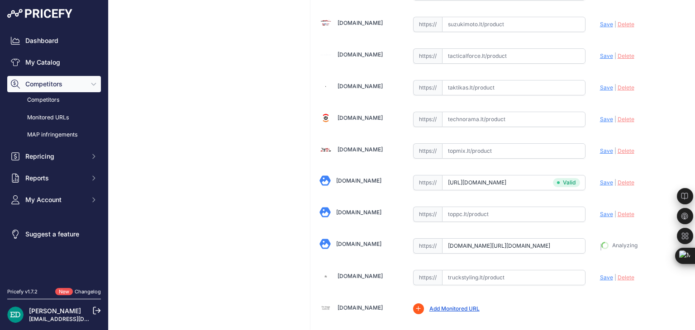
type input "https://www.trajektorija.lt/vaizdo-registratoriai-ir-priedai/287475-mio-mivue-r…"
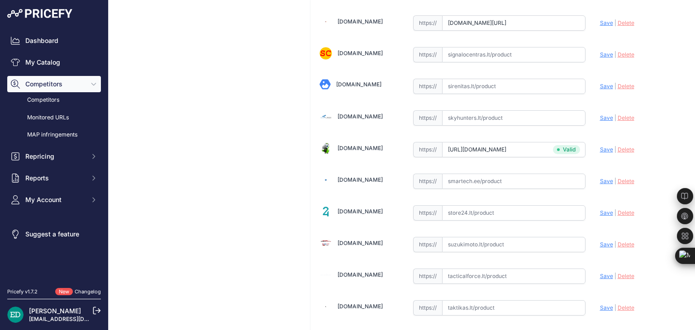
click at [465, 174] on input "text" at bounding box center [513, 181] width 143 height 15
paste input "https://www.smartech.ee/lt/products/car-and-motorcycle-goods/gps-video-and-audi…"
click at [603, 178] on span "Save" at bounding box center [606, 181] width 13 height 7
type input "https://www.smartech.ee/lt/products/car-and-motorcycle-goods/gps-video-and-audi…"
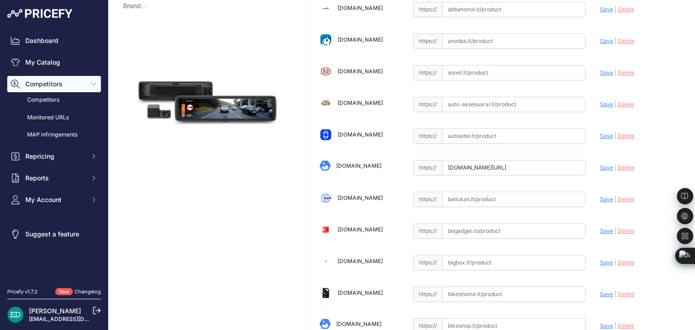
scroll to position [1196, 0]
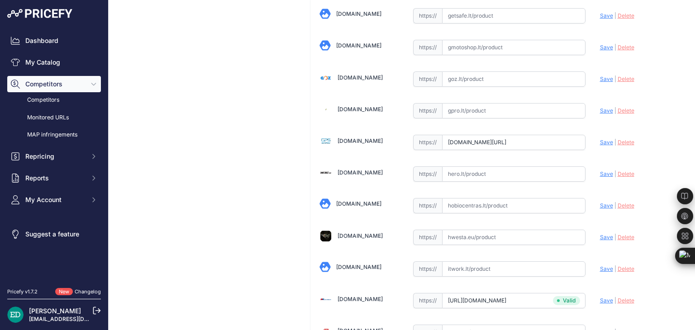
click at [495, 167] on input "text" at bounding box center [513, 174] width 143 height 15
paste input "https://hero.lt/mio-auto-navigacijos-ir-registratoriai/10949-413790-mio-mivue-r…"
click at [600, 171] on span "Save" at bounding box center [606, 174] width 13 height 7
type input "https://hero.lt/mio-auto-navigacijos-ir-registratoriai/10949-413790-mio-mivue-r…"
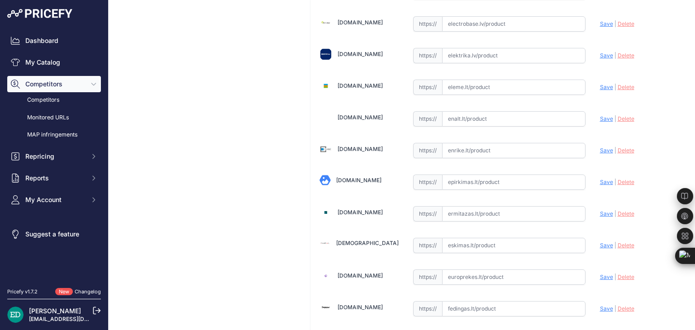
scroll to position [693, 0]
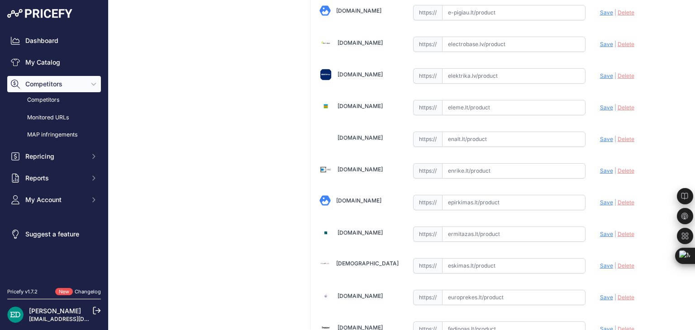
click at [502, 163] on input "text" at bounding box center [513, 170] width 143 height 15
paste input "https://enrike.lt/lt/42410-mio-mivue-r850t-rear-camera-gps-wi-fi-4713264287068.…"
click at [601, 167] on span "Save" at bounding box center [606, 170] width 13 height 7
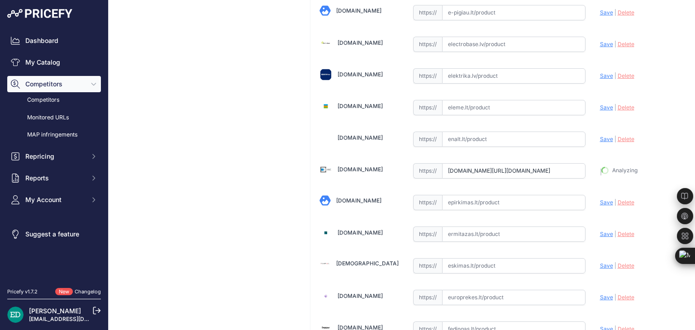
type input "https://enrike.lt/lt/42410-mio-mivue-r850t-rear-camera-gps-wi-fi-4713264287068.…"
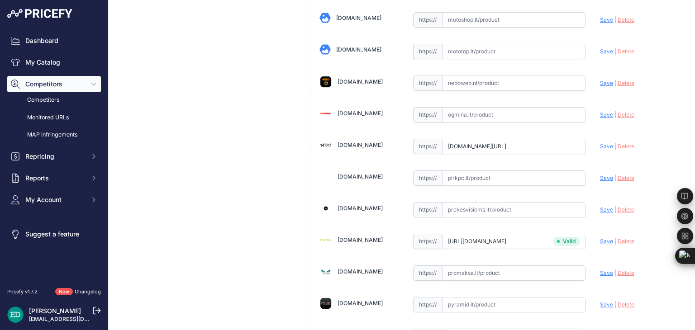
click at [504, 171] on input "text" at bounding box center [513, 178] width 143 height 15
paste input "https://www.pirkpc.lt/vaizdo-irasymo-irenginiai/67068-413790-mio-mivue-r850t-re…"
click at [603, 175] on span "Save" at bounding box center [606, 178] width 13 height 7
type input "https://www.pirkpc.lt/vaizdo-irasymo-irenginiai/67068-413790-mio-mivue-r850t-re…"
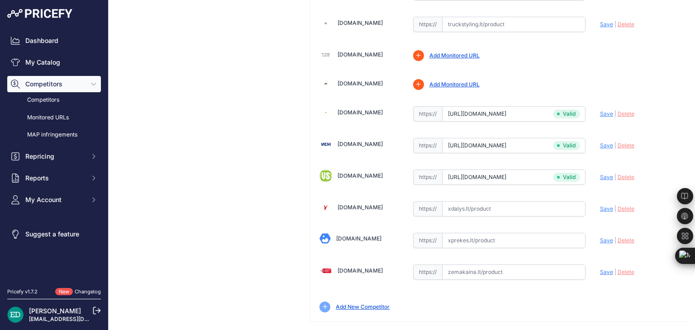
scroll to position [1511, 0]
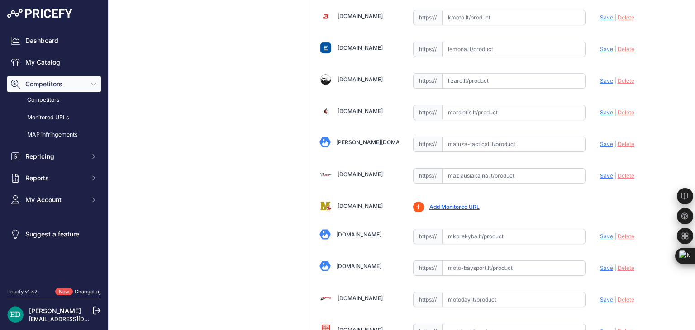
click at [478, 168] on input "text" at bounding box center [513, 175] width 143 height 15
paste input "https://maziausiakaina.lt/vaizdo-irasymo-irenginiai/27475-mio-mivue-r850t-premi…"
click at [600, 172] on span "Save" at bounding box center [606, 175] width 13 height 7
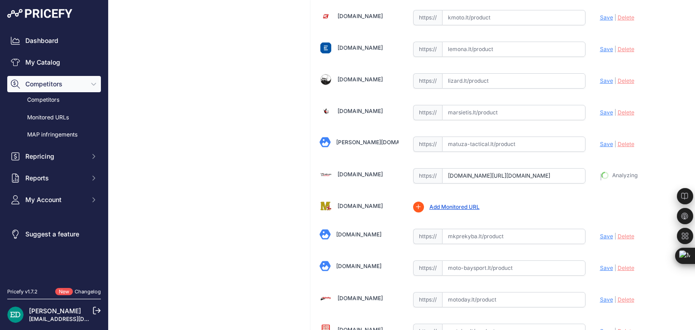
type input "https://maziausiakaina.lt/vaizdo-irasymo-irenginiai/27475-mio-mivue-r850t-premi…"
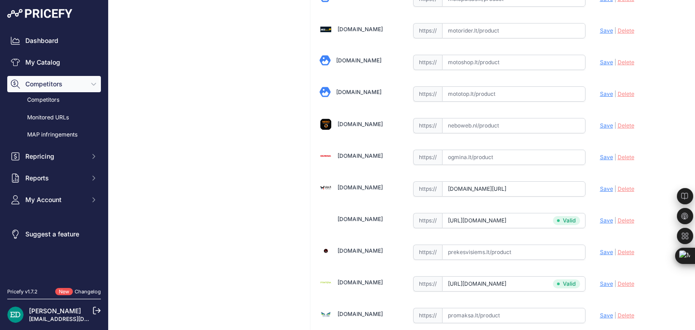
scroll to position [1887, 0]
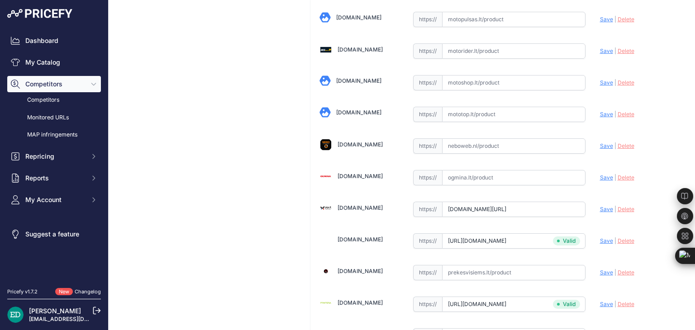
click at [497, 170] on input "text" at bounding box center [513, 177] width 143 height 15
paste input "https://www.ogmina.lt/lt/vaizdo-registratorius-mio-mivue-r850t-rear-camera-gps-…"
click at [600, 174] on span "Save" at bounding box center [606, 177] width 13 height 7
type input "https://www.ogmina.lt/lt/vaizdo-registratorius-mio-mivue-r850t-rear-camera-gps-…"
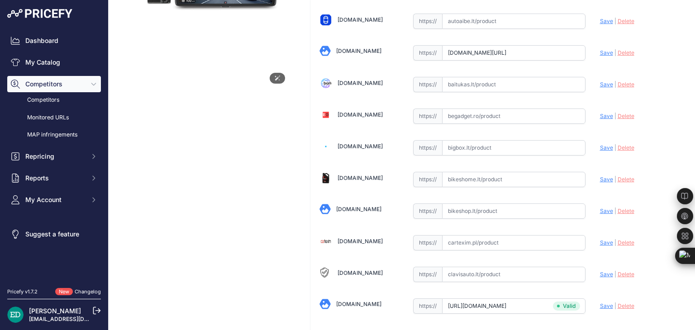
scroll to position [188, 0]
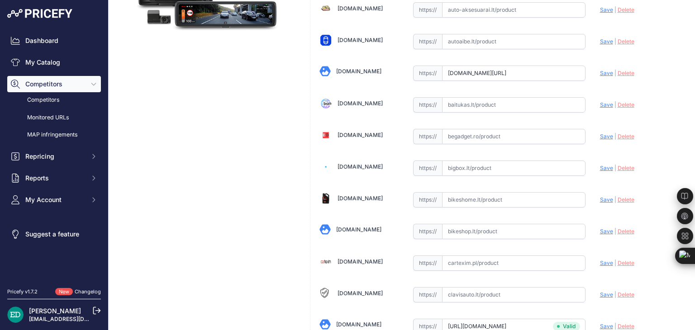
drag, startPoint x: 523, startPoint y: 165, endPoint x: 522, endPoint y: 156, distance: 9.2
click at [523, 165] on input "text" at bounding box center [513, 168] width 143 height 15
paste input "https://bigbox.lt/product/3732208-vaizdo-registratorius-mio-mivue-r850t-2-5k-to…"
click at [600, 167] on span "Save" at bounding box center [606, 168] width 13 height 7
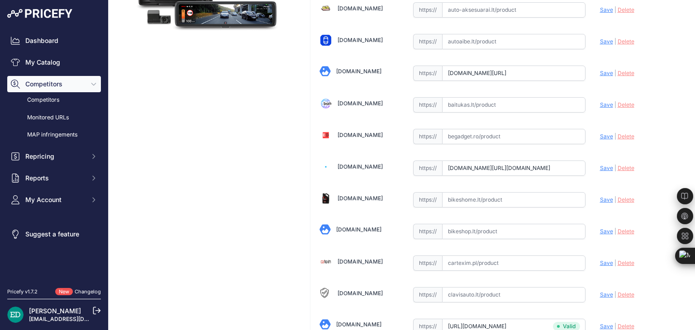
scroll to position [0, 0]
type input "https://bigbox.lt/product/3732208-vaizdo-registratorius-mio-mivue-r850t-2-5k-to…"
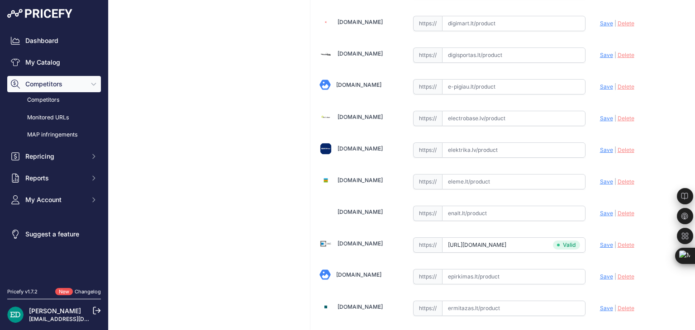
scroll to position [598, 0]
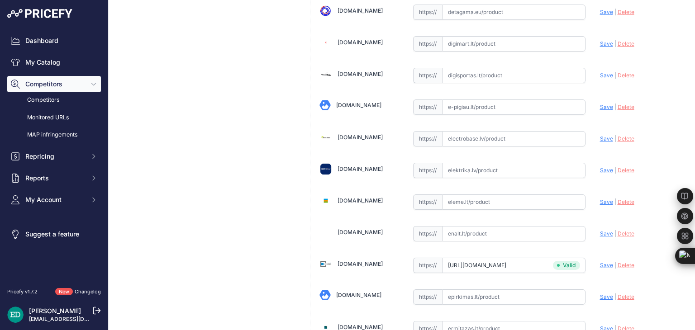
click at [504, 163] on input "text" at bounding box center [513, 170] width 143 height 15
paste input "https://www.elektrika.lv/lt/item/9632793?utm_source=kaina24.lt&utm_medium=refer…"
click at [600, 167] on span "Save" at bounding box center [606, 170] width 13 height 7
type input "https://www.elektrika.lv/lt/item/9632793?prirule_jdsnikfkfjsd=8834"
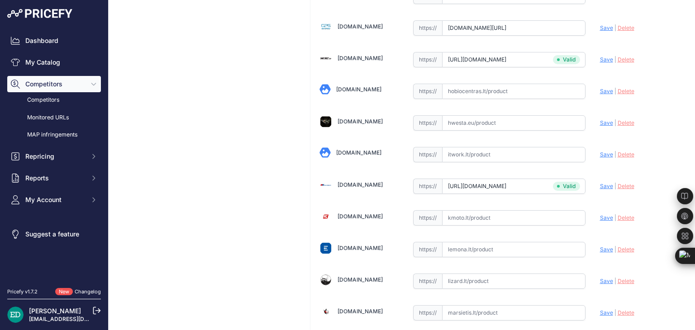
scroll to position [1291, 0]
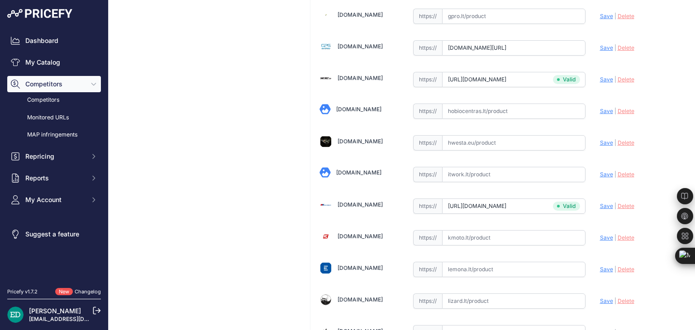
click at [492, 167] on input "text" at bounding box center [513, 174] width 143 height 15
paste input "https://www.itwork.lt/index.php?route=product/product&product_id=1242978&utm_so…"
click at [600, 171] on span "Save" at bounding box center [606, 174] width 13 height 7
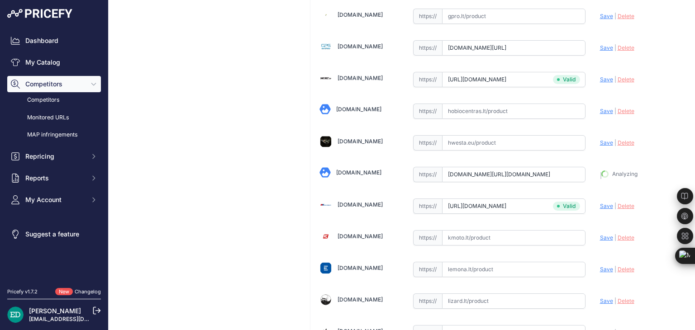
type input "https://www.itwork.lt/index.php?route=product%2Fproduct&product_id=1242978&prir…"
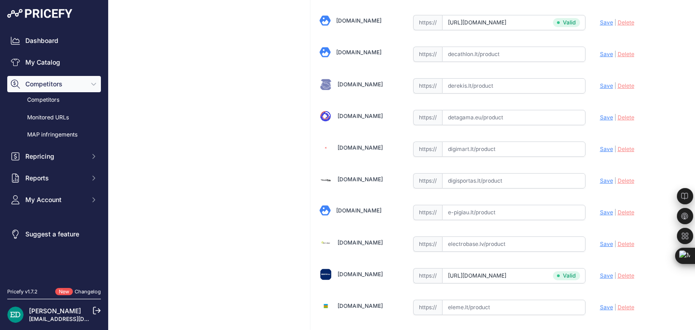
scroll to position [472, 0]
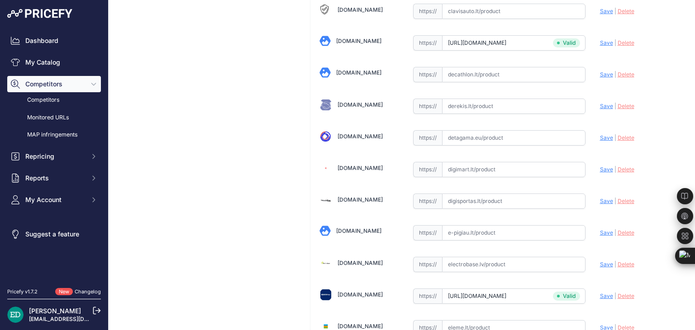
click at [518, 162] on input "text" at bounding box center [513, 169] width 143 height 15
paste input "https://digimart.lt/index.php?route=product/product&product_id=190664&utm_sourc…"
click at [604, 166] on span "Save" at bounding box center [606, 169] width 13 height 7
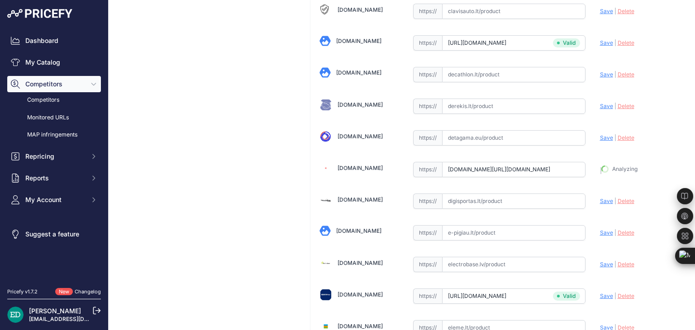
type input "https://digimart.lt/index.php?route=product%2Fproduct&product_id=190664&prirule…"
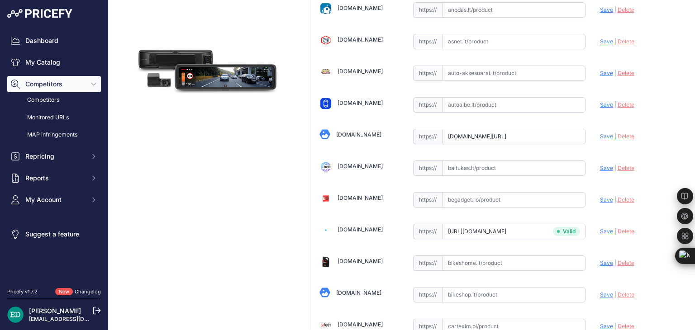
scroll to position [125, 0]
click at [515, 172] on input "text" at bounding box center [513, 167] width 143 height 15
paste input "https://baitukas.lt/produktas/mio-mivue-r850t-rear-camera-gps-wi-fi-1000nits-hi…"
click at [600, 168] on span "Save" at bounding box center [606, 167] width 13 height 7
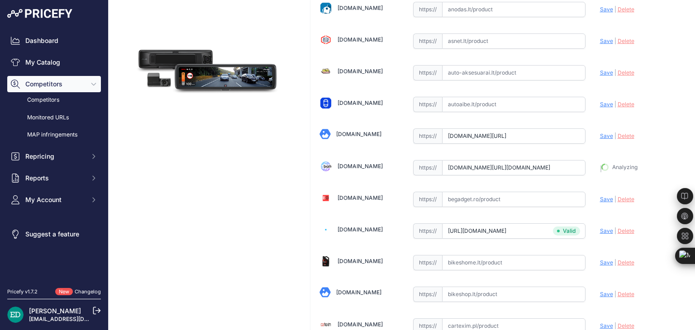
type input "https://baitukas.lt/produktas/mio-mivue-r850t-rear-camera-gps-wi-fi-1000nits-hi…"
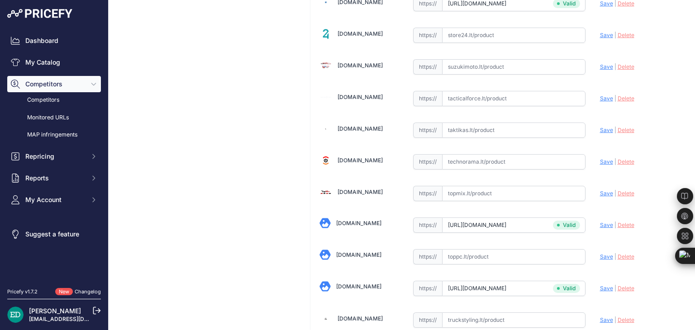
scroll to position [2643, 0]
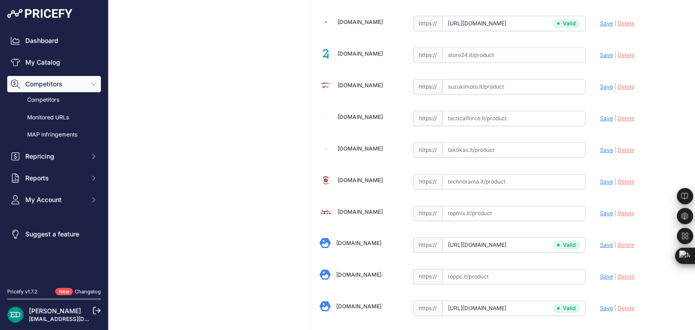
click at [498, 174] on input "text" at bounding box center [513, 181] width 143 height 15
paste input "https://www.technorama.lt/vaizdo-registratoriai/2079315-vaizdo-registratorius-m…"
click at [605, 178] on span "Save" at bounding box center [606, 181] width 13 height 7
type input "https://www.technorama.lt/vaizdo-registratoriai/2079315-vaizdo-registratorius-m…"
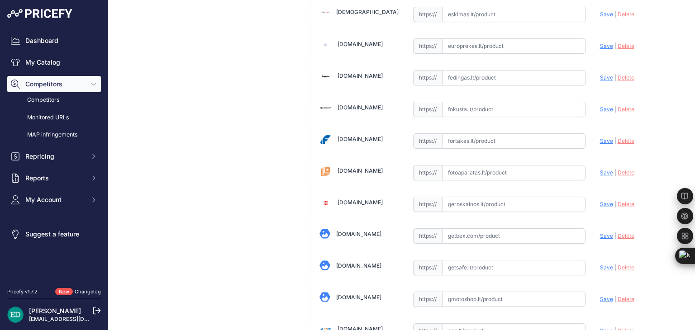
scroll to position [945, 0]
click at [547, 165] on input "text" at bounding box center [513, 172] width 143 height 15
paste input "https://www.fotoaparatas.lt/items/Vaizdo-registratoriai/Priedai/863d4cd.2-MIO-M…"
click at [600, 169] on span "Save" at bounding box center [606, 172] width 13 height 7
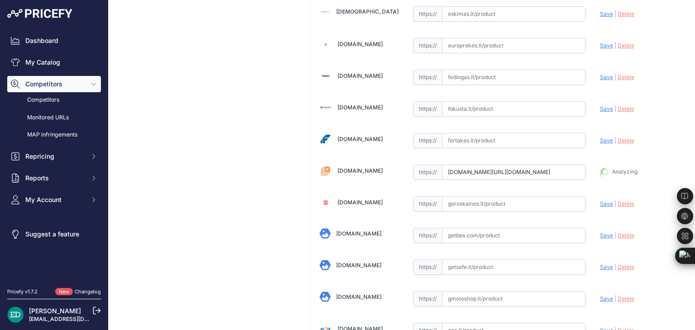
type input "https://www.fotoaparatas.lt/items/Vaizdo-registratoriai/Priedai/863d4cd.2-MIO-M…"
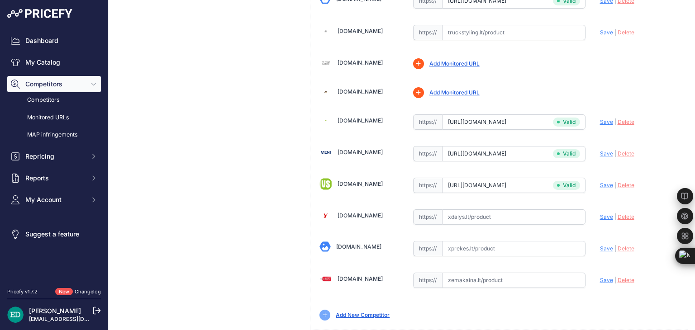
scroll to position [2959, 0]
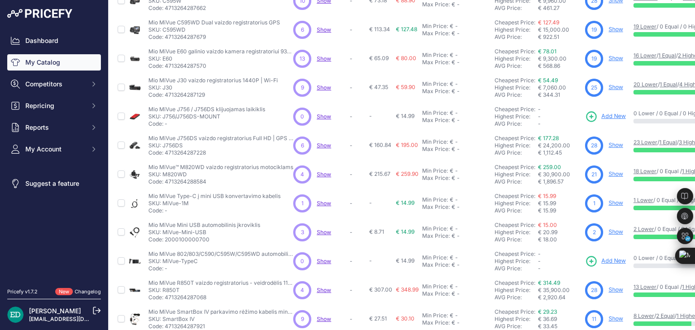
scroll to position [129, 0]
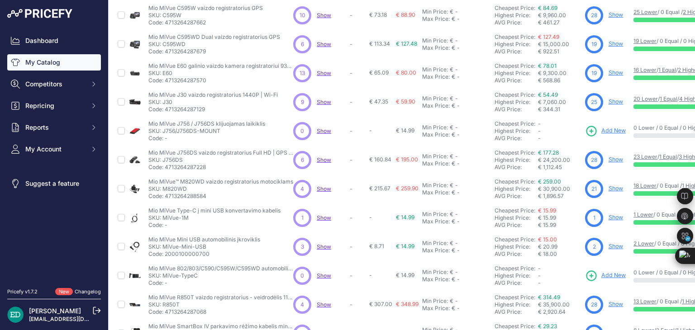
drag, startPoint x: 612, startPoint y: 67, endPoint x: 618, endPoint y: 72, distance: 7.4
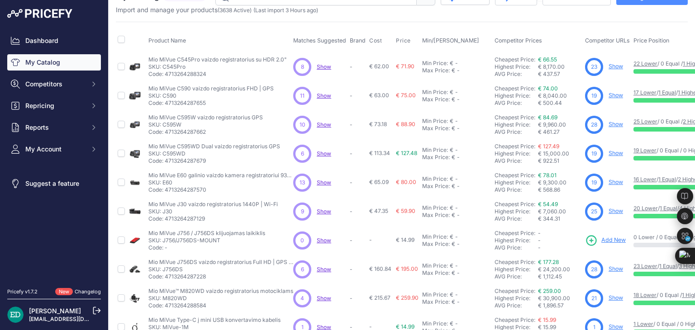
scroll to position [0, 0]
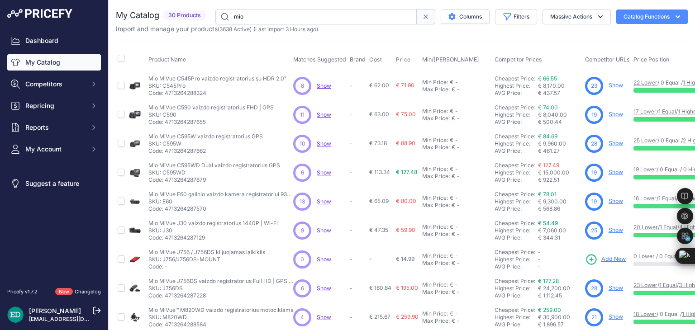
drag, startPoint x: 249, startPoint y: 15, endPoint x: 33, endPoint y: -15, distance: 218.0
click at [33, 0] on html "Lorem Ipsum Close Dashboard My Catalog Competitors Competitors Monitored URLs M…" at bounding box center [347, 165] width 695 height 330
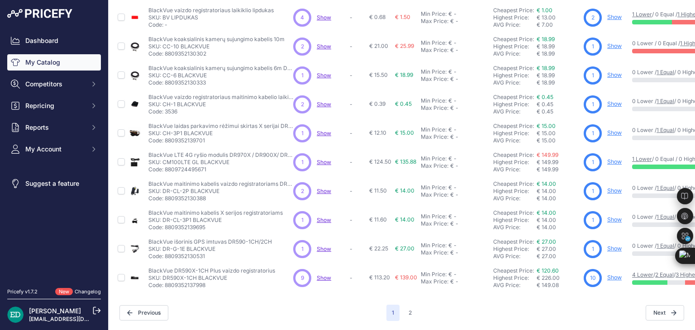
scroll to position [219, 0]
click at [403, 307] on button "2" at bounding box center [410, 313] width 14 height 16
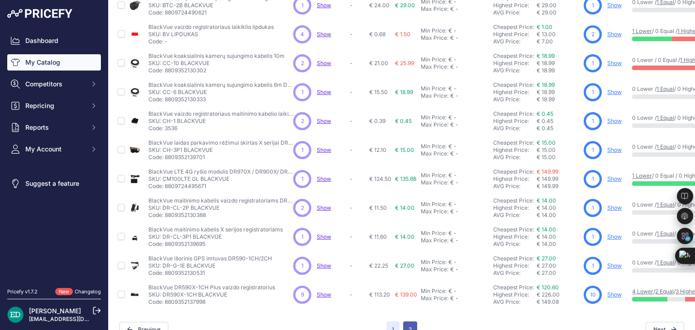
scroll to position [242, 0]
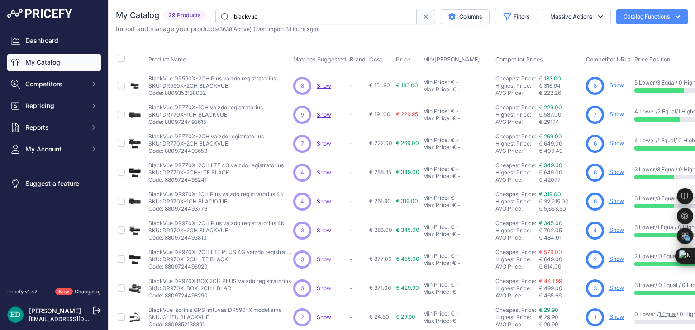
drag, startPoint x: 287, startPoint y: 9, endPoint x: 128, endPoint y: -8, distance: 159.8
click at [128, 0] on html "Lorem Ipsum Close Dashboard My Catalog Competitors Competitors Monitored URLs M…" at bounding box center [347, 165] width 695 height 330
type input "viofo"
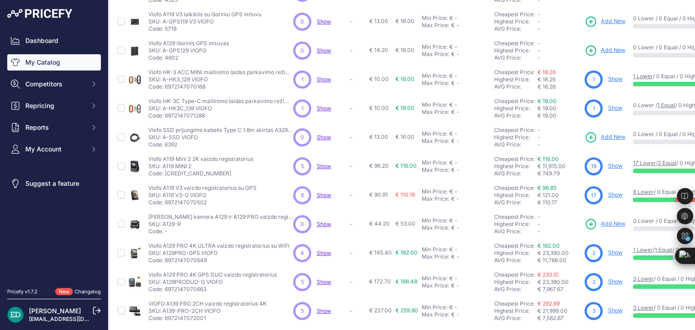
scroll to position [181, 0]
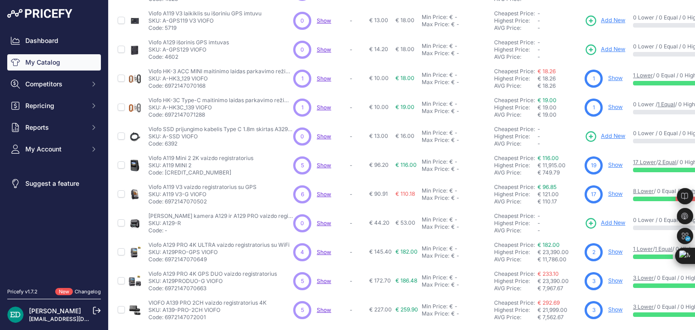
drag, startPoint x: 615, startPoint y: 165, endPoint x: 579, endPoint y: 152, distance: 37.9
click at [579, 152] on td "Cheapest Price: Click here to see from which matched product this price comes f…" at bounding box center [537, 165] width 91 height 29
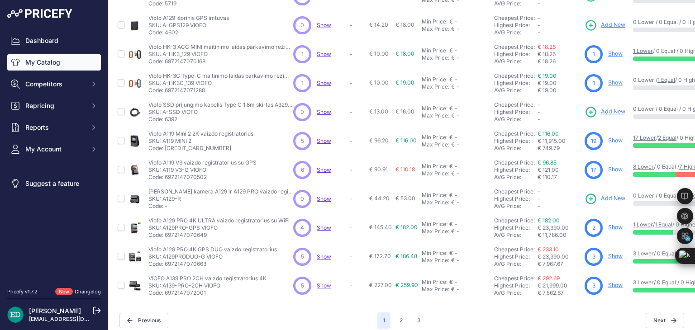
scroll to position [219, 0]
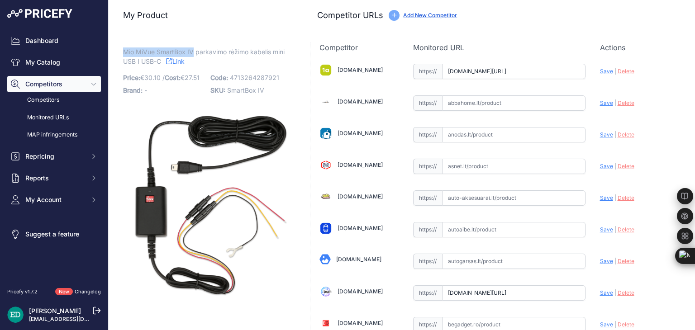
drag, startPoint x: 194, startPoint y: 53, endPoint x: 124, endPoint y: 53, distance: 69.7
click at [124, 53] on span "Mio MiVue SmartBox IV parkavimo rėžimo kabelis mini USB I USB-C" at bounding box center [204, 56] width 162 height 21
copy span "Mio MiVue SmartBox IV"
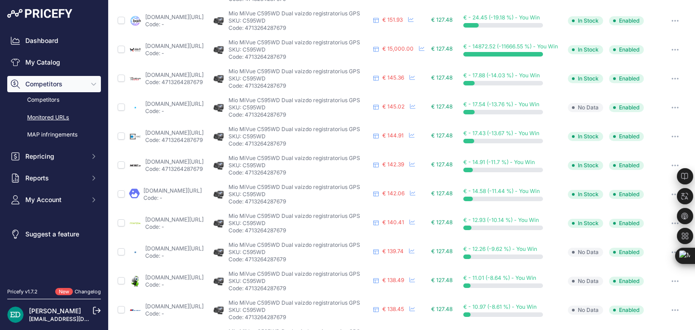
scroll to position [305, 0]
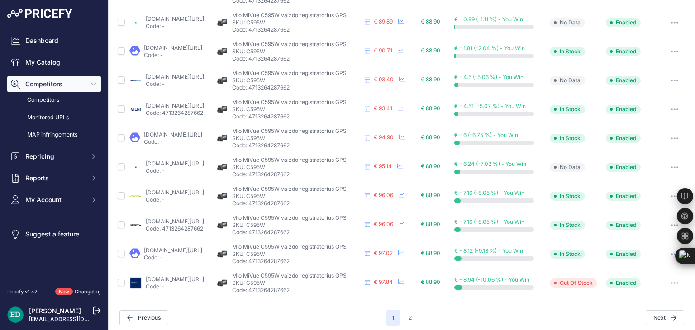
scroll to position [357, 0]
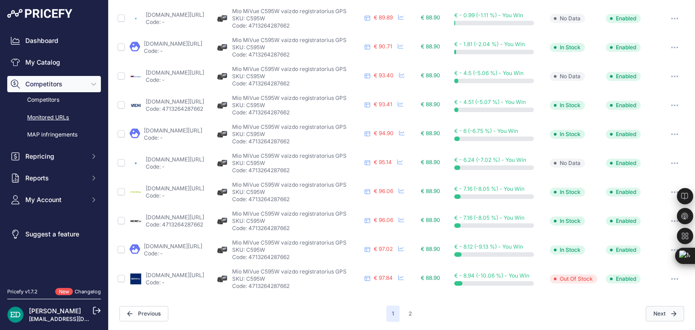
click at [655, 313] on button "Next" at bounding box center [665, 313] width 38 height 15
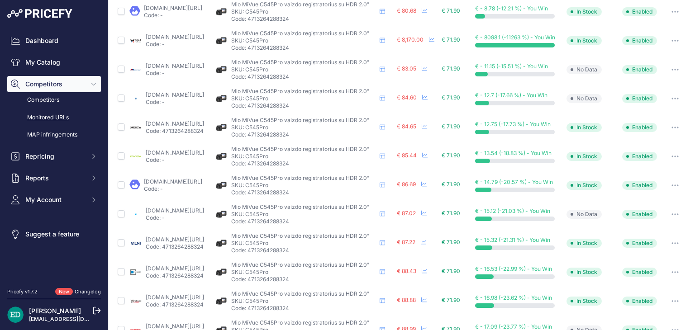
scroll to position [357, 0]
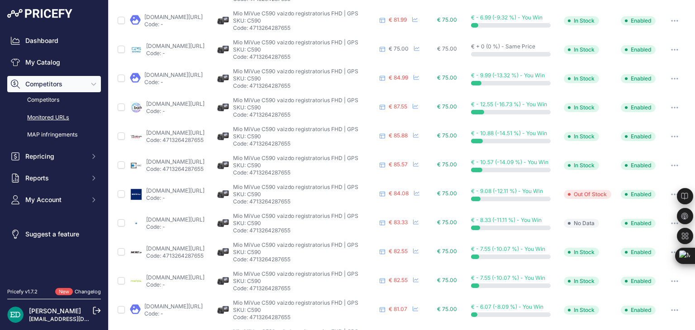
scroll to position [300, 0]
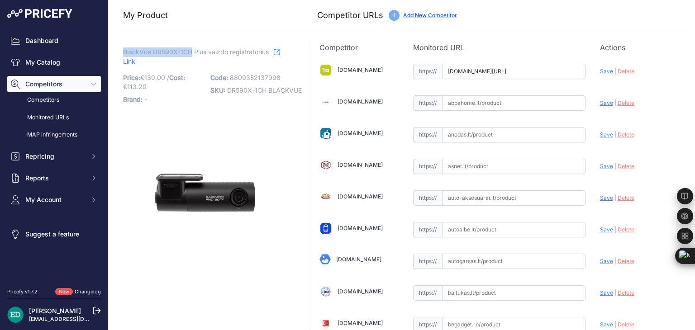
drag, startPoint x: 192, startPoint y: 51, endPoint x: 118, endPoint y: 55, distance: 74.3
copy span "BlackVue DR590X-1CH"
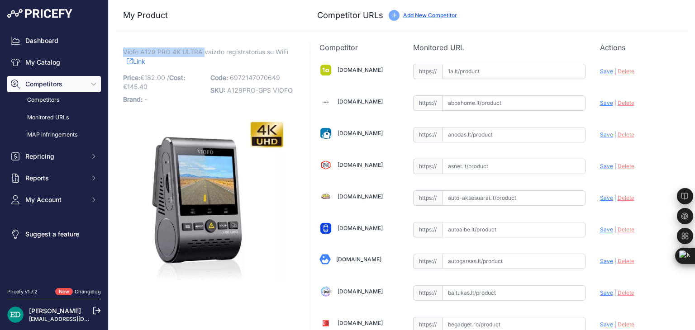
drag, startPoint x: 205, startPoint y: 50, endPoint x: 121, endPoint y: 50, distance: 83.7
copy span "Viofo A129 PRO 4K ULTRA"
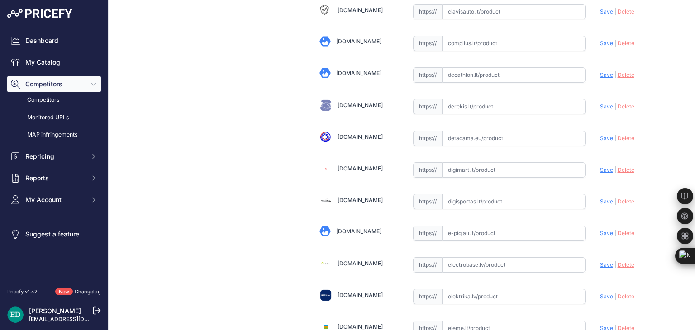
click at [467, 170] on input "text" at bounding box center [513, 170] width 143 height 15
paste input "https://digimart.lt/automobilis/vaizdo-registratoriai/a129-pro-duo-g-viofo-a129…"
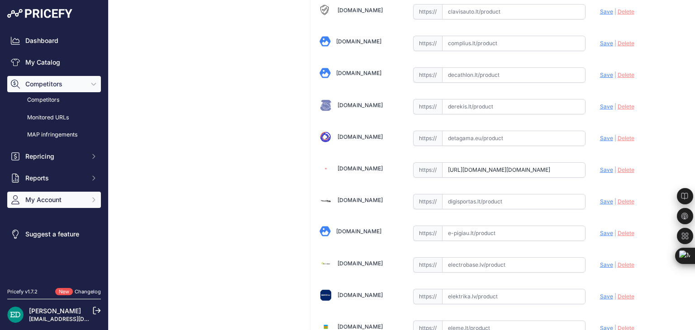
drag, startPoint x: 503, startPoint y: 167, endPoint x: 99, endPoint y: 192, distance: 405.5
click at [99, 192] on div "Dashboard My Catalog Competitors Competitors Monitored URLs MAP infringements R…" at bounding box center [347, 165] width 695 height 330
click at [600, 168] on span "Save" at bounding box center [606, 170] width 13 height 7
type input "https://digimart.lt/automobilis/vaizdo-registratoriai/a129-pro-duo-g-viofo-a129…"
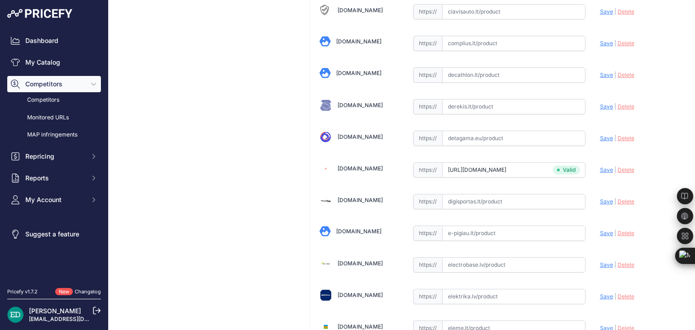
scroll to position [2517, 0]
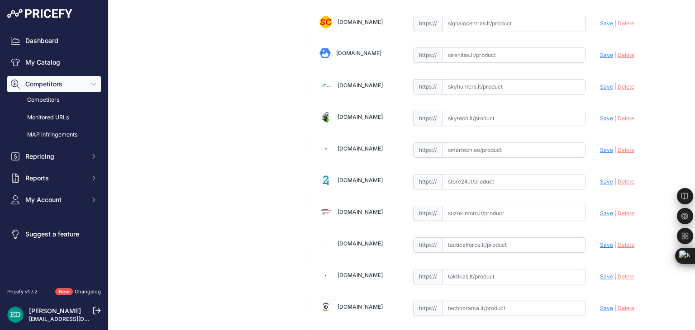
click at [465, 174] on input "text" at bounding box center [513, 181] width 143 height 15
paste input "https://store24.lt/produktas/viofo-a129-pro-duo-g-4k-1080p-wifi-gps/?utm_source…"
click at [602, 178] on span "Save" at bounding box center [606, 181] width 13 height 7
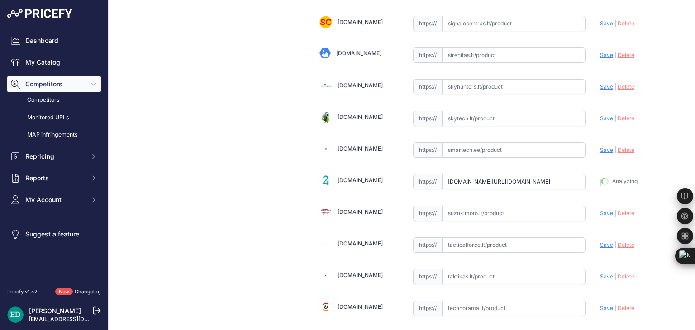
type input "https://store24.lt/produktas/viofo-a129-pro-duo-g-4k-1080p-wifi-gps/?prirule_jd…"
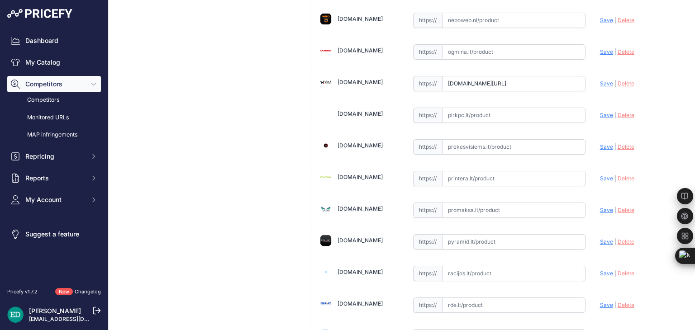
click at [490, 171] on input "text" at bounding box center [513, 178] width 143 height 15
paste input "https://www.printera.lt/c/p/viofo-a129-pro-duo-g-4k-1080p-wifi-gps--1261374?utm…"
click at [604, 175] on span "Save" at bounding box center [606, 178] width 13 height 7
type input "https://www.printera.lt/c/p/viofo-a129-pro-duo-g-4k-1080p-wifi-gps--1261374?pri…"
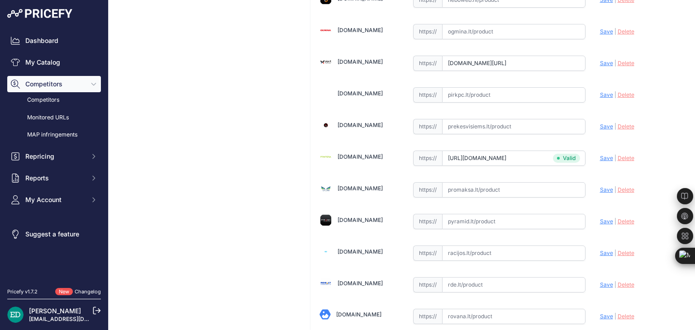
scroll to position [2013, 0]
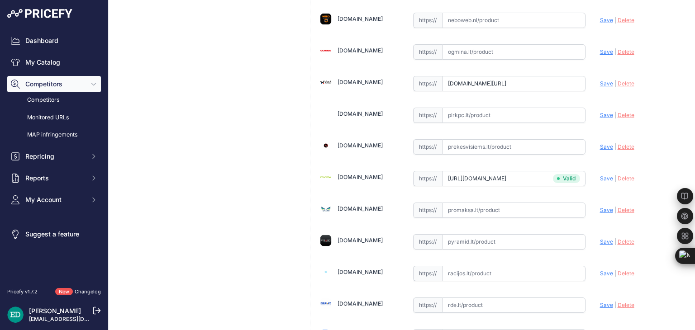
click at [460, 298] on input "text" at bounding box center [513, 305] width 143 height 15
paste input "https://www.rde.lt/products/lt/382/1473328/sort/5/filter/0_0_0_0/A129-Pro-Duo-G…"
click at [600, 302] on span "Save" at bounding box center [606, 305] width 13 height 7
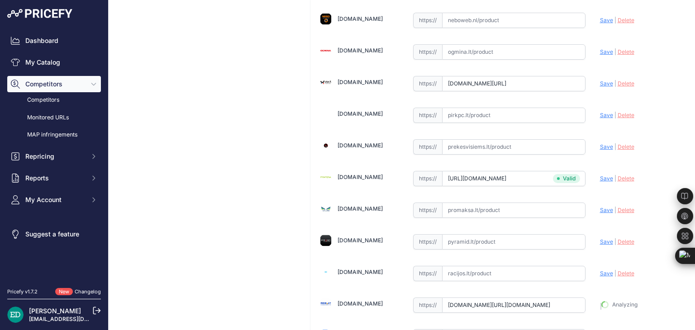
type input "https://www.rde.lt/products/lt/382/1473328/sort/5/filter/0_0_0_0/A129-Pro-Duo-G…"
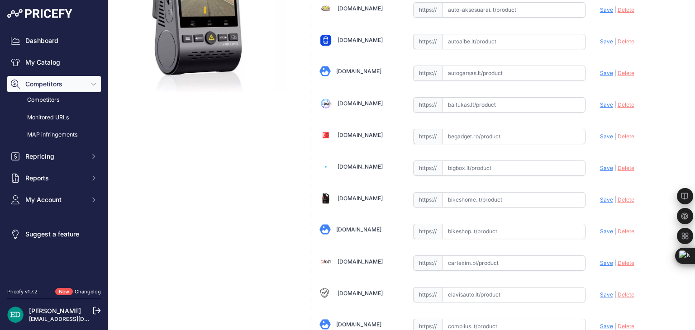
click at [495, 163] on input "text" at bounding box center [513, 168] width 143 height 15
paste input "https://bigbox.lt/product/4900203-viofo-a129-pro-duo-g-dashcam?utm_source=kaina…"
click at [600, 167] on span "Save" at bounding box center [606, 168] width 13 height 7
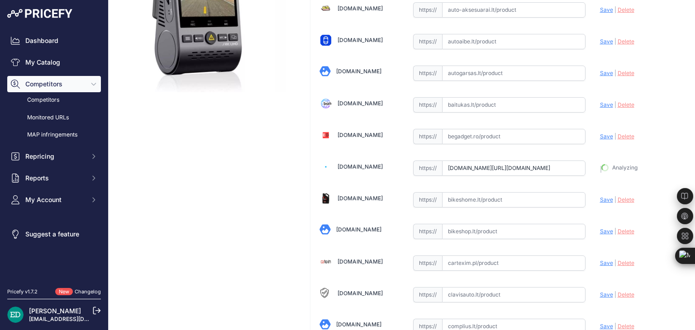
type input "https://bigbox.lt/product/4900203-viofo-a129-pro-duo-g-dashcam?prirule_jdsnikfk…"
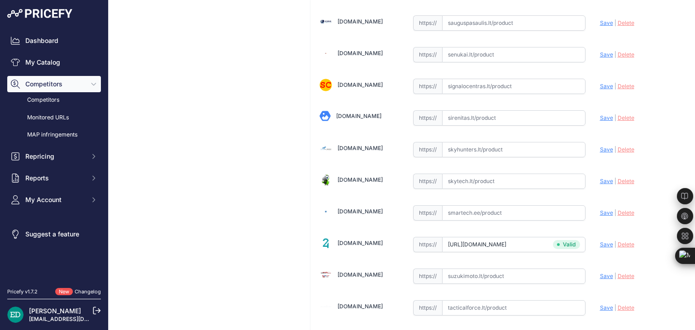
scroll to position [2643, 0]
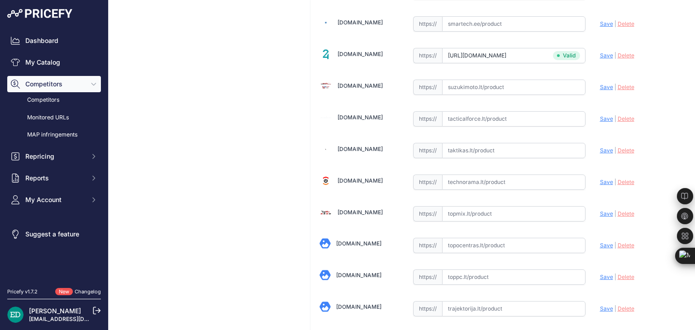
click at [494, 175] on input "text" at bounding box center [513, 182] width 143 height 15
paste input "https://www.technorama.lt/vaizdo-registratoriai/2348332-viofo-a129-pro-duo-g-da…"
click at [601, 179] on span "Save" at bounding box center [606, 182] width 13 height 7
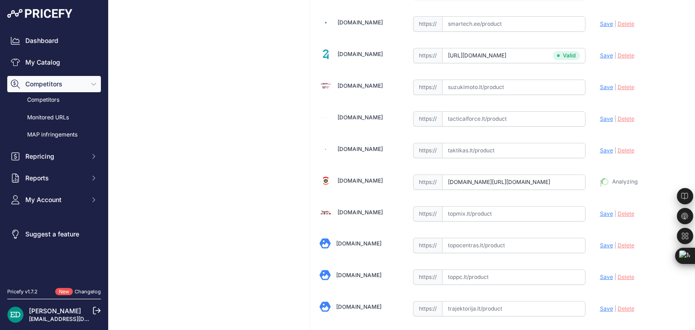
type input "https://www.technorama.lt/vaizdo-registratoriai/2348332-viofo-a129-pro-duo-g-da…"
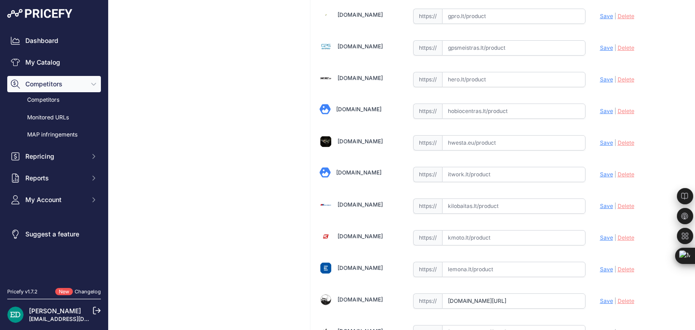
click at [482, 167] on input "text" at bounding box center [513, 174] width 143 height 15
paste input "https://www.itwork.lt/index.php?route=product/product&product_id=1396742&utm_so…"
click at [600, 171] on span "Save" at bounding box center [606, 174] width 13 height 7
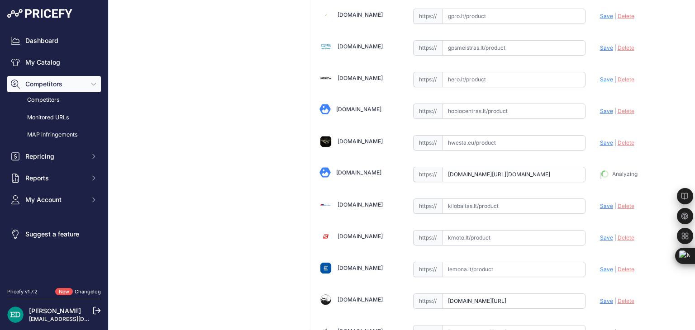
type input "https://www.itwork.lt/index.php?route=product%2Fproduct&product_id=1396742&prir…"
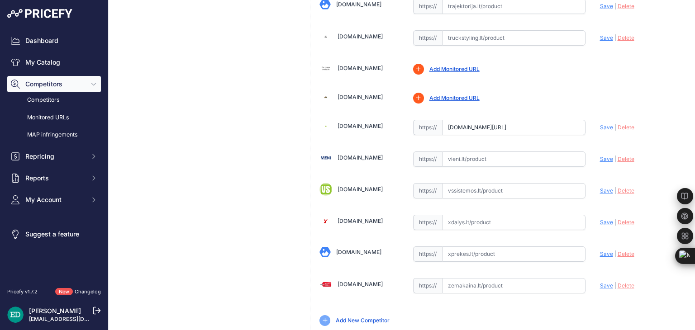
scroll to position [2959, 0]
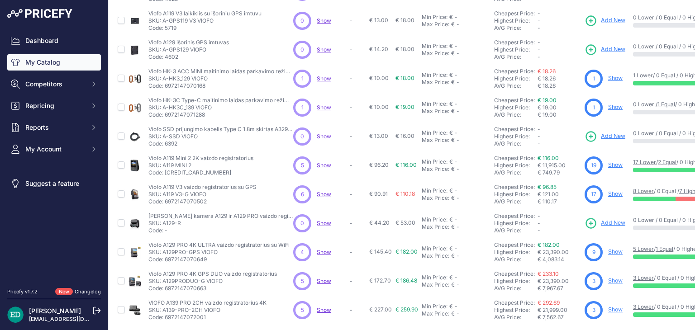
scroll to position [219, 0]
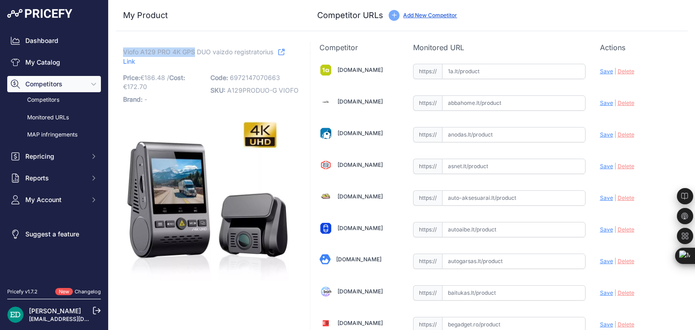
drag, startPoint x: 195, startPoint y: 51, endPoint x: 124, endPoint y: 48, distance: 71.1
click at [124, 48] on span "Viofo A129 PRO 4K GPS DUO vaizdo registratorius" at bounding box center [198, 51] width 150 height 11
copy span "Viofo A129 PRO 4K GPS"
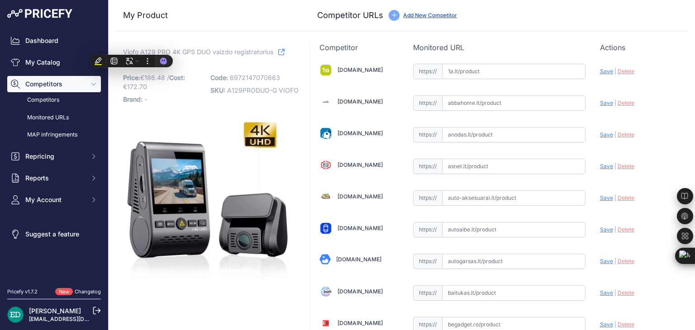
scroll to position [472, 0]
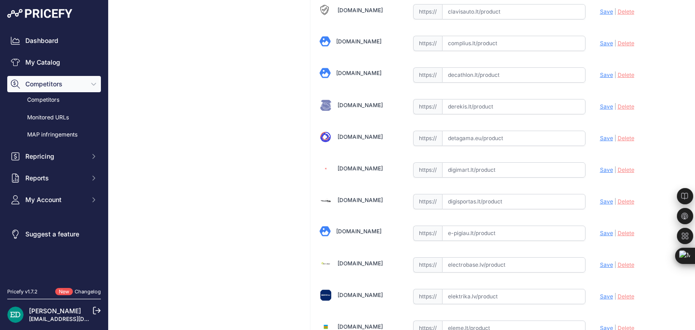
click at [493, 170] on input "text" at bounding box center [513, 170] width 143 height 15
paste input "https://digimart.lt/automobilis/vaizdo-registratoriai/a129-pro-duo-g-viofo-a129…"
click at [600, 168] on span "Save" at bounding box center [606, 170] width 13 height 7
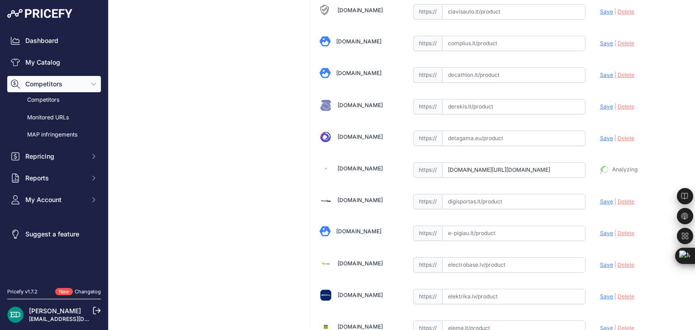
type input "https://digimart.lt/automobilis/vaizdo-registratoriai/a129-pro-duo-g-viofo-a129…"
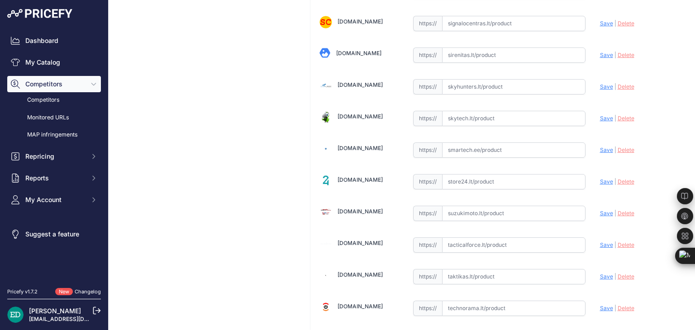
scroll to position [2517, 0]
click at [483, 174] on input "text" at bounding box center [513, 181] width 143 height 15
paste input "https://store24.lt/produktas/viofo-a129-pro-duo-g-4k-1080p-wifi-gps/?utm_source…"
click at [600, 178] on span "Save" at bounding box center [606, 181] width 13 height 7
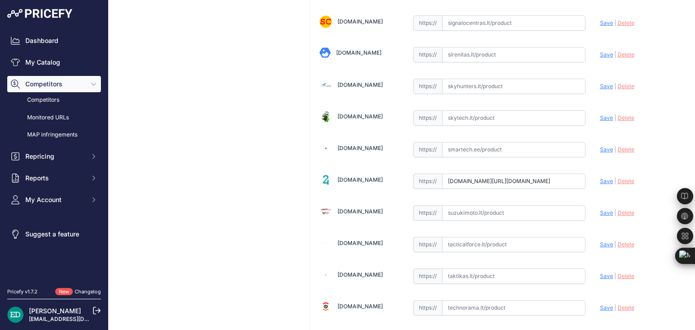
scroll to position [0, 0]
type input "https://store24.lt/produktas/viofo-a129-pro-duo-g-4k-1080p-wifi-gps/?prirule_jd…"
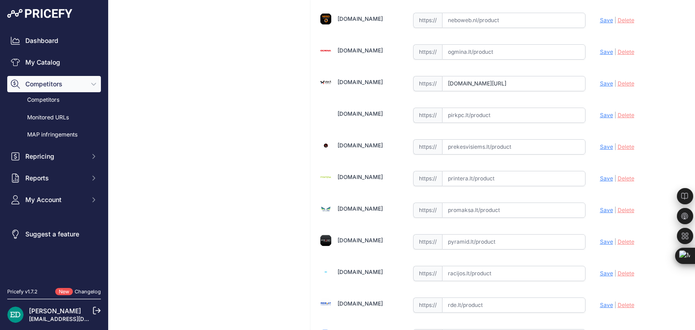
click at [464, 171] on input "text" at bounding box center [513, 178] width 143 height 15
paste input "https://www.printera.lt/c/p/viofo-a129-pro-duo-g-4k-1080p-wifi-gps--1261374?utm…"
click at [600, 175] on span "Save" at bounding box center [606, 178] width 13 height 7
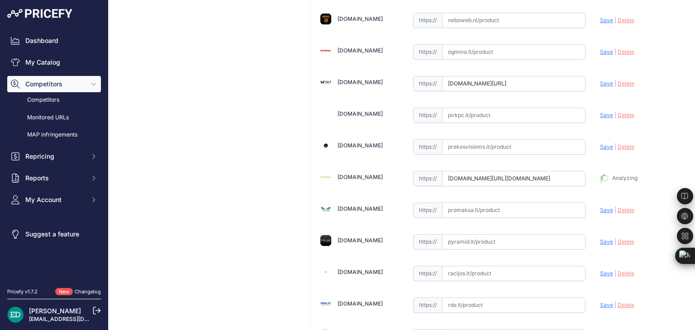
type input "https://www.printera.lt/c/p/viofo-a129-pro-duo-g-4k-1080p-wifi-gps--1261374?pri…"
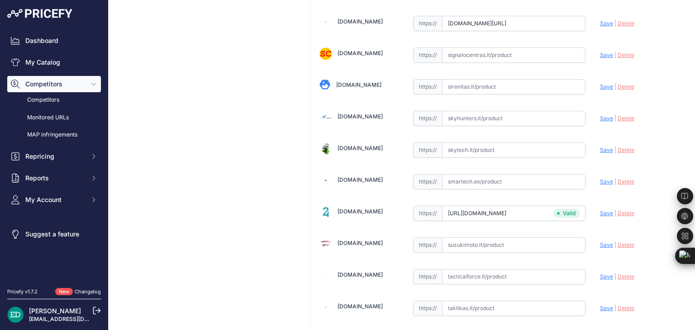
scroll to position [2486, 0]
click at [491, 173] on input "text" at bounding box center [513, 180] width 143 height 15
paste input "https://www.smartech.ee/lt/products/car-and-motorcycle-goods/gps-video-and-audi…"
click at [600, 177] on span "Save" at bounding box center [606, 180] width 13 height 7
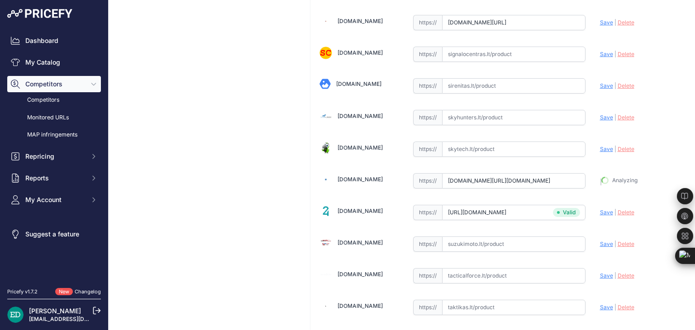
type input "https://www.smartech.ee/lt/products/car-and-motorcycle-goods/gps-video-and-audi…"
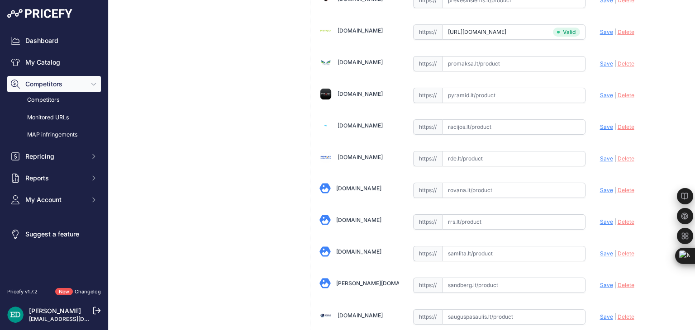
scroll to position [2139, 0]
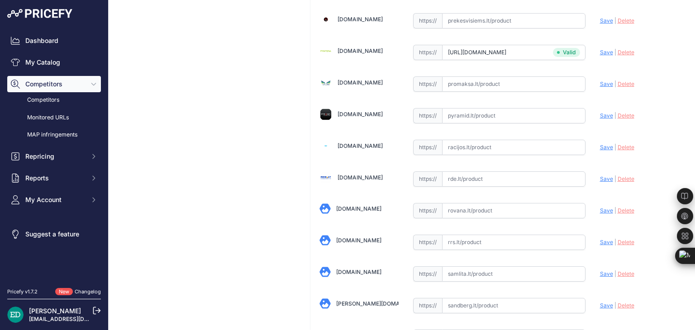
click at [469, 172] on input "text" at bounding box center [513, 179] width 143 height 15
paste input "https://www.rde.lt/products/lt/382/1473328/sort/5/filter/0_0_0_0/A129-Pro-Duo-G…"
click at [600, 176] on span "Save" at bounding box center [606, 179] width 13 height 7
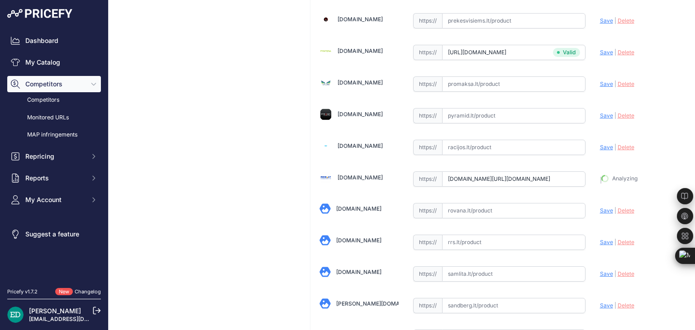
type input "https://www.rde.lt/products/lt/382/1473328/sort/5/filter/0_0_0_0/A129-Pro-Duo-G…"
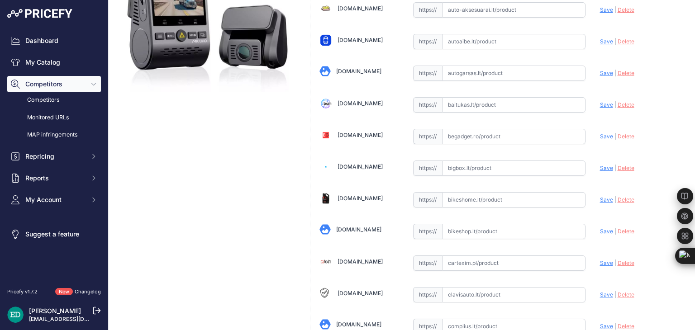
click at [495, 161] on input "text" at bounding box center [513, 168] width 143 height 15
paste input "https://bigbox.lt/product/4900203-viofo-a129-pro-duo-g-dashcam?utm_source=kaina…"
click at [606, 166] on span "Save" at bounding box center [606, 168] width 13 height 7
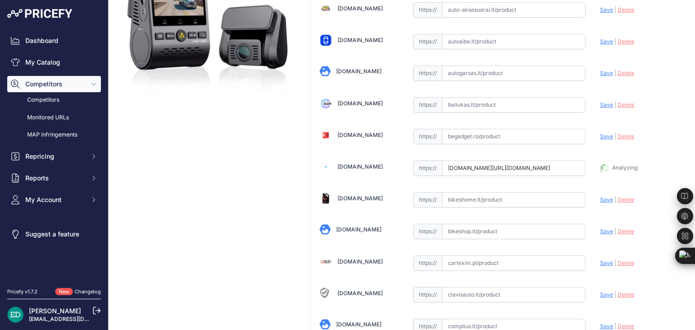
type input "https://bigbox.lt/product/4900203-viofo-a129-pro-duo-g-dashcam?prirule_jdsnikfk…"
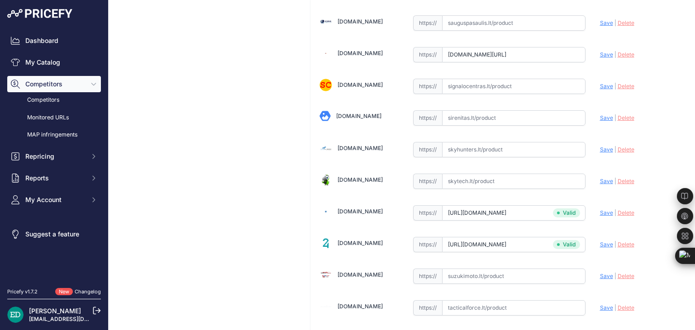
scroll to position [2643, 0]
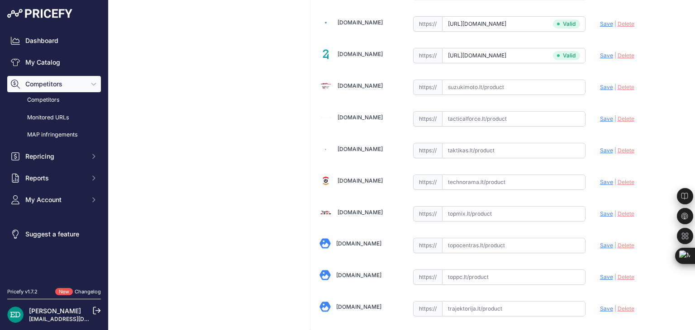
click at [478, 175] on input "text" at bounding box center [513, 182] width 143 height 15
paste input "https://www.technorama.lt/vaizdo-registratoriai/2348332-viofo-a129-pro-duo-g-da…"
click at [600, 179] on span "Save" at bounding box center [606, 182] width 13 height 7
type input "https://www.technorama.lt/vaizdo-registratoriai/2348332-viofo-a129-pro-duo-g-da…"
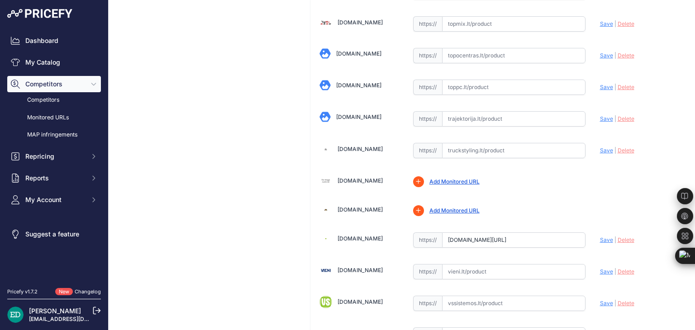
scroll to position [1291, 0]
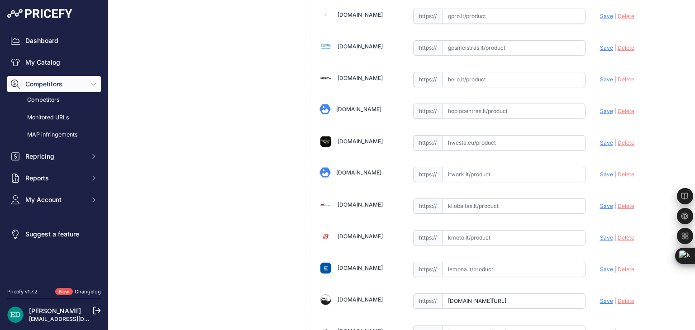
click at [483, 167] on input "text" at bounding box center [513, 174] width 143 height 15
paste input "https://www.itwork.lt/index.php?route=product/product&product_id=1396742&utm_so…"
click at [601, 171] on span "Save" at bounding box center [606, 174] width 13 height 7
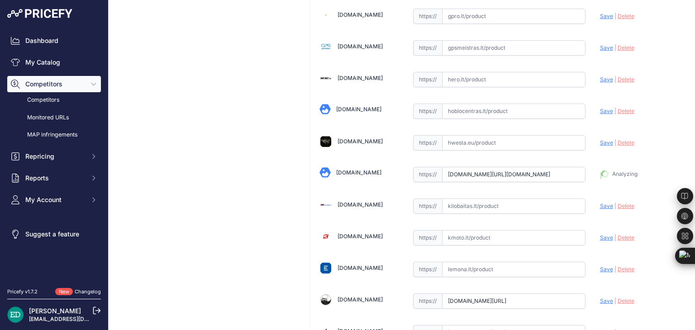
type input "https://www.itwork.lt/index.php?route=product%2Fproduct&product_id=1396742&prir…"
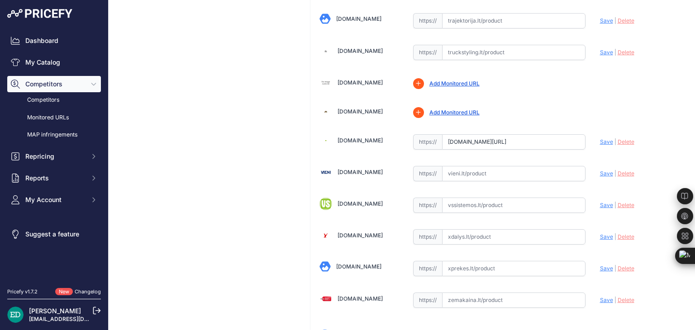
scroll to position [2959, 0]
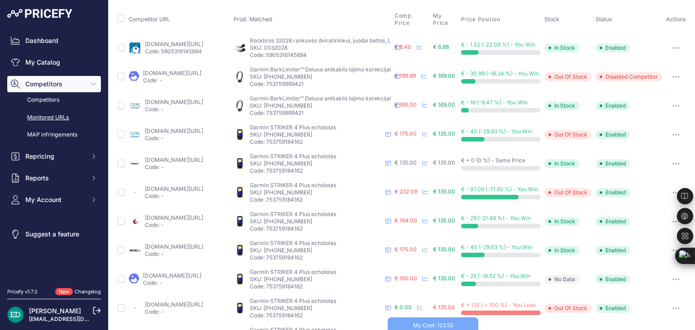
scroll to position [181, 0]
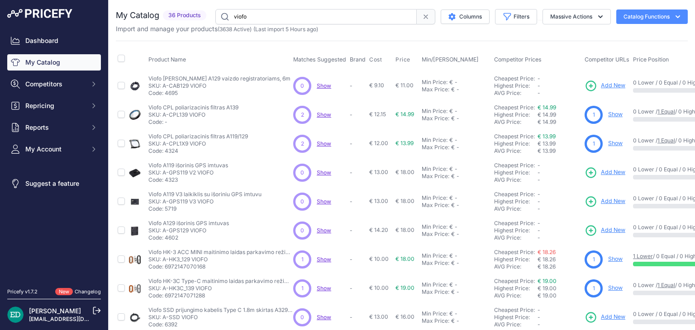
scroll to position [219, 0]
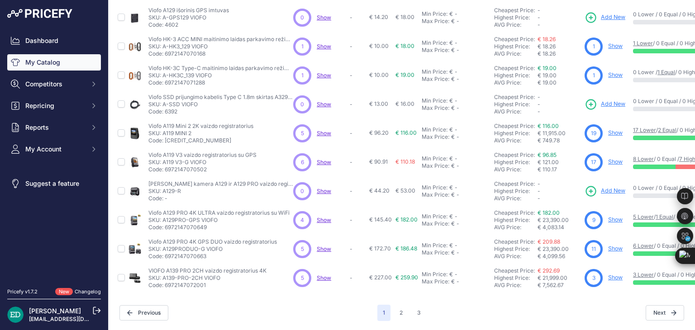
drag, startPoint x: 612, startPoint y: 269, endPoint x: 600, endPoint y: 317, distance: 49.8
click at [600, 317] on div "You are not connected to the internet. My Catalog" at bounding box center [402, 59] width 572 height 544
click at [402, 308] on button "2" at bounding box center [401, 313] width 14 height 16
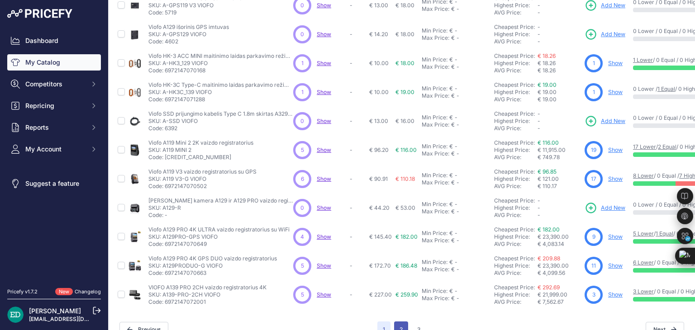
scroll to position [242, 0]
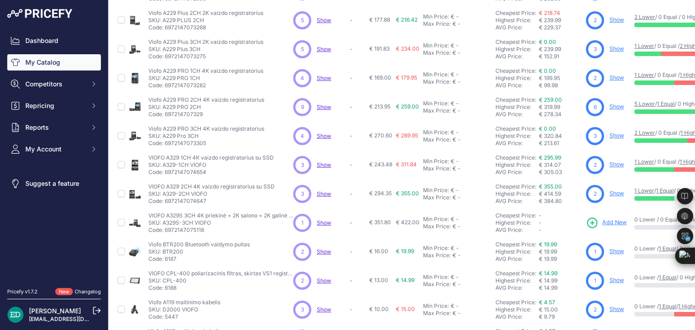
scroll to position [124, 0]
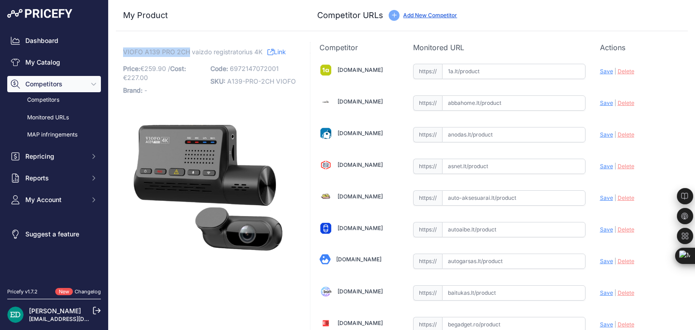
drag, startPoint x: 187, startPoint y: 51, endPoint x: 123, endPoint y: 51, distance: 64.3
click at [123, 51] on span "VIOFO A139 PRO 2CH vaizdo registratorius 4K" at bounding box center [192, 51] width 139 height 11
copy span "VIOFO A139 PRO 2CH"
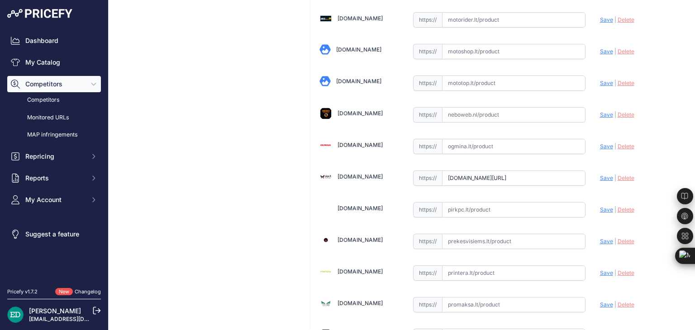
scroll to position [2890, 0]
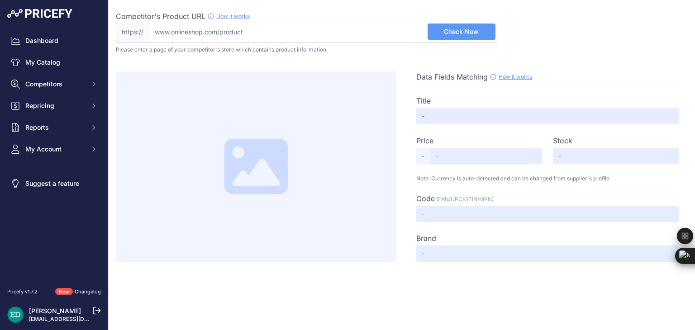
click at [353, 29] on input "Competitor's Product URL How it works In order to create your competitor's extr…" at bounding box center [323, 32] width 349 height 21
paste input "[URL][DOMAIN_NAME]"
type input "[DOMAIN_NAME][URL]"
click at [440, 32] on button "Check Now" at bounding box center [462, 32] width 68 height 16
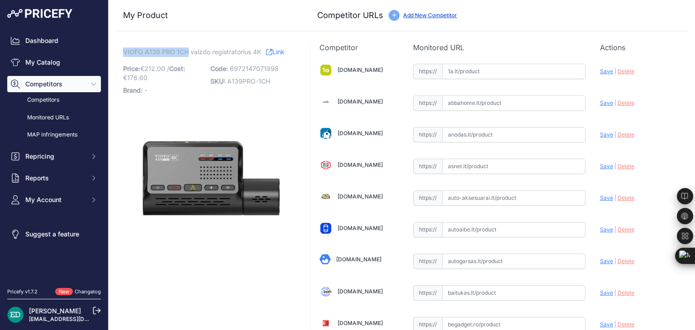
drag, startPoint x: 182, startPoint y: 49, endPoint x: 124, endPoint y: 52, distance: 57.5
click at [124, 52] on span "VIOFO A139 PRO 1CH vaizdo registratorius 4K" at bounding box center [192, 51] width 138 height 11
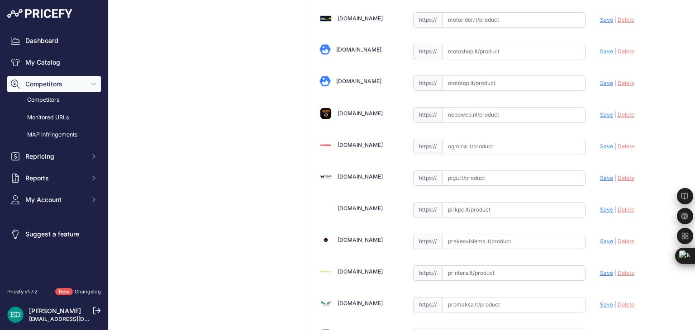
click at [478, 173] on input "text" at bounding box center [513, 178] width 143 height 15
paste input "https://pigu.lt/lt/automobilines-vaizdo-kameros-video-registratoriai/vaizdo-reg…"
click at [600, 175] on span "Save" at bounding box center [606, 178] width 13 height 7
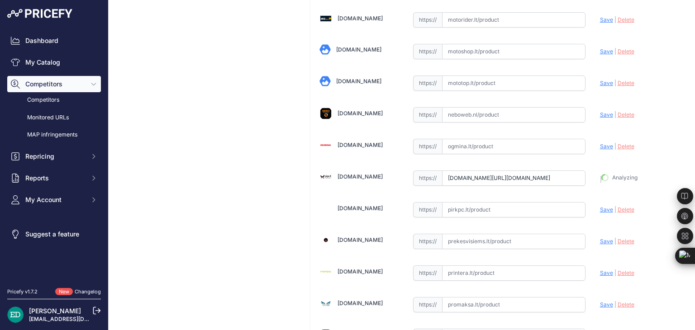
type input "https://pigu.lt/lt/automobilines-vaizdo-kameros-video-registratoriai/vaizdo-reg…"
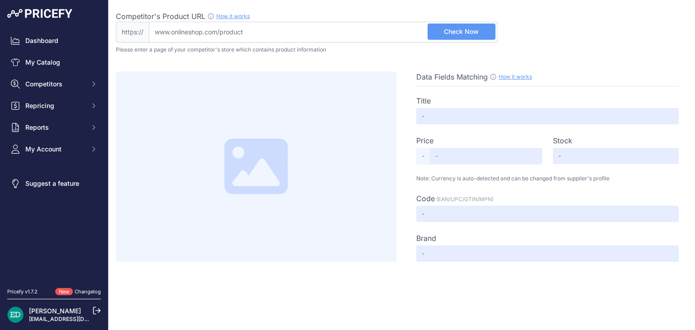
click at [231, 29] on input "Competitor's Product URL How it works In order to create your competitor's extr…" at bounding box center [323, 32] width 349 height 21
type input "[DOMAIN_NAME][URL]"
click at [456, 30] on span "Check Now" at bounding box center [461, 31] width 35 height 9
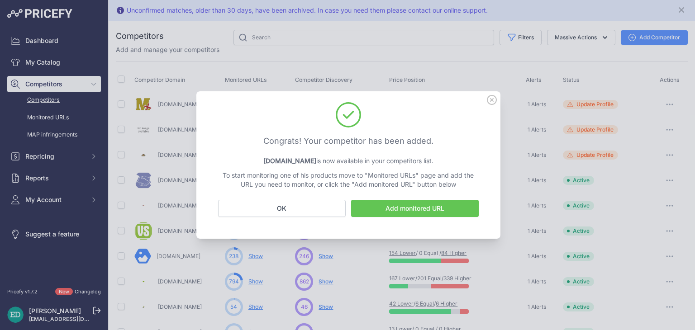
click at [494, 100] on icon at bounding box center [492, 100] width 10 height 10
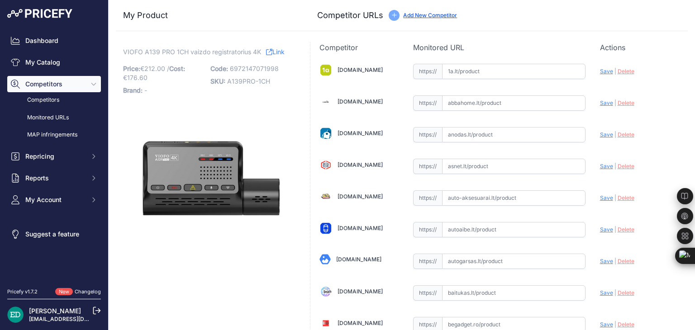
scroll to position [1291, 0]
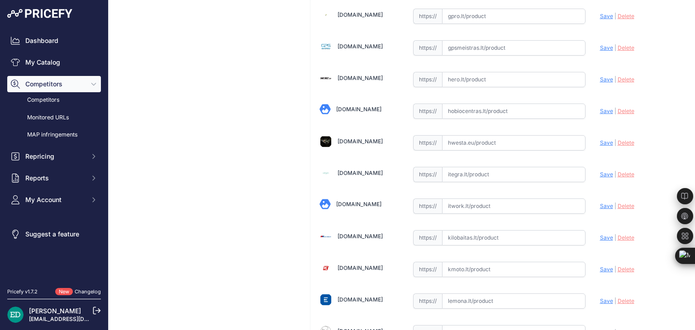
click at [476, 167] on input "text" at bounding box center [513, 174] width 143 height 15
paste input "https://www.itegra.lt/vaizdo-registratorius-viofo-a139-pro"
click at [600, 171] on span "Save" at bounding box center [606, 174] width 13 height 7
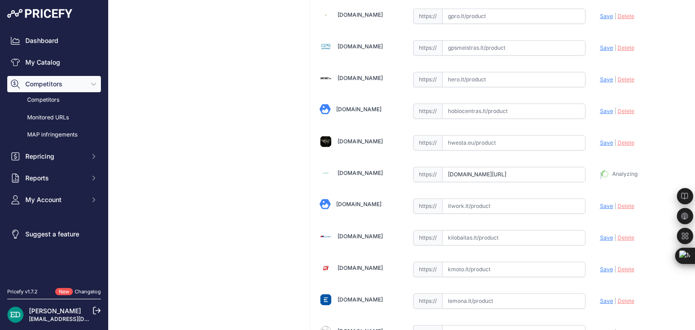
type input "https://www.itegra.lt/vaizdo-registratorius-viofo-a139-pro?prirule_jdsnikfkfjsd…"
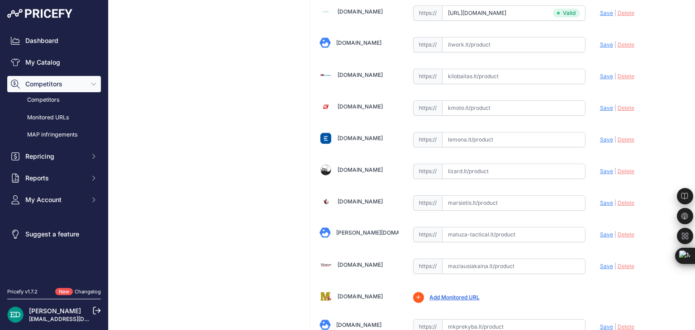
scroll to position [1472, 0]
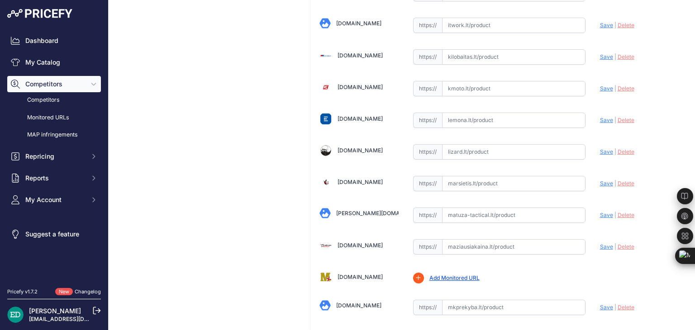
click at [452, 145] on input "text" at bounding box center [513, 151] width 143 height 15
paste input "https://www.lizard.lt/vaizdo-registratorius-viofo-a139pro-1ch/"
click at [601, 148] on span "Save" at bounding box center [606, 151] width 13 height 7
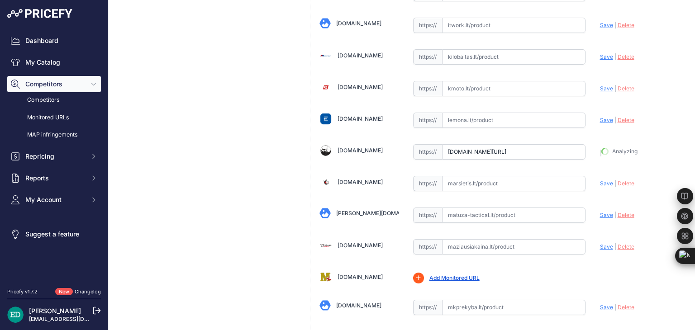
type input "https://www.lizard.lt/vaizdo-registratorius-viofo-a139pro-1ch/?prirule_jdsnikfk…"
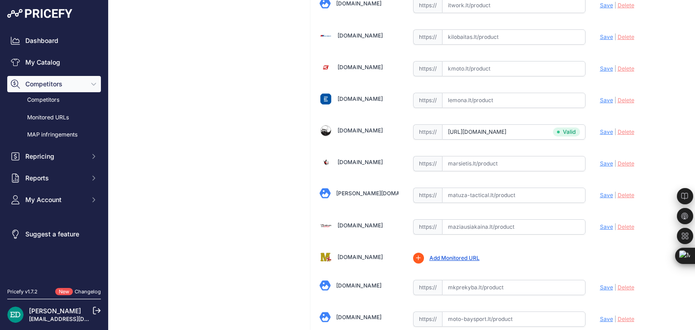
scroll to position [1472, 0]
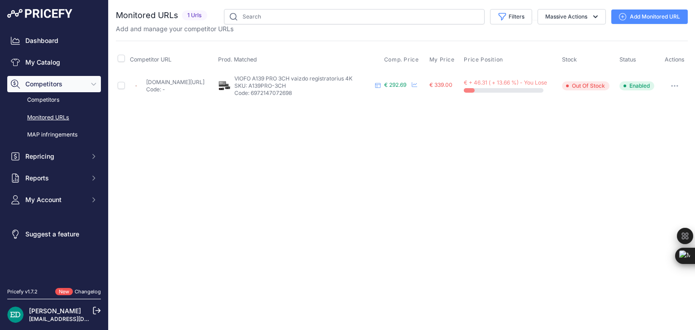
click at [645, 18] on link "Add Monitored URL" at bounding box center [650, 17] width 76 height 14
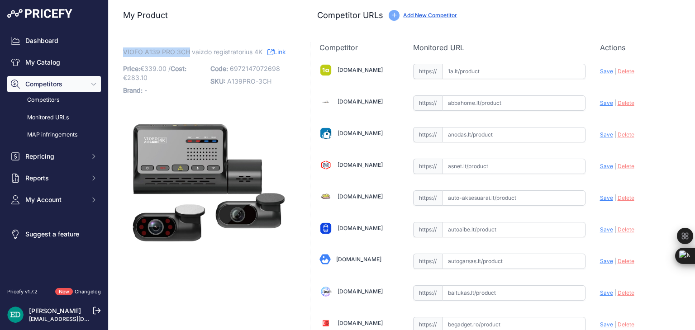
drag, startPoint x: 189, startPoint y: 51, endPoint x: 122, endPoint y: 51, distance: 67.0
copy span "VIOFO A139 PRO 3CH"
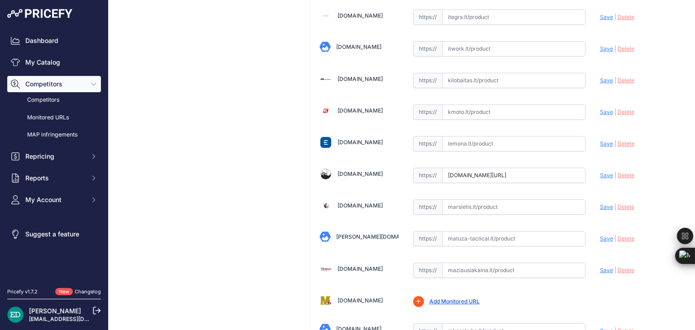
scroll to position [2921, 0]
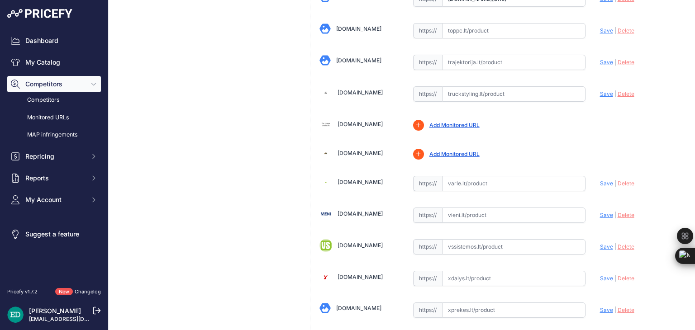
click at [486, 176] on input "text" at bounding box center [513, 183] width 143 height 15
paste input "https://www.varle.lt/vaizdo-registratoriai-kameros/viofo-a139-pro-3ch-video-rec…"
click at [605, 180] on span "Save" at bounding box center [606, 183] width 13 height 7
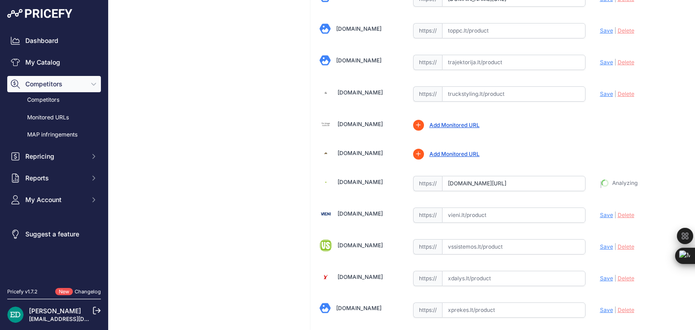
type input "https://www.varle.lt/vaizdo-registratoriai-kameros/viofo-a139-pro-3ch-video-rec…"
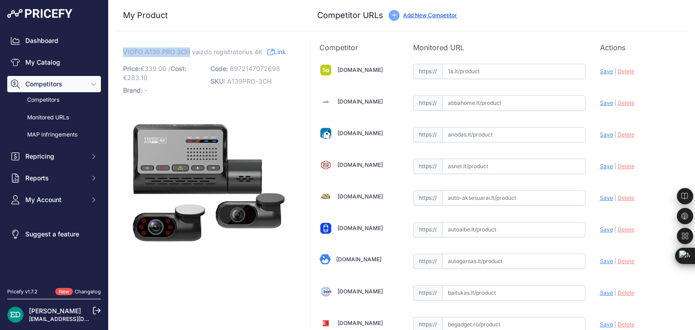
drag, startPoint x: 189, startPoint y: 55, endPoint x: 121, endPoint y: 56, distance: 68.4
copy span "VIOFO A139 PRO 3CH"
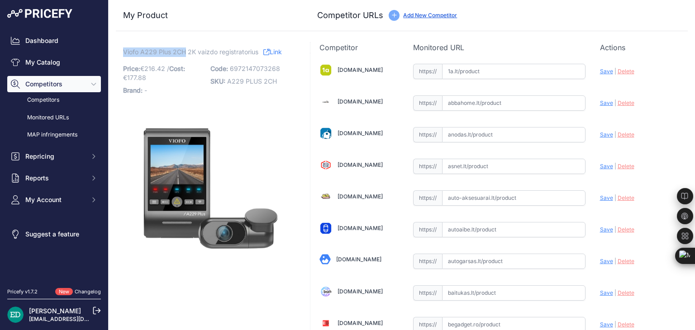
drag, startPoint x: 186, startPoint y: 55, endPoint x: 124, endPoint y: 57, distance: 62.5
click at [124, 57] on span "Viofo A229 Plus 2CH 2K vaizdo registratorius" at bounding box center [190, 51] width 135 height 11
copy span "Viofo A229 Plus 2CH"
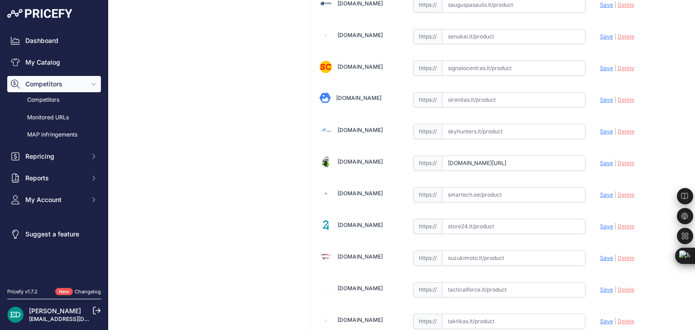
scroll to position [2548, 0]
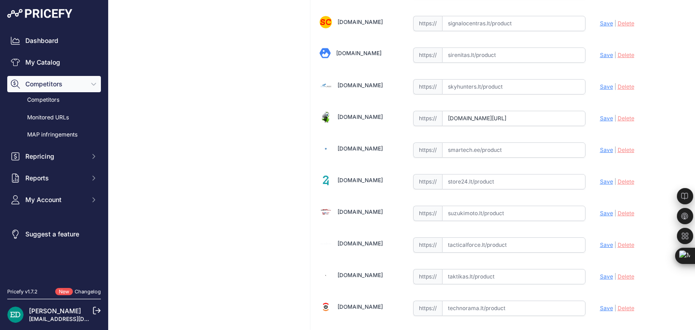
click at [465, 174] on input "text" at bounding box center [513, 181] width 143 height 15
paste input "https://store24.lt/produktas/viofo-a229-plus-2ch-2k-2k-wifi-gps/?utm_source=kai…"
click at [600, 178] on span "Save" at bounding box center [606, 181] width 13 height 7
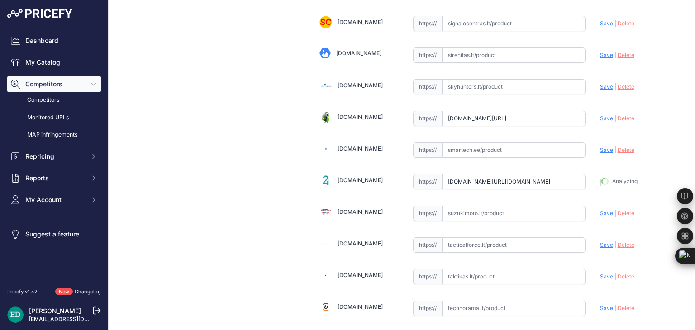
type input "https://store24.lt/produktas/viofo-a229-plus-2ch-2k-2k-wifi-gps/?prirule_jdsnik…"
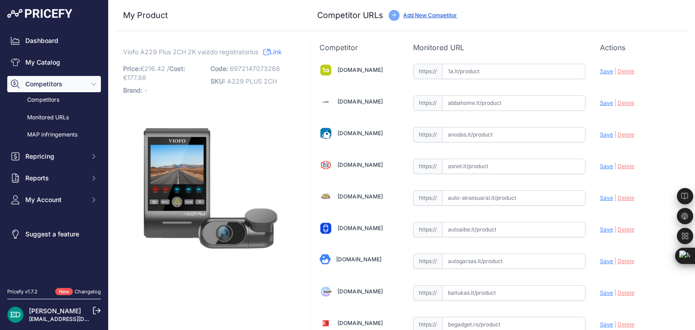
scroll to position [2044, 0]
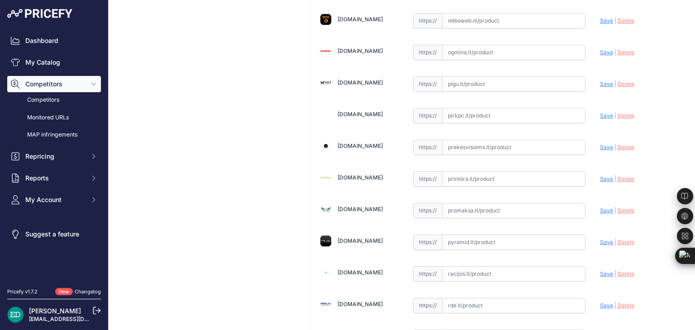
click at [482, 172] on input "text" at bounding box center [513, 179] width 143 height 15
paste input "https://www.printera.lt/c/p/viofo-a229-plus-2ch-g-gps-video-recorder--1208369?u…"
click at [600, 176] on span "Save" at bounding box center [606, 179] width 13 height 7
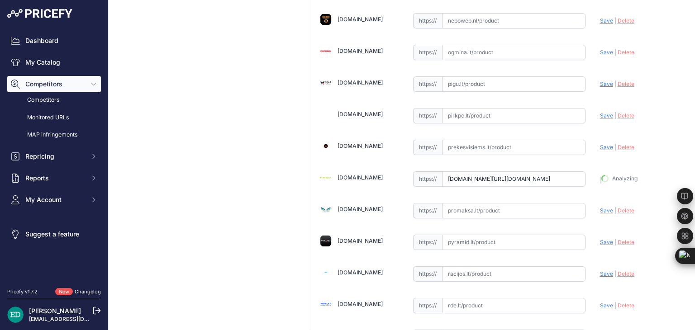
type input "https://www.printera.lt/c/p/viofo-a229-plus-2ch-g-gps-video-recorder--1208369?p…"
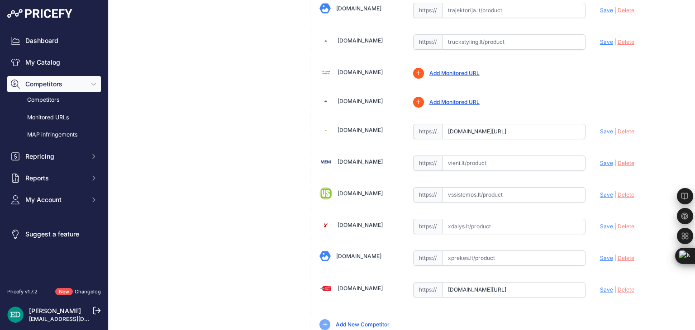
scroll to position [2953, 0]
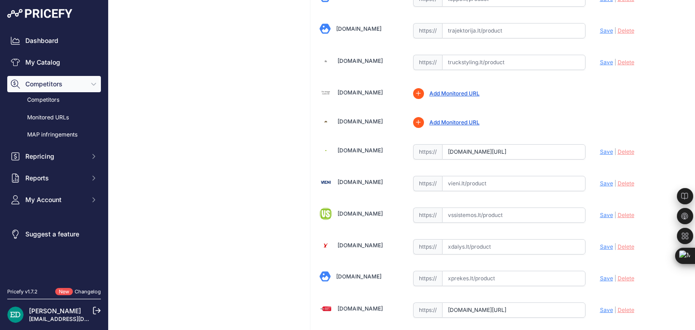
drag, startPoint x: 525, startPoint y: 168, endPoint x: 520, endPoint y: 167, distance: 5.5
click at [525, 176] on input "text" at bounding box center [513, 183] width 143 height 15
paste input "https://vieni.lt/lt/vaizdo-irasymo-irenginiai/141012-viofo-a229-plus-2ch-g-gps-…"
click at [600, 180] on span "Save" at bounding box center [606, 183] width 13 height 7
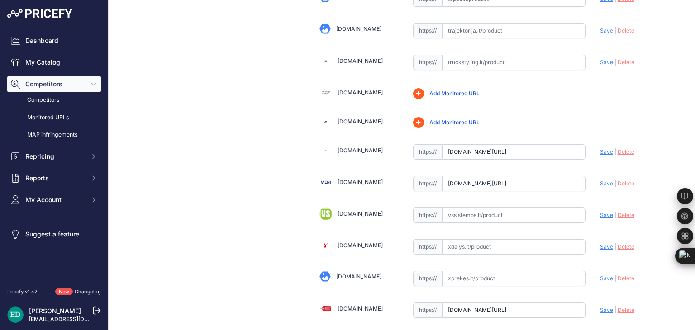
scroll to position [0, 0]
type input "https://vieni.lt/lt/vaizdo-irasymo-irenginiai/141012-viofo-a229-plus-2ch-g-gps-…"
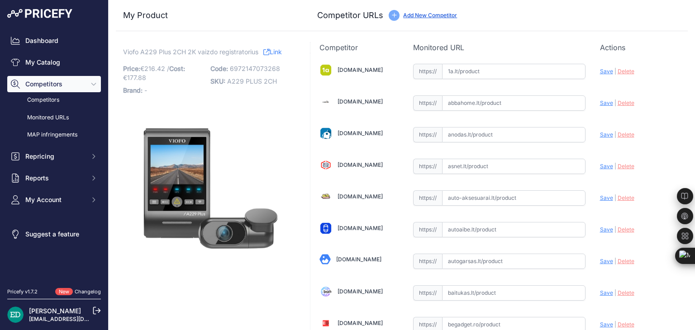
scroll to position [472, 0]
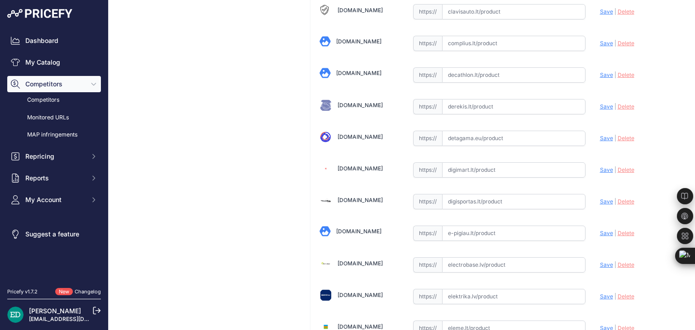
click at [458, 167] on input "text" at bounding box center [513, 170] width 143 height 15
paste input "https://digimart.lt/automobilis/vaizdo-registratoriai/a229-plus-2ch-viofo-a229-…"
click at [600, 167] on span "Save" at bounding box center [606, 170] width 13 height 7
type input "https://digimart.lt/automobilis/vaizdo-registratoriai/a229-plus-2ch-viofo-a229-…"
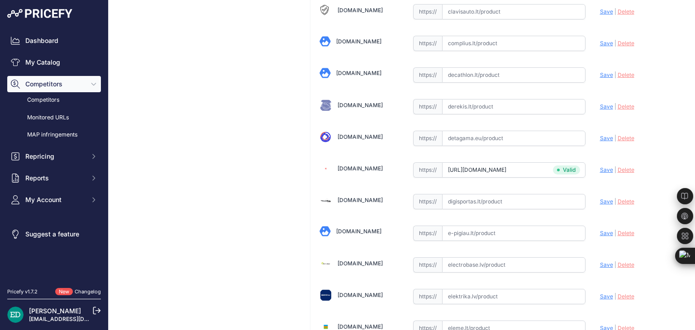
scroll to position [2517, 0]
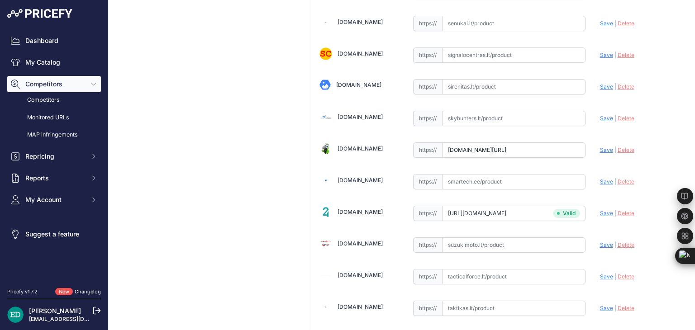
drag, startPoint x: 534, startPoint y: 154, endPoint x: 529, endPoint y: 160, distance: 8.0
click at [529, 174] on input "text" at bounding box center [513, 181] width 143 height 15
paste input "https://www.smartech.ee/lt/products/car-and-motorcycle-goods/gps-video-and-audi…"
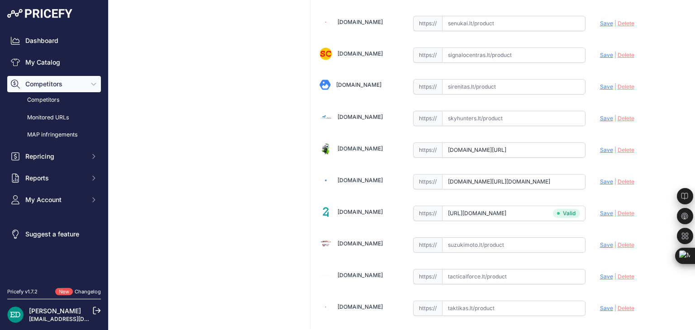
click at [603, 178] on span "Save" at bounding box center [606, 181] width 13 height 7
type input "https://www.smartech.ee/lt/products/car-and-motorcycle-goods/gps-video-and-audi…"
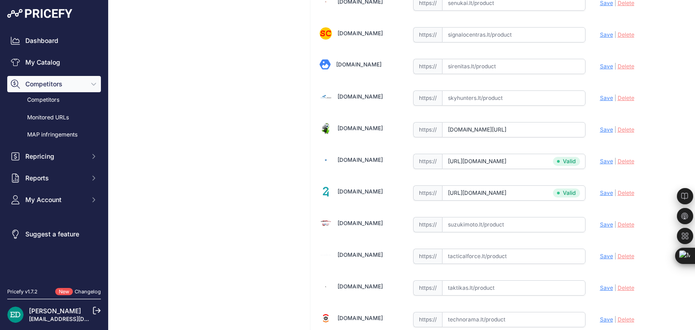
scroll to position [2517, 0]
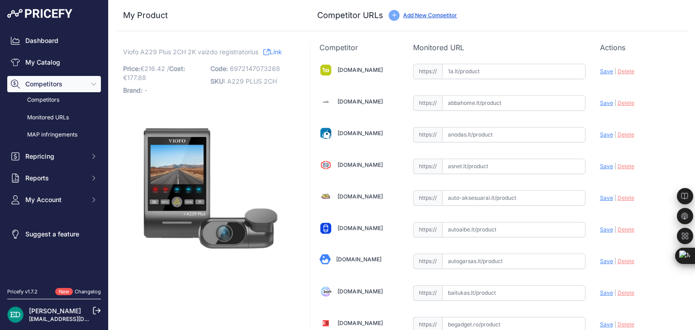
scroll to position [2170, 0]
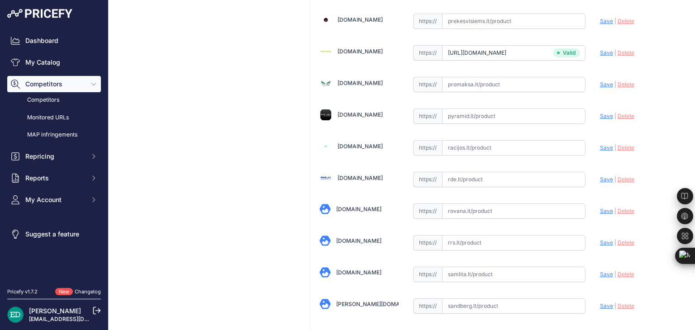
drag, startPoint x: 471, startPoint y: 166, endPoint x: 466, endPoint y: 165, distance: 4.6
click at [471, 172] on input "text" at bounding box center [513, 179] width 143 height 15
paste input "https://www.rde.lt/products/lt/382/1473321/sort/5/filter/0_0_0_0/A229-Plus-2CH-…"
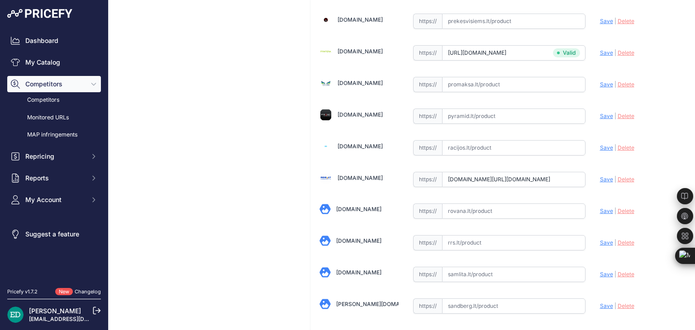
click at [604, 176] on span "Save" at bounding box center [606, 179] width 13 height 7
type input "https://www.rde.lt/products/lt/382/1473321/sort/5/filter/0_0_0_0/A229-Plus-2CH-…"
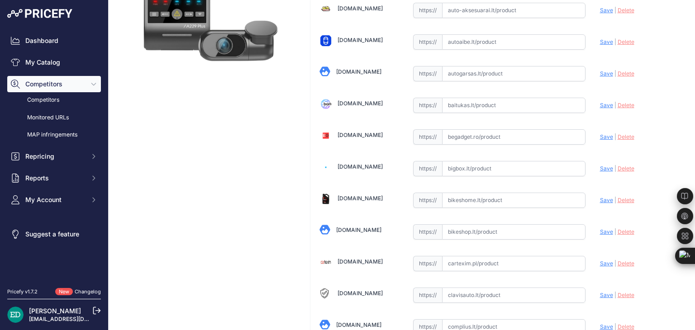
scroll to position [188, 0]
click at [503, 166] on input "text" at bounding box center [513, 168] width 143 height 15
paste input "https://bigbox.lt/product/4376560-viofo-a229-plus-2ch-g-gps-vaizdo-registratori…"
click at [601, 168] on span "Save" at bounding box center [606, 168] width 13 height 7
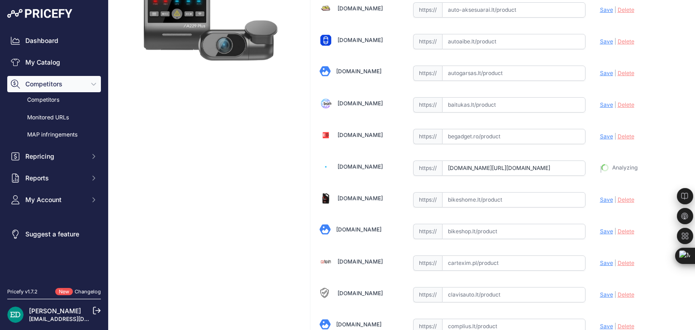
type input "https://bigbox.lt/product/4376560-viofo-a229-plus-2ch-g-gps-vaizdo-registratori…"
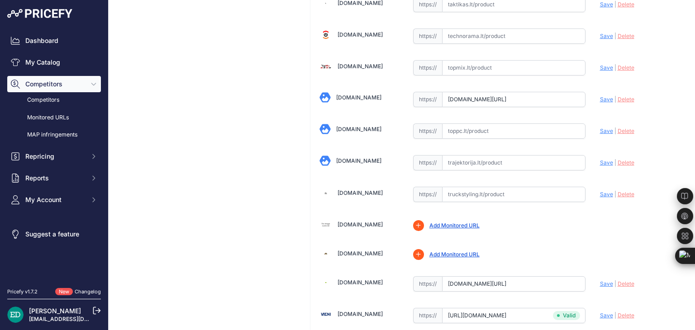
scroll to position [2801, 0]
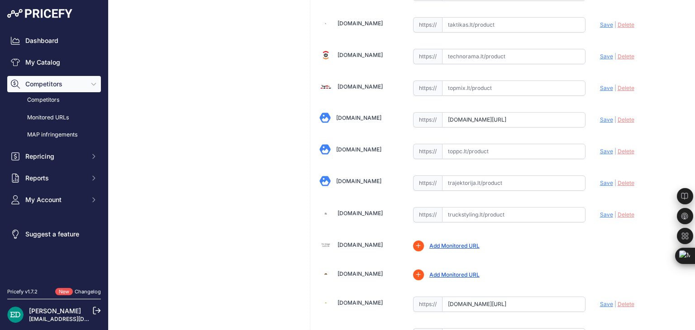
click at [510, 176] on input "text" at bounding box center [513, 183] width 143 height 15
paste input "https://www.trajektorija.lt/vaizdo-registratoriai-ir-priedai/318234-viofo-a229-…"
click at [600, 180] on span "Save" at bounding box center [606, 183] width 13 height 7
type input "https://www.trajektorija.lt/vaizdo-registratoriai-ir-priedai/318234-viofo-a229-…"
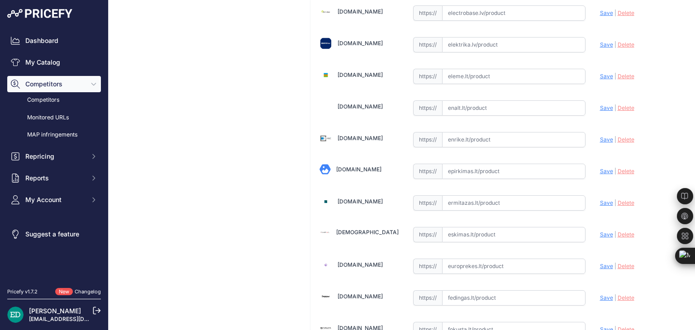
scroll to position [1480, 0]
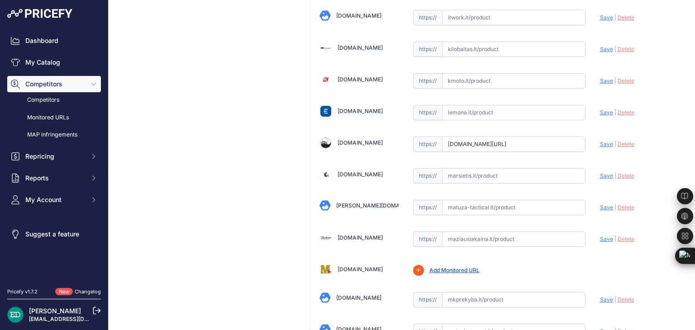
click at [504, 168] on input "text" at bounding box center [513, 175] width 143 height 15
paste input "https://marsietis.lt/viofo-a229-plus-2ch-g-gps-vaizdo-irasymo-irenginys-433606?…"
click at [600, 172] on span "Save" at bounding box center [606, 175] width 13 height 7
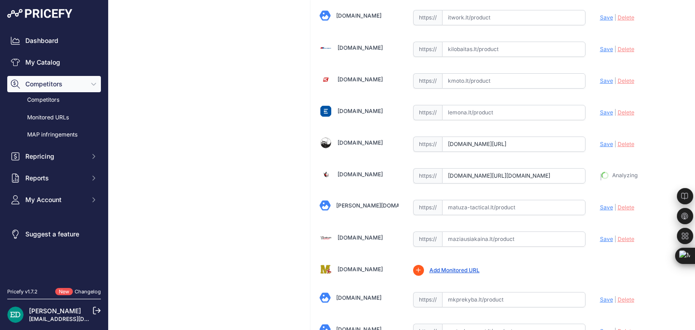
type input "https://marsietis.lt/viofo-a229-plus-2ch-g-gps-vaizdo-irasymo-irenginys-433606?…"
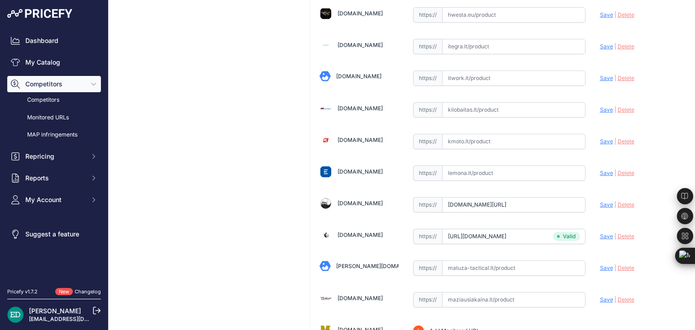
scroll to position [1344, 0]
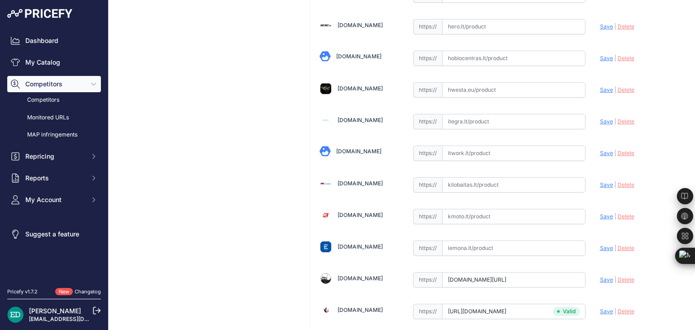
click at [489, 146] on input "text" at bounding box center [513, 153] width 143 height 15
paste input "https://www.itwork.lt/index.php?route=product/product&product_id=1399038&utm_so…"
click at [600, 150] on span "Save" at bounding box center [606, 153] width 13 height 7
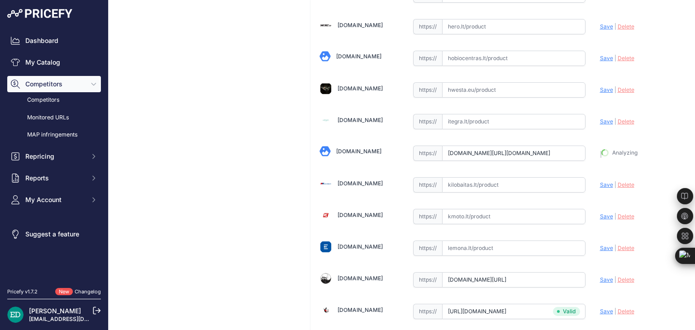
type input "https://www.itwork.lt/index.php?route=product%2Fproduct&product_id=1399038&prir…"
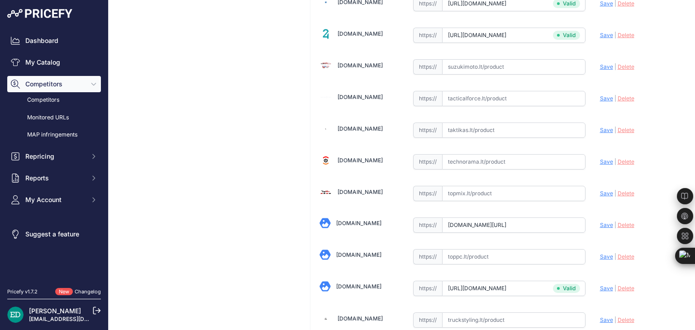
scroll to position [2675, 0]
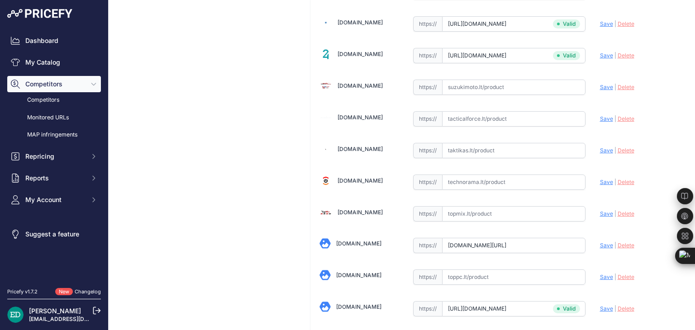
click at [502, 175] on input "text" at bounding box center [513, 182] width 143 height 15
paste input "https://www.technorama.lt/gps-navigacijos/1907191-viofo-a229-plus-2ch-g-gps-vai…"
click at [607, 179] on span "Save" at bounding box center [606, 182] width 13 height 7
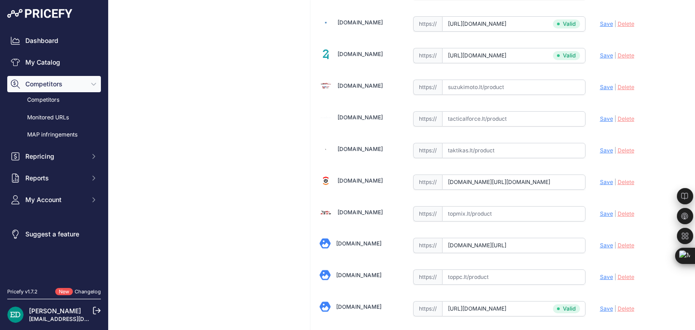
scroll to position [0, 0]
type input "https://www.technorama.lt/gps-navigacijos/1907191-viofo-a229-plus-2ch-g-gps-vai…"
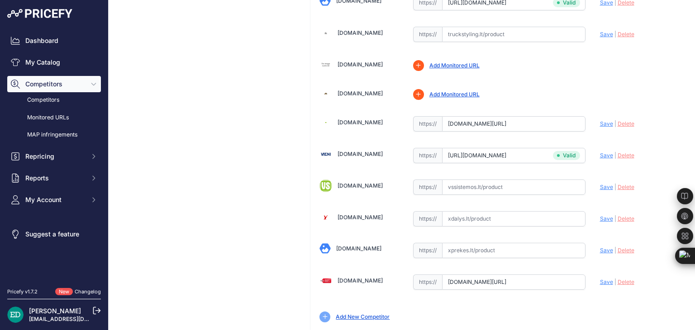
scroll to position [2991, 0]
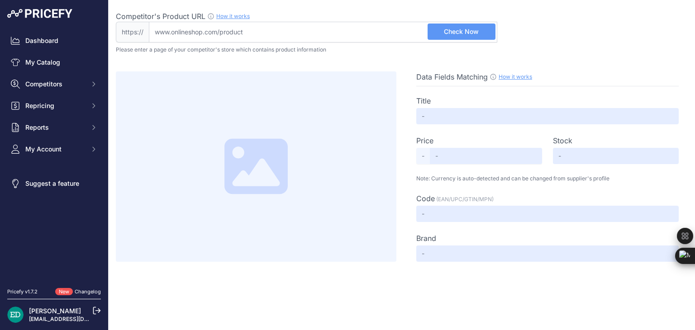
click at [332, 31] on input "Competitor's Product URL How it works In order to create your competitor's extr…" at bounding box center [323, 32] width 349 height 21
paste input "[URL][DOMAIN_NAME][DOMAIN_NAME]"
type input "[DOMAIN_NAME][URL][DOMAIN_NAME]"
click at [457, 34] on span "Check Now" at bounding box center [461, 31] width 35 height 9
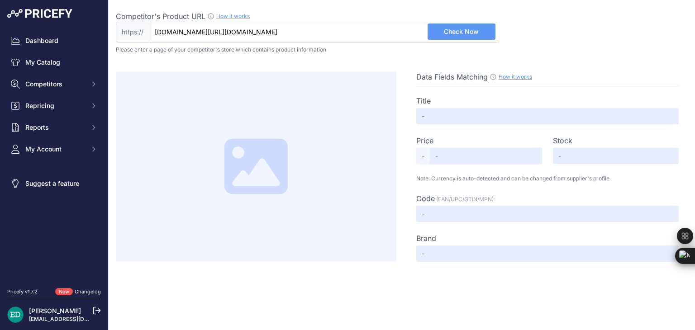
scroll to position [0, 0]
click at [377, 29] on input "Competitor's Product URL How it works In order to create your competitor's extr…" at bounding box center [323, 32] width 349 height 21
paste input "[URL][DOMAIN_NAME][DOMAIN_NAME]"
type input "[DOMAIN_NAME][URL][DOMAIN_NAME]"
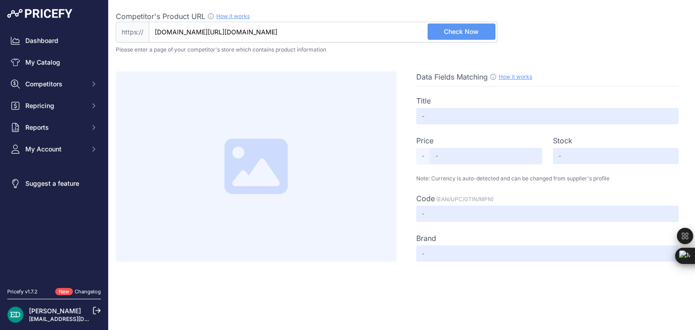
click at [478, 34] on span "Check Now" at bounding box center [461, 31] width 35 height 9
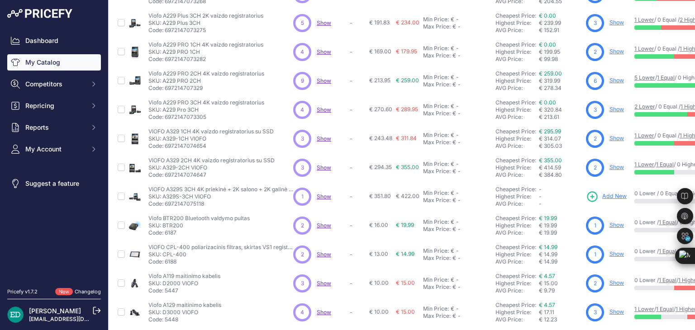
scroll to position [152, 0]
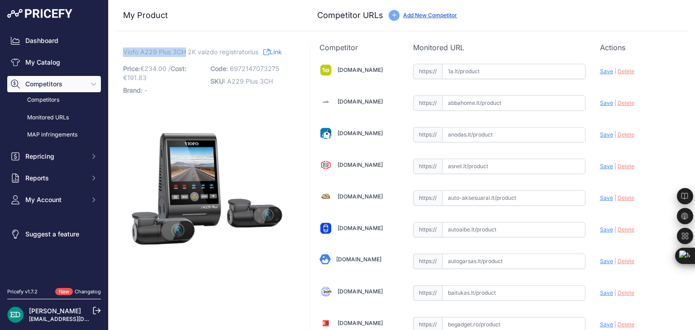
drag, startPoint x: 185, startPoint y: 51, endPoint x: 125, endPoint y: 55, distance: 59.9
click at [125, 55] on span "Viofo A229 Plus 3CH 2K vaizdo registratorius" at bounding box center [190, 51] width 135 height 11
copy span "Viofo A229 Plus 3CH"
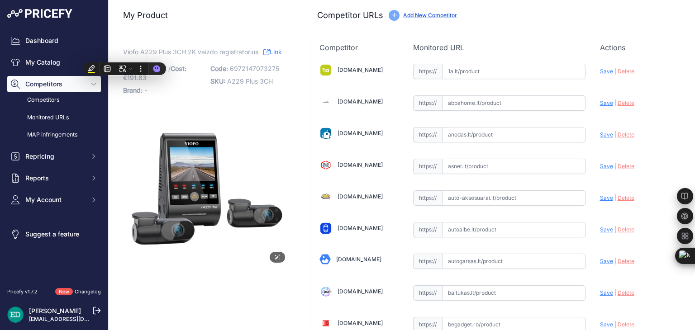
scroll to position [472, 0]
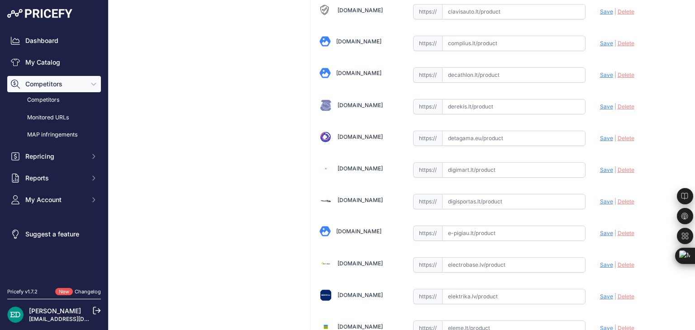
click at [445, 166] on input "text" at bounding box center [513, 170] width 143 height 15
paste input "https://digimart.lt/automobilis/vaizdo-registratoriai/a229-plus-3ch-viofo-a229-…"
click at [604, 168] on span "Save" at bounding box center [606, 170] width 13 height 7
type input "https://digimart.lt/automobilis/vaizdo-registratoriai/a229-plus-3ch-viofo-a229-…"
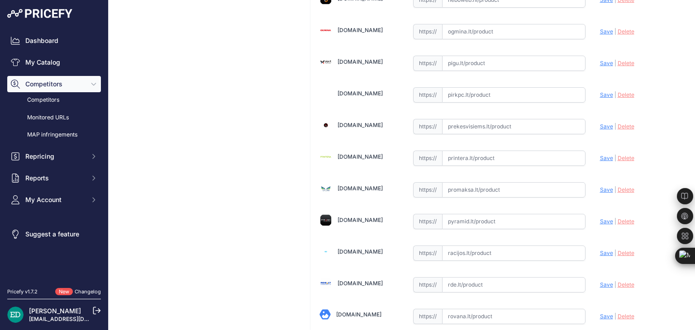
scroll to position [2045, 0]
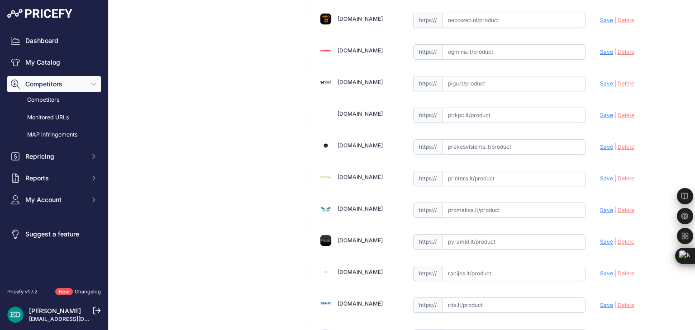
click at [467, 171] on input "text" at bounding box center [513, 178] width 143 height 15
paste input "https://www.printera.lt/c/p/viofo-a229-plus-3ch-2k-1080p-wifi-gps--1261306?utm_…"
click at [604, 175] on span "Save" at bounding box center [606, 178] width 13 height 7
type input "https://www.printera.lt/c/p/viofo-a229-plus-3ch-2k-1080p-wifi-gps--1261306?prir…"
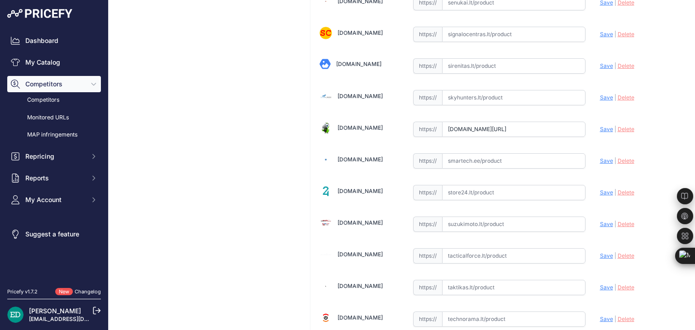
scroll to position [2517, 0]
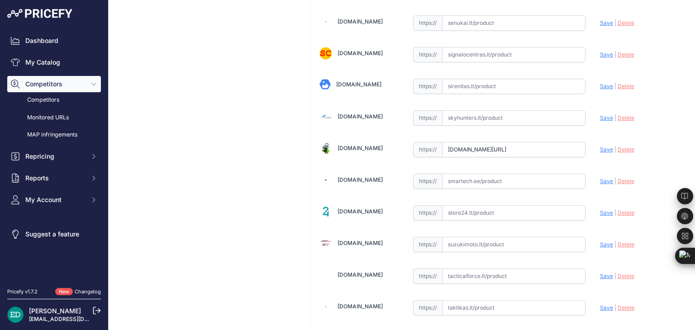
click at [483, 174] on input "text" at bounding box center [513, 181] width 143 height 15
paste input "https://www.smartech.ee/lt/products/car-and-motorcycle-goods/gps-video-and-audi…"
click at [605, 178] on span "Save" at bounding box center [606, 181] width 13 height 7
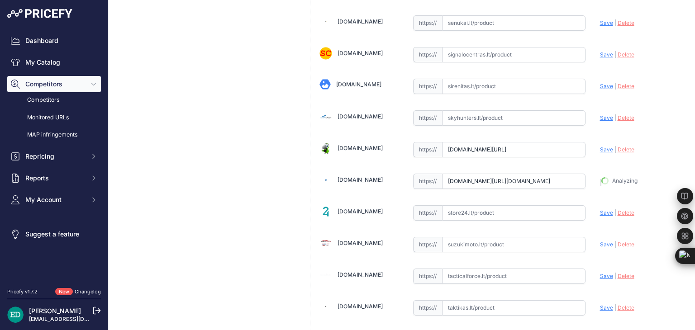
type input "https://www.smartech.ee/lt/products/car-and-motorcycle-goods/gps-video-and-audi…"
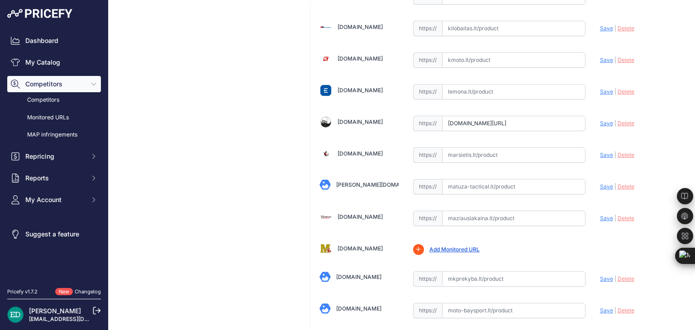
scroll to position [1480, 0]
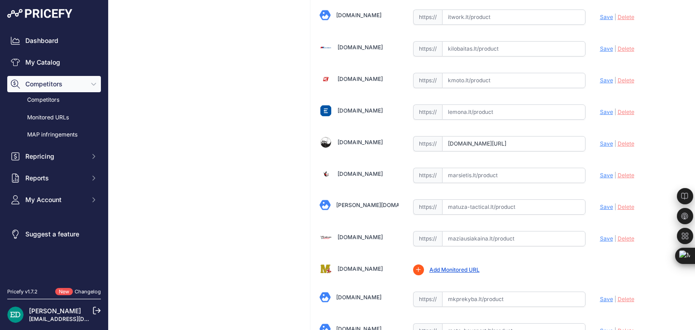
click at [480, 168] on input "text" at bounding box center [513, 175] width 143 height 15
paste input "https://marsietis.lt/viofo-a229-plus-3-kanalu-2k-1080p-wifi-gps-537610?utm_sour…"
click at [606, 172] on span "Save" at bounding box center [606, 175] width 13 height 7
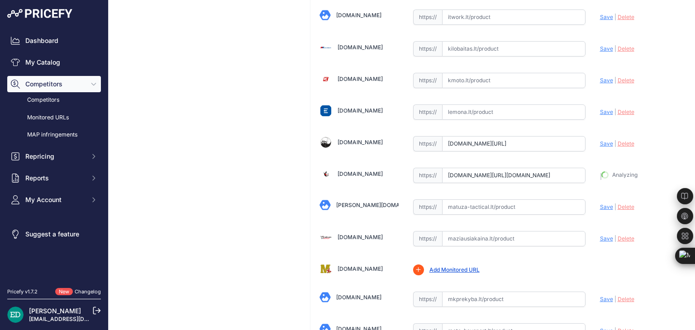
type input "https://marsietis.lt/viofo-a229-plus-3-kanalu-2k-1080p-wifi-gps-537610?prirule_…"
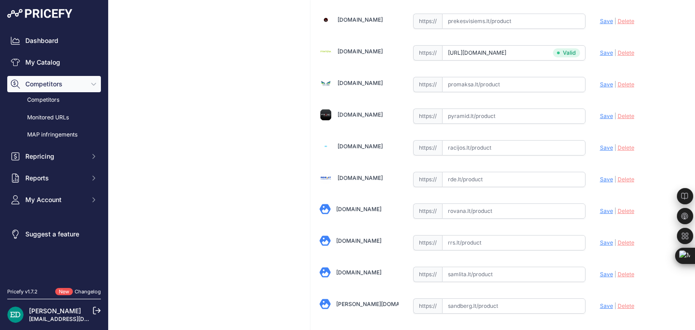
click at [502, 172] on input "text" at bounding box center [513, 179] width 143 height 15
paste input "https://www.rde.lt/products/lt/382/1473329/sort/5/filter/0_0_0_0/A229-Plus-3CH-…"
click at [601, 176] on span "Save" at bounding box center [606, 179] width 13 height 7
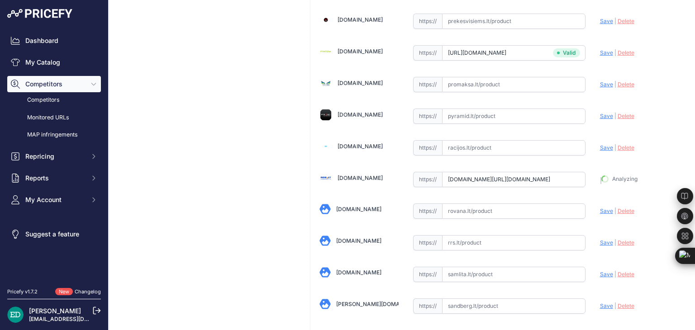
type input "https://www.rde.lt/products/lt/382/1473329/sort/5/filter/0_0_0_0/A229-Plus-3CH-…"
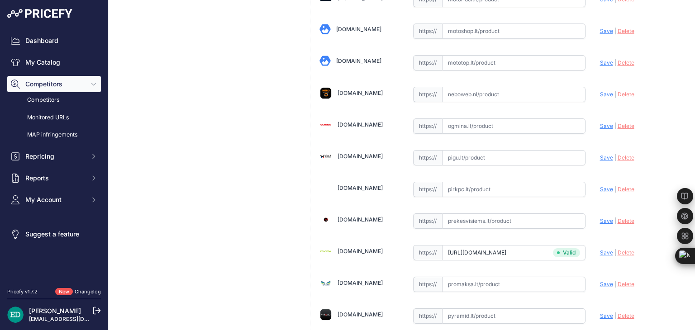
scroll to position [1950, 0]
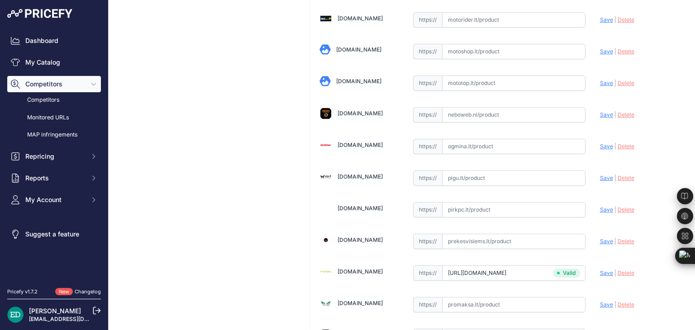
click at [487, 171] on input "text" at bounding box center [513, 178] width 143 height 15
paste input "https://pigu.lt/lt/automobilines-vaizdo-kameros-video-registratoriai/vaizdo-reg…"
click at [600, 175] on span "Save" at bounding box center [606, 178] width 13 height 7
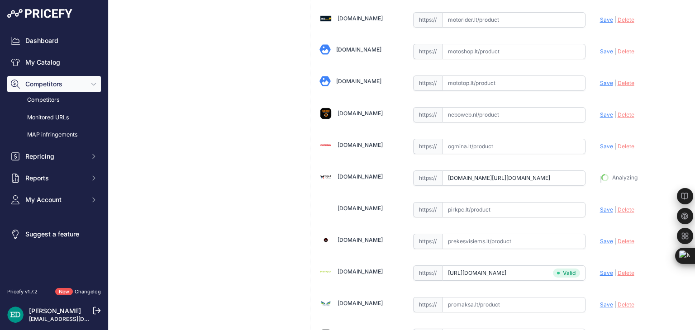
type input "https://pigu.lt/lt/automobilines-vaizdo-kameros-video-registratoriai/vaizdo-reg…"
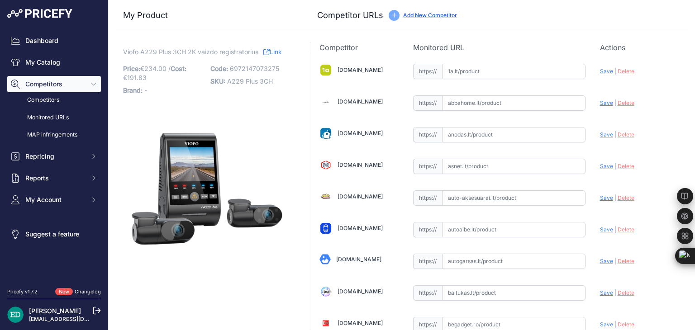
scroll to position [188, 0]
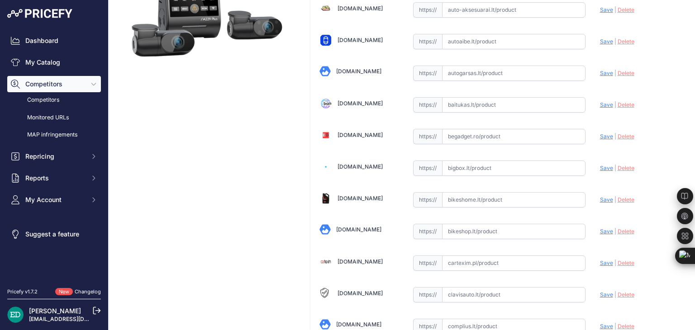
click at [491, 162] on input "text" at bounding box center [513, 168] width 143 height 15
paste input "https://bigbox.lt/product/4905121-viofo-a229-plus-3ch-dash-cam-2k-1080p?utm_sou…"
click at [600, 169] on span "Save" at bounding box center [606, 168] width 13 height 7
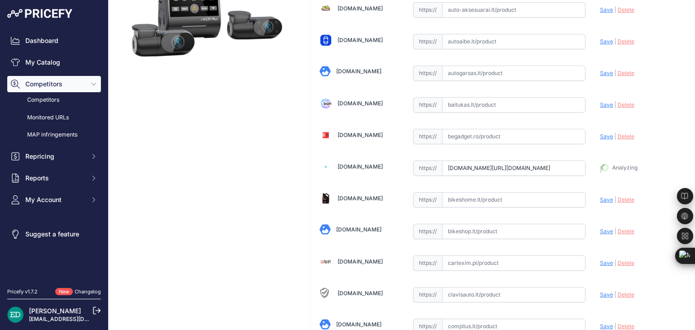
type input "https://bigbox.lt/product/4905121-viofo-a229-plus-3ch-dash-cam-2k-1080p?prirule…"
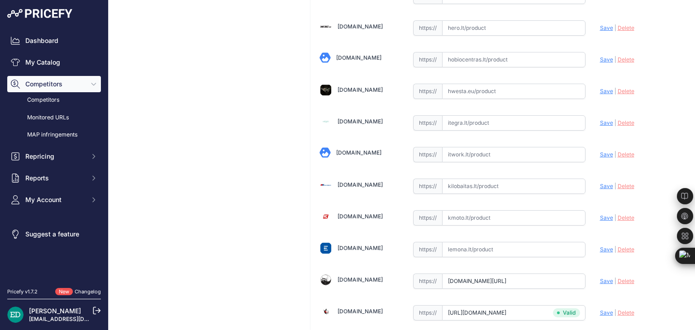
scroll to position [1322, 0]
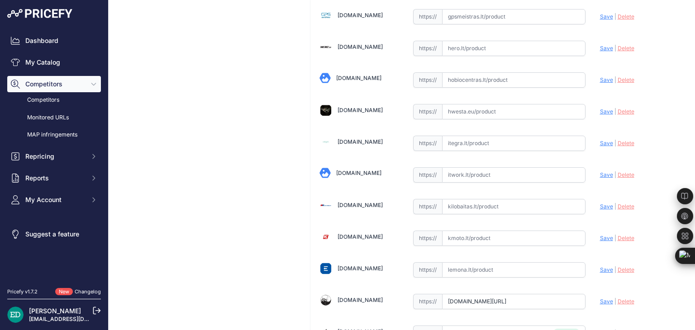
drag, startPoint x: 503, startPoint y: 169, endPoint x: 478, endPoint y: 165, distance: 26.1
click at [478, 167] on input "text" at bounding box center [513, 174] width 143 height 15
paste input "https://www.itwork.lt/index.php?route=product/product&product_id=1396735&utm_so…"
click at [600, 172] on span "Save" at bounding box center [606, 175] width 13 height 7
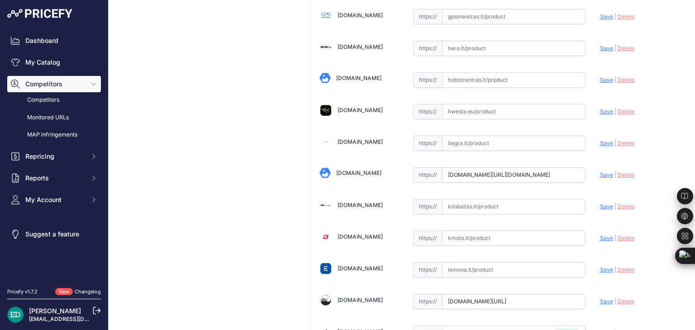
scroll to position [0, 0]
type input "https://www.itwork.lt/index.php?route=product%2Fproduct&product_id=1396735&prir…"
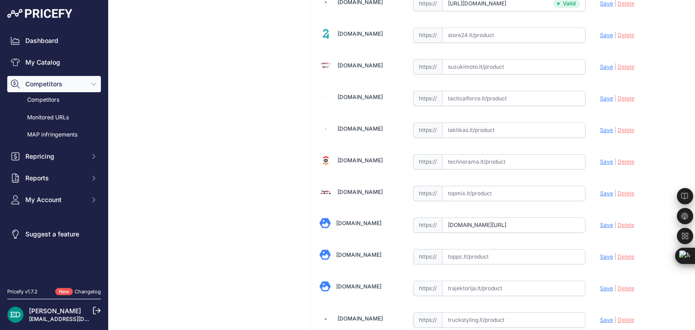
scroll to position [2675, 0]
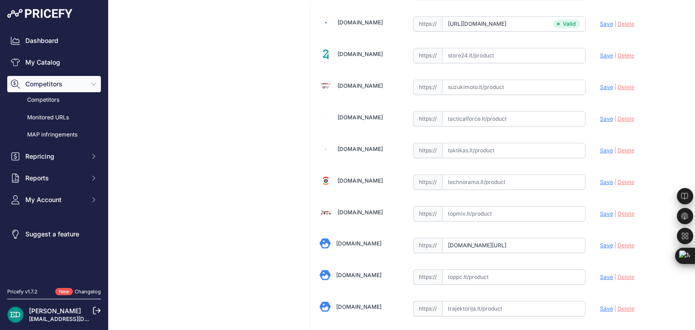
click at [499, 175] on input "text" at bounding box center [513, 182] width 143 height 15
paste input "https://www.technorama.lt/vaizdo-registratoriai/2354466-viofo-a229-plus-3ch-das…"
click at [602, 179] on span "Save" at bounding box center [606, 182] width 13 height 7
type input "https://www.technorama.lt/vaizdo-registratoriai/2354466-viofo-a229-plus-3ch-das…"
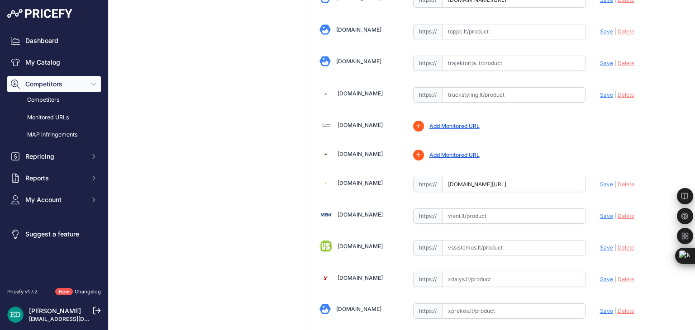
scroll to position [2991, 0]
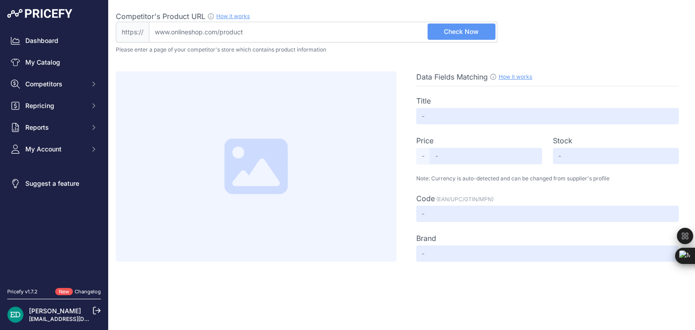
click at [268, 26] on input "Competitor's Product URL How it works In order to create your competitor's extr…" at bounding box center [323, 32] width 349 height 21
paste input "[URL][DOMAIN_NAME][DOMAIN_NAME]"
type input "[DOMAIN_NAME][URL][DOMAIN_NAME]"
click at [457, 29] on span "Check Now" at bounding box center [461, 31] width 35 height 9
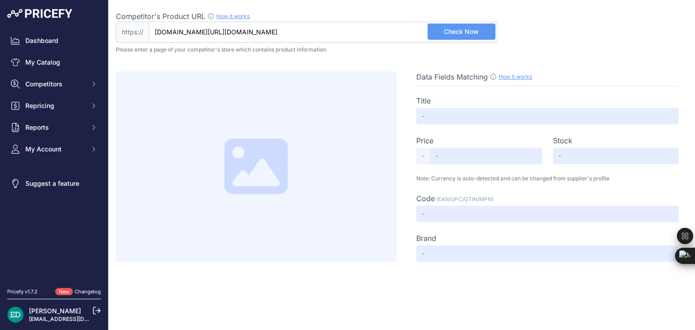
scroll to position [0, 0]
click at [283, 28] on input "Competitor's Product URL How it works In order to create your competitor's extr…" at bounding box center [323, 32] width 349 height 21
paste input "[URL][DOMAIN_NAME][DOMAIN_NAME]"
type input "[DOMAIN_NAME][URL][DOMAIN_NAME]"
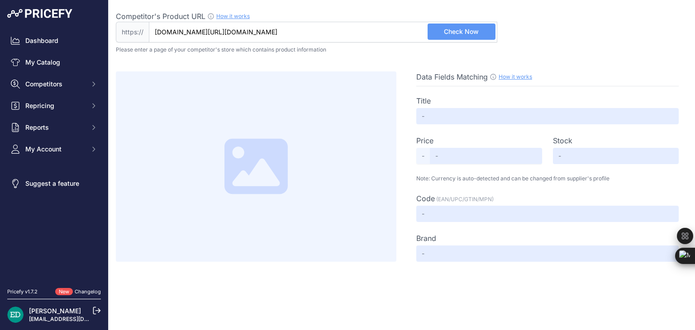
scroll to position [0, 0]
click at [451, 37] on button "Check Now" at bounding box center [462, 32] width 68 height 16
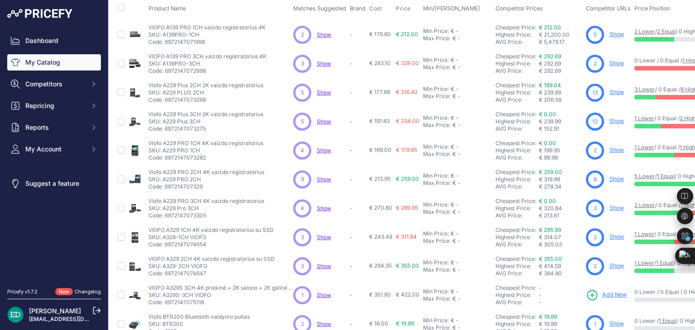
scroll to position [91, 0]
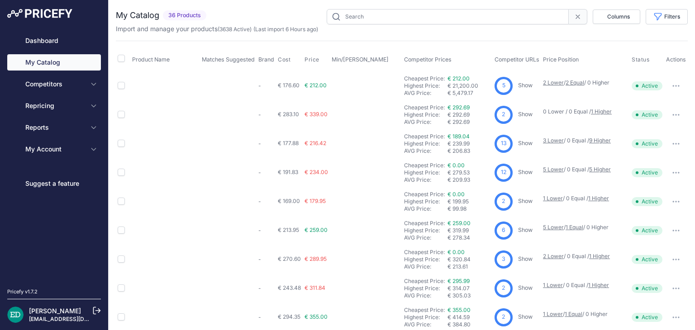
type input "viofo"
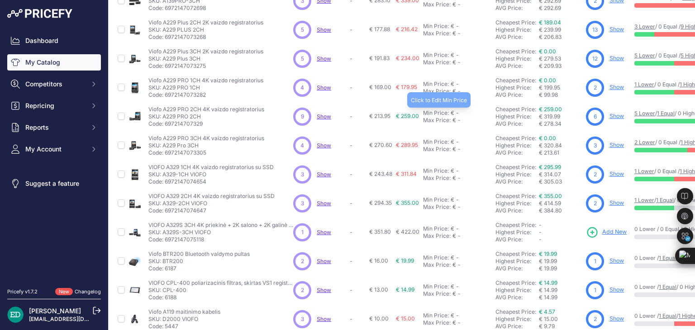
scroll to position [136, 0]
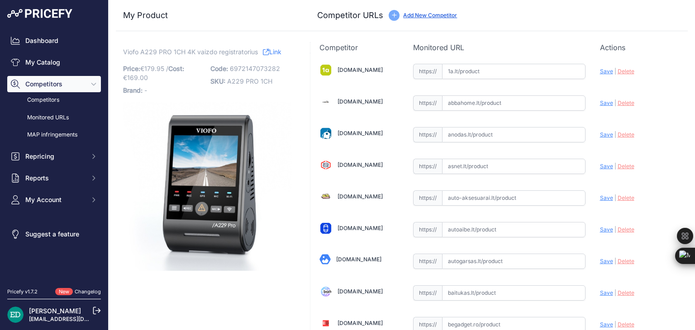
drag, startPoint x: 402, startPoint y: 142, endPoint x: 400, endPoint y: 137, distance: 4.7
drag, startPoint x: 184, startPoint y: 51, endPoint x: 124, endPoint y: 49, distance: 59.3
click at [124, 49] on span "Viofo A229 PRO 1CH 4K vaizdo registratorius" at bounding box center [190, 51] width 135 height 11
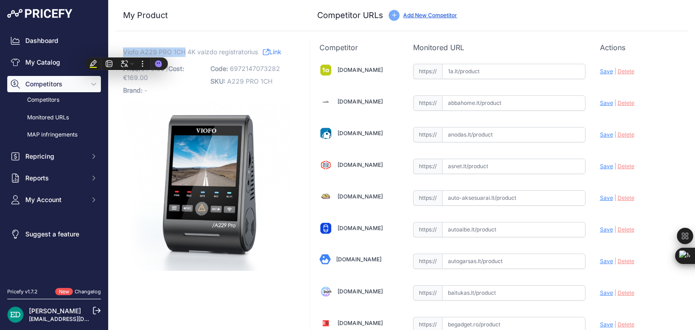
copy span "Viofo A229 PRO 1CH"
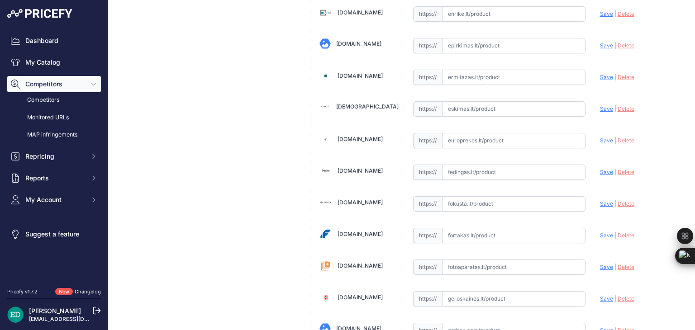
click at [515, 165] on input "text" at bounding box center [513, 172] width 143 height 15
paste input "https://fedingas.lt/viofo-a229-pro-1ch?utm_source=kaina24.lt&utm_medium=referral"
click at [601, 169] on span "Save" at bounding box center [606, 172] width 13 height 7
type input "https://fedingas.lt/viofo-a229-pro-1ch?prirule_jdsnikfkfjsd=8834"
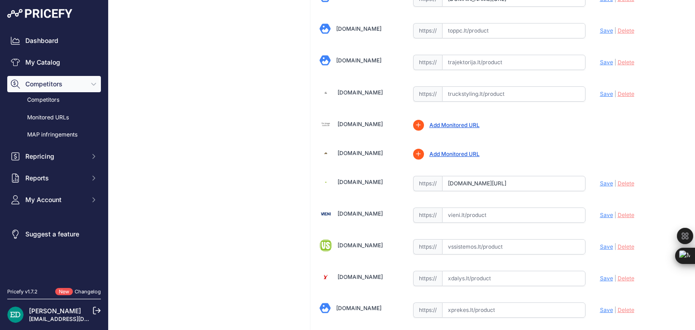
scroll to position [1950, 0]
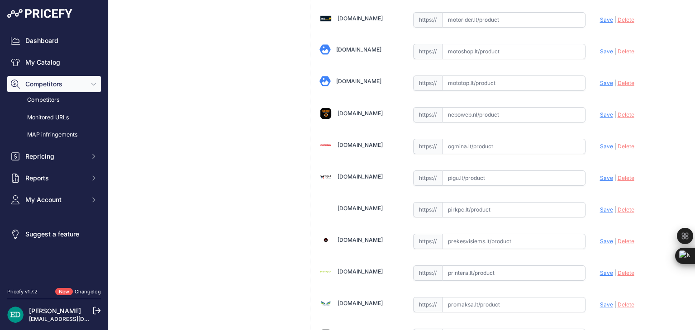
click at [502, 171] on input "text" at bounding box center [513, 178] width 143 height 15
paste input "https://pigu.lt/lt/automobilines-vaizdo-kameros-video-registratoriai/vaizdo-reg…"
click at [603, 175] on span "Save" at bounding box center [606, 178] width 13 height 7
type input "https://pigu.lt/lt/automobilines-vaizdo-kameros-video-registratoriai/vaizdo-reg…"
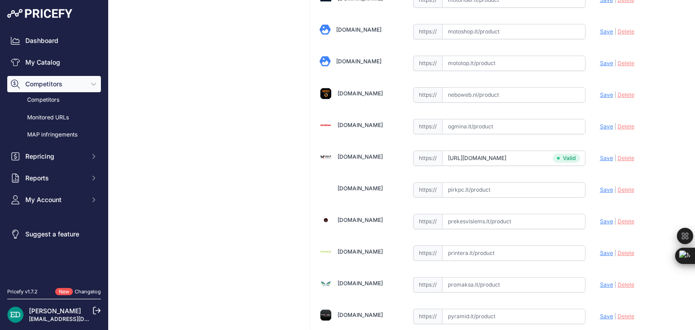
scroll to position [1950, 0]
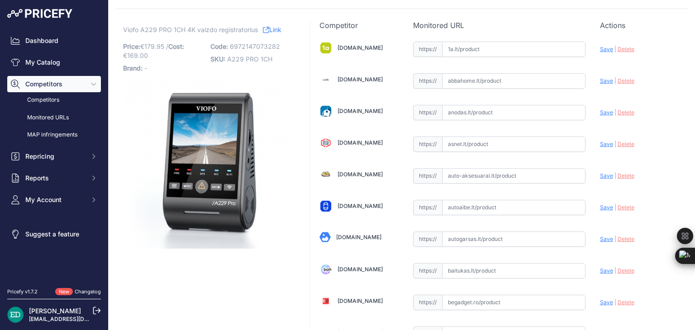
scroll to position [0, 0]
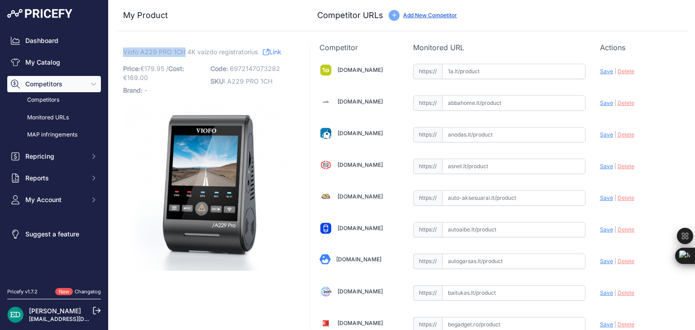
drag, startPoint x: 185, startPoint y: 52, endPoint x: 121, endPoint y: 53, distance: 63.4
copy span "Viofo A229 PRO 1CH"
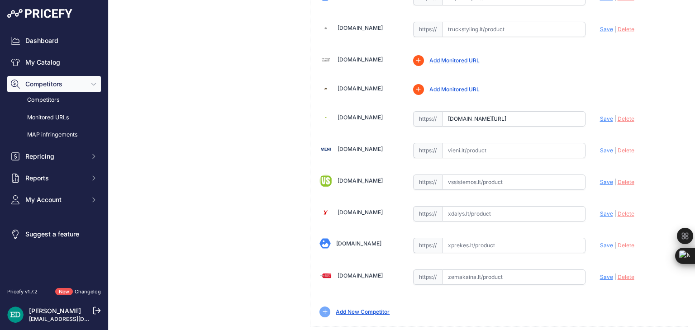
scroll to position [2991, 0]
